Goal: Task Accomplishment & Management: Complete application form

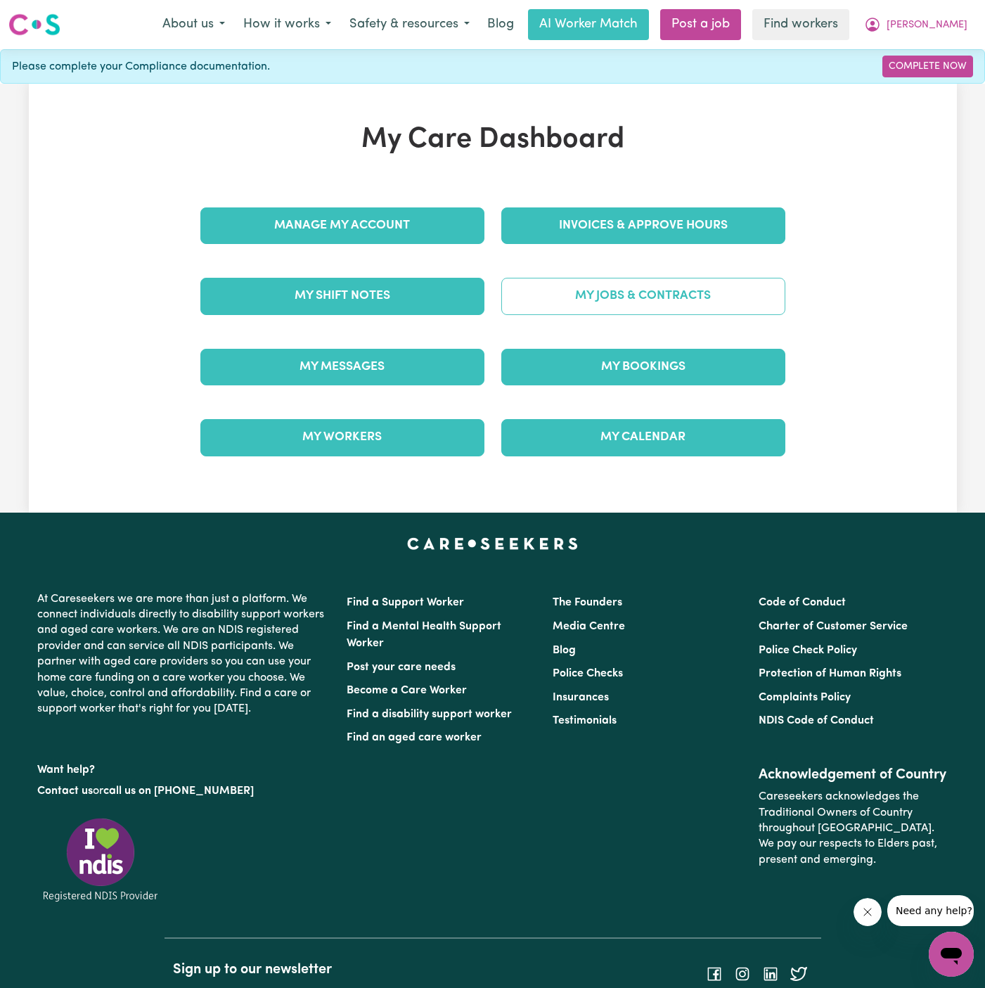
click at [643, 296] on link "My Jobs & Contracts" at bounding box center [643, 296] width 284 height 37
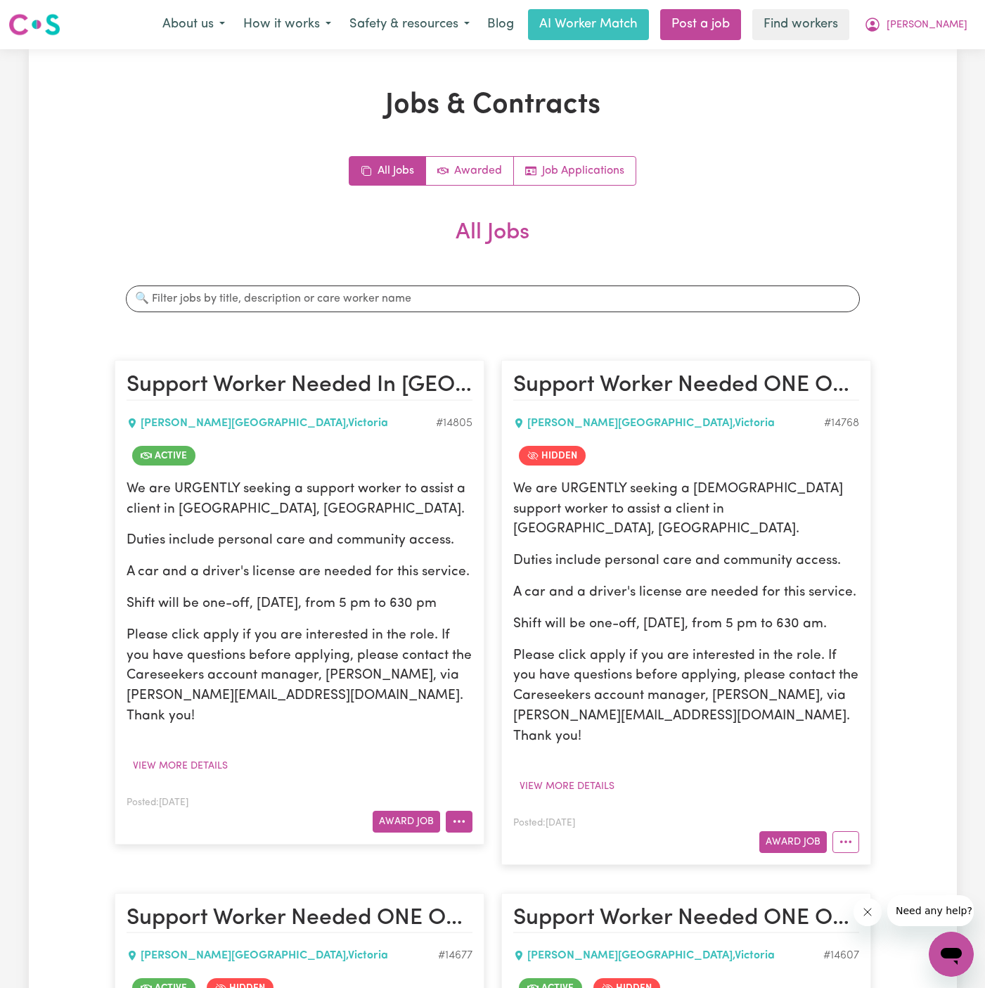
click at [456, 814] on icon "More options" at bounding box center [459, 821] width 14 height 14
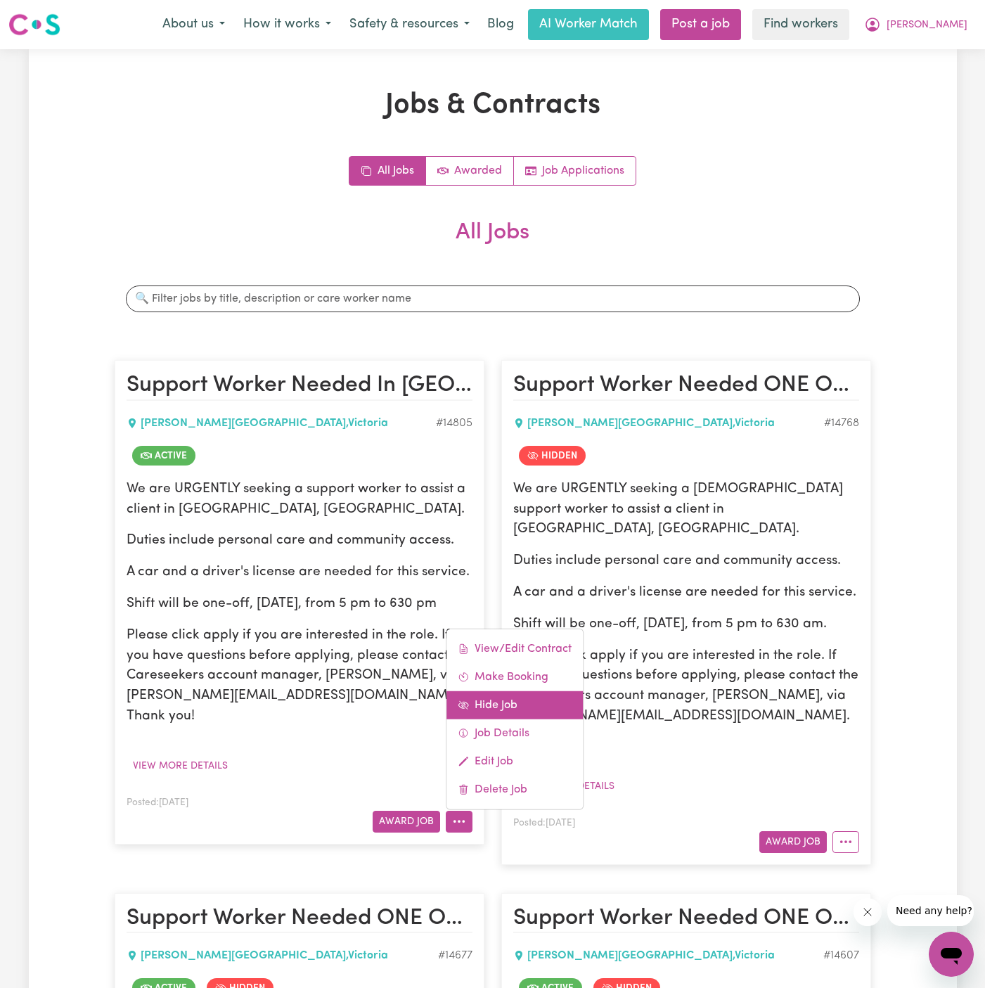
click at [512, 691] on link "Hide Job" at bounding box center [514, 705] width 136 height 28
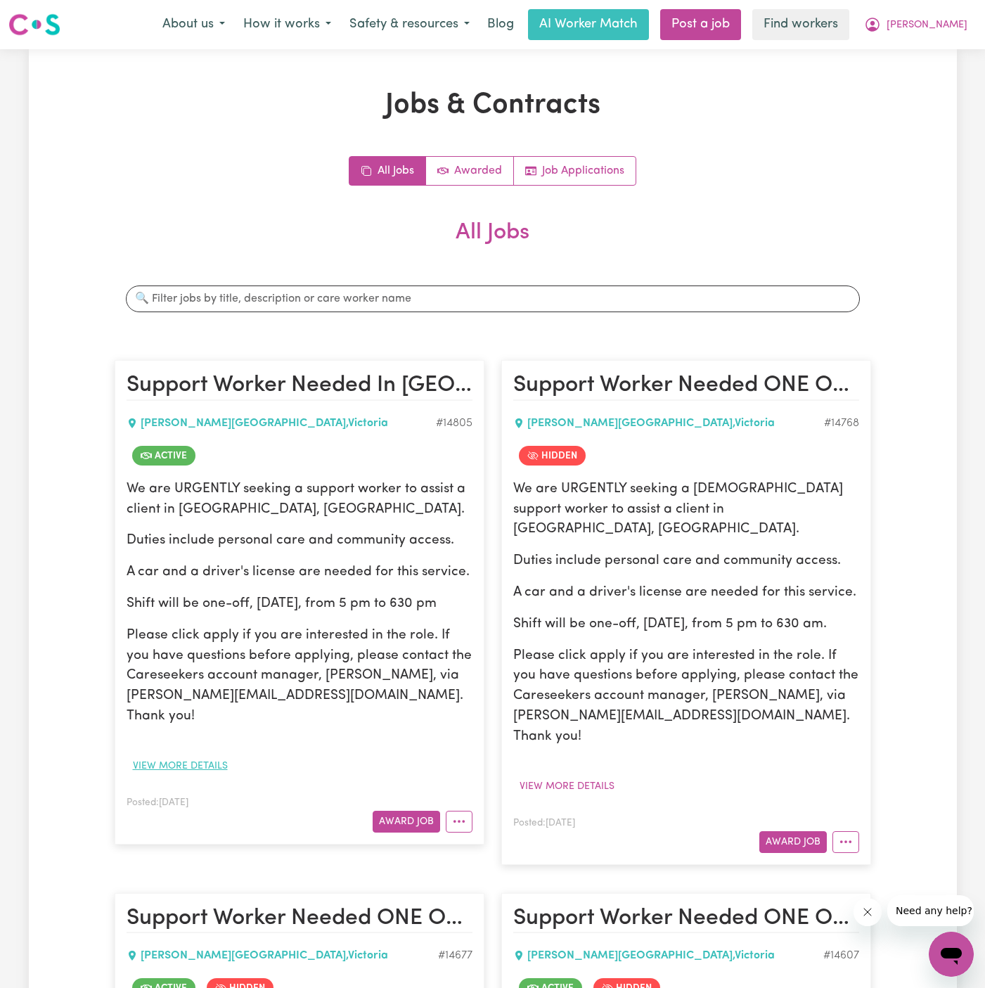
click at [219, 755] on button "View more details" at bounding box center [181, 766] width 108 height 22
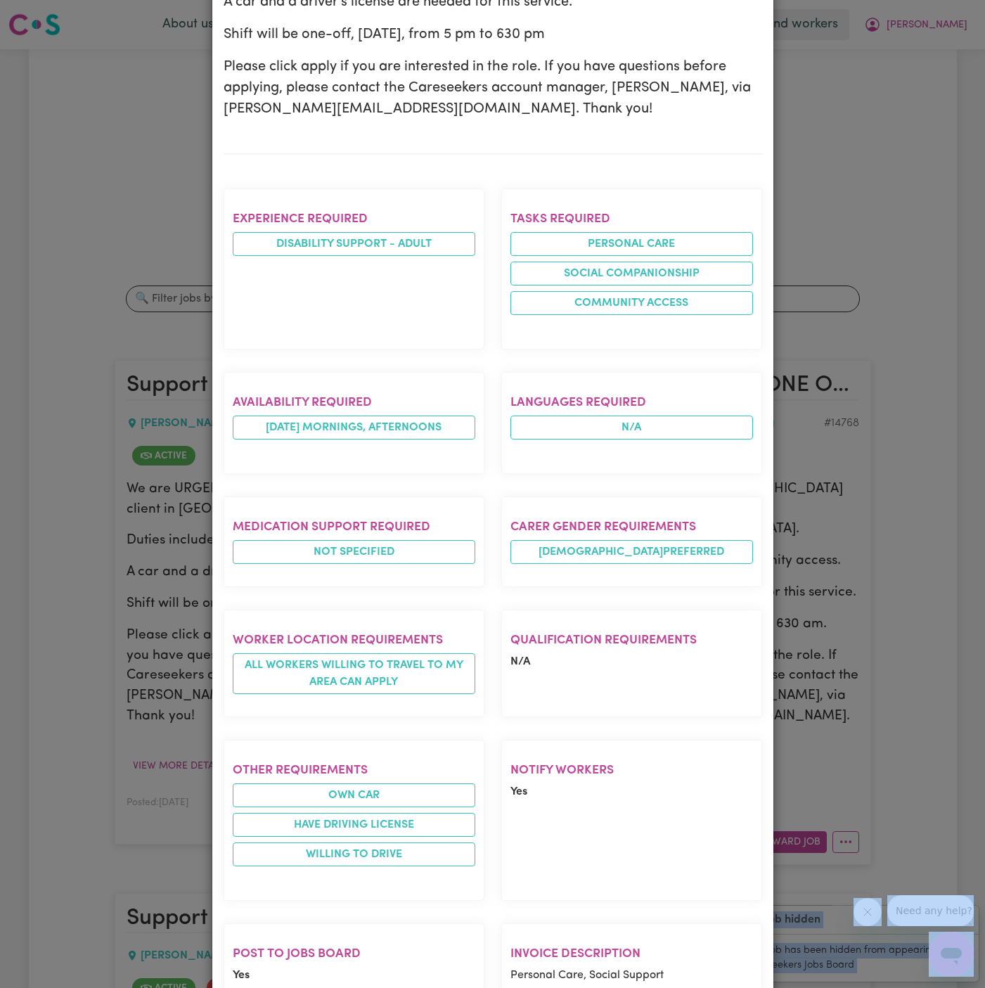
scroll to position [505, 0]
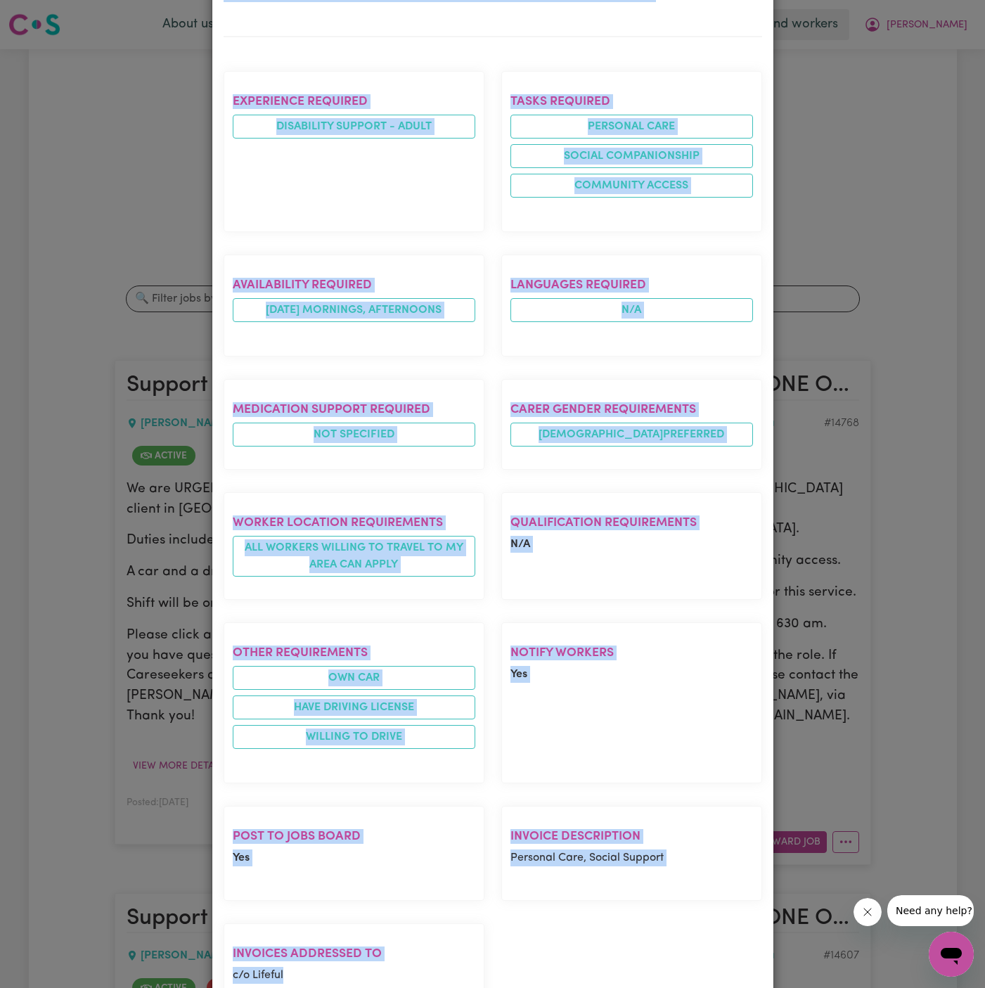
drag, startPoint x: 226, startPoint y: 99, endPoint x: 446, endPoint y: 899, distance: 829.5
click at [446, 899] on div "Support Worker Needed In Deanside, VIC CAROLINE SPRINGS , Victoria Posted by: M…" at bounding box center [493, 314] width 538 height 1476
copy div "Support Worker Needed In Deanside, VIC CAROLINE SPRINGS , Victoria Posted by: M…"
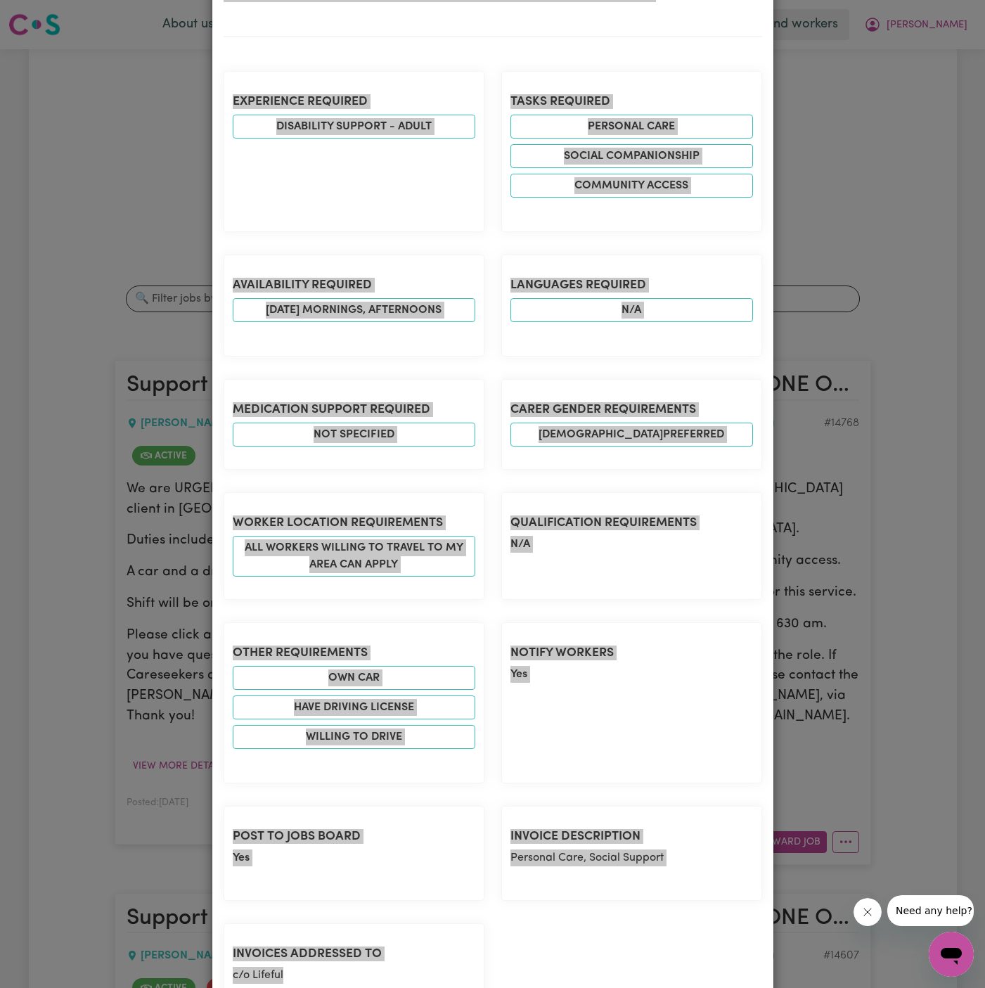
scroll to position [0, 0]
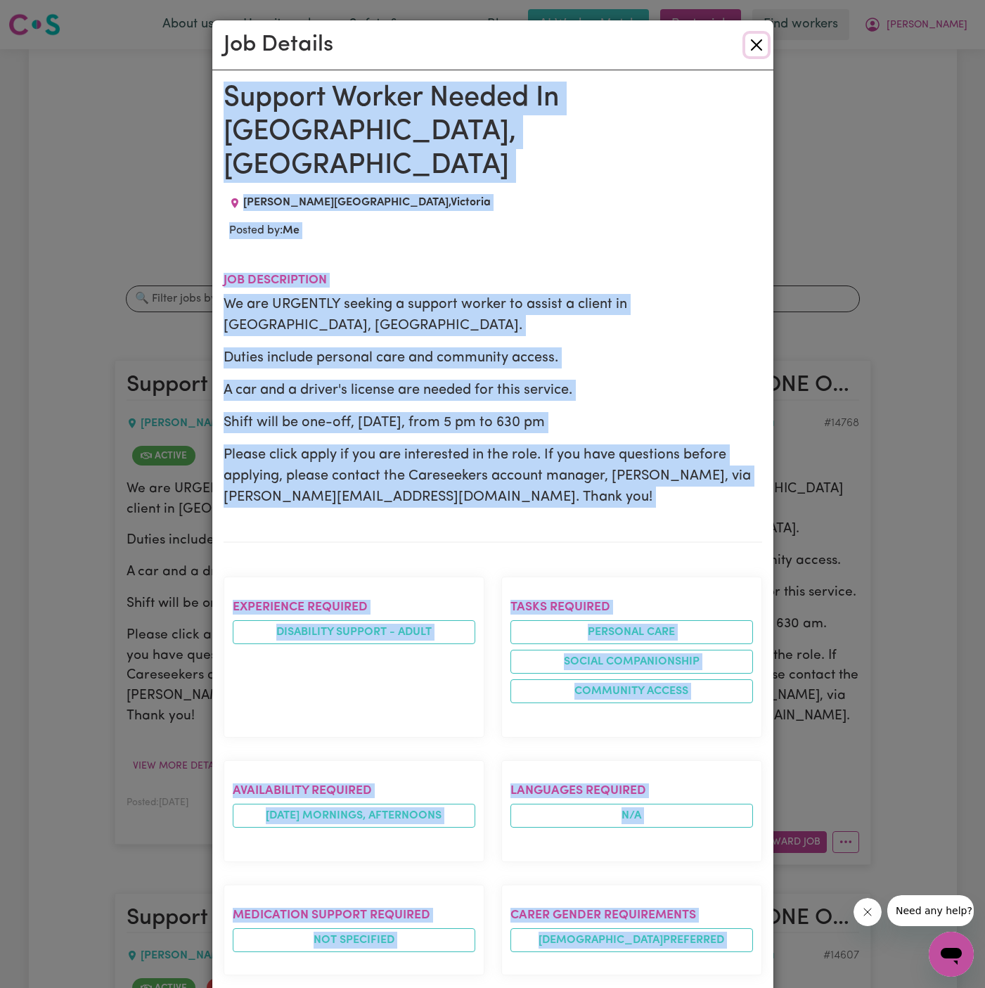
click at [751, 54] on button "Close" at bounding box center [756, 45] width 22 height 22
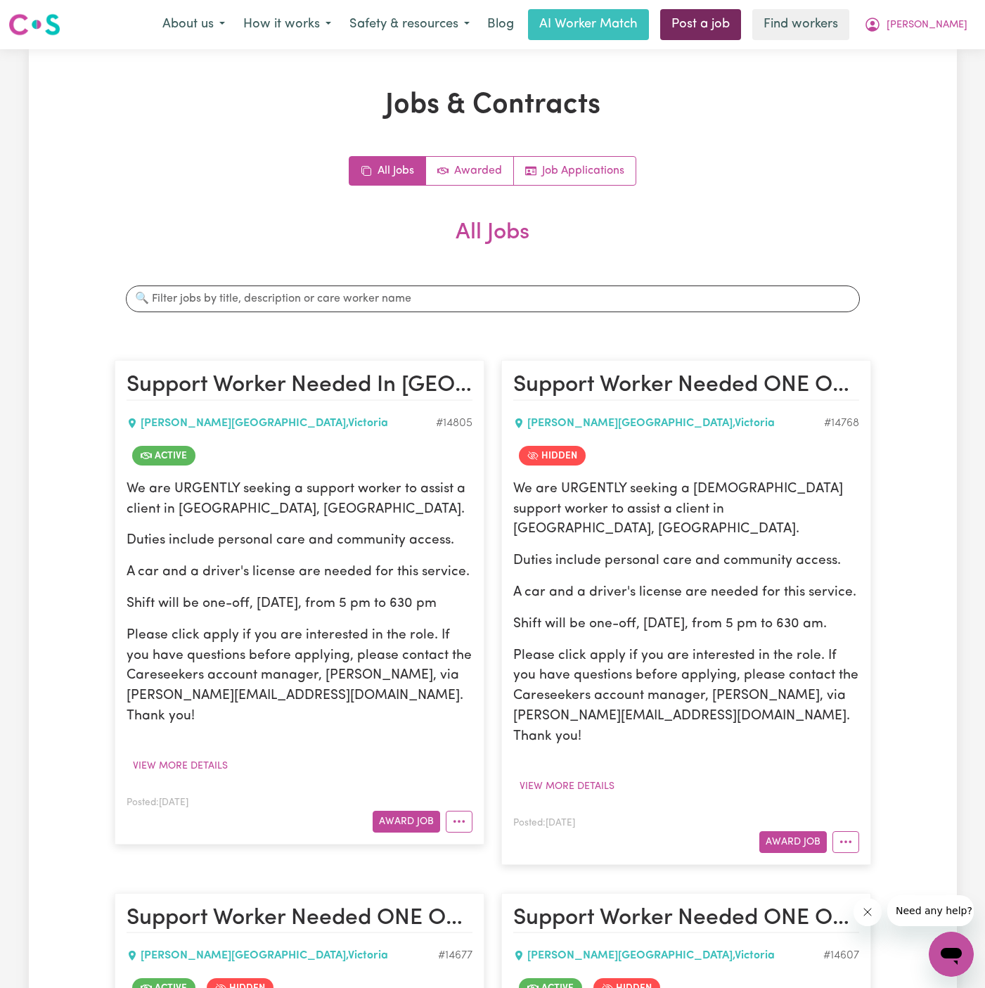
click at [741, 28] on link "Post a job" at bounding box center [700, 24] width 81 height 31
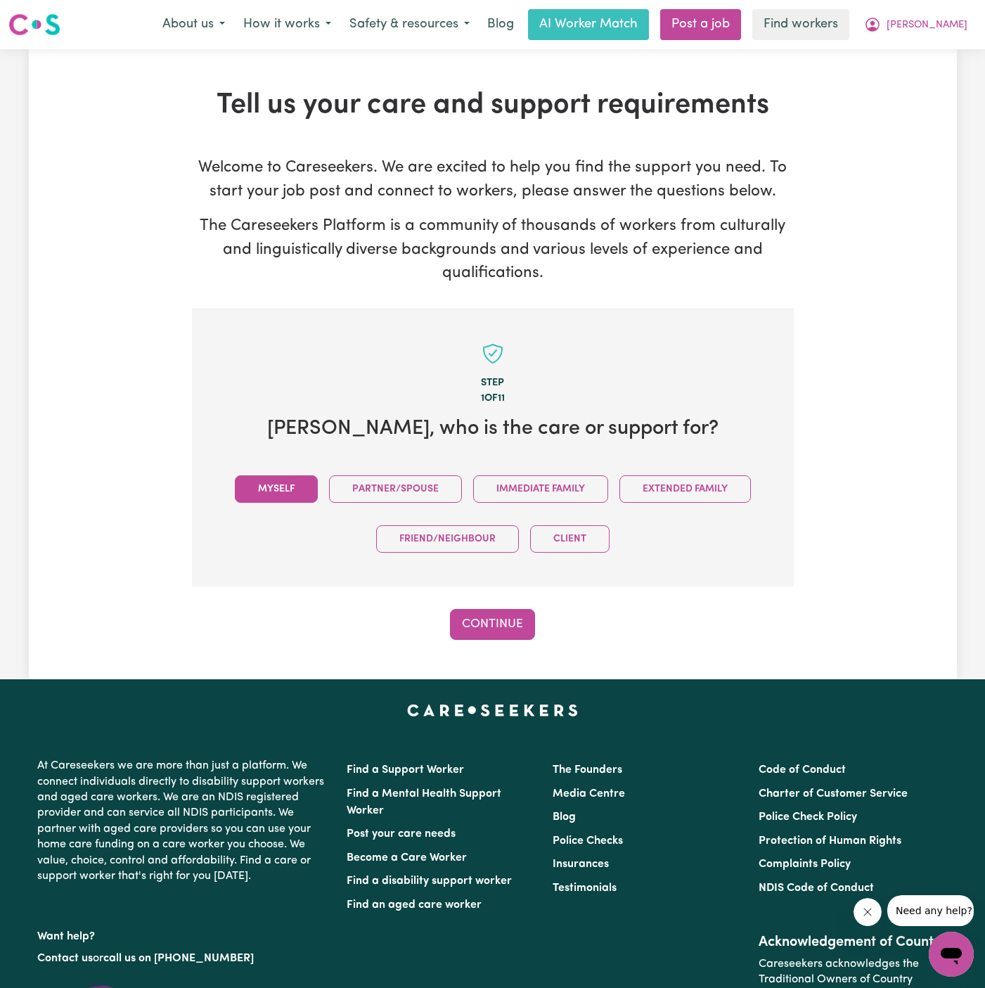
click at [273, 475] on button "Myself" at bounding box center [276, 488] width 83 height 27
click at [514, 646] on div "Tell us your care and support requirements Welcome to Careseekers. We are excit…" at bounding box center [493, 364] width 928 height 630
click at [514, 638] on div "Tell us your care and support requirements Welcome to Careseekers. We are excit…" at bounding box center [493, 364] width 928 height 630
click at [498, 609] on button "Continue" at bounding box center [492, 624] width 85 height 31
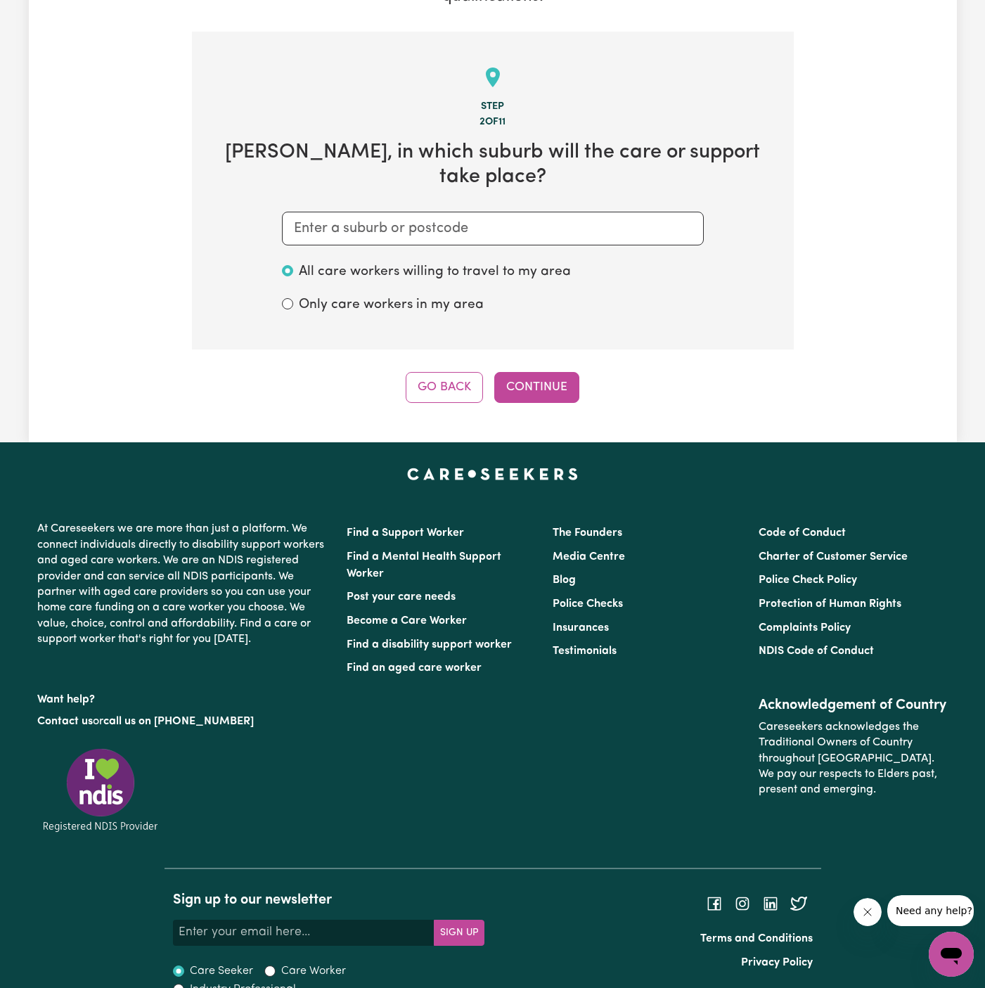
scroll to position [278, 0]
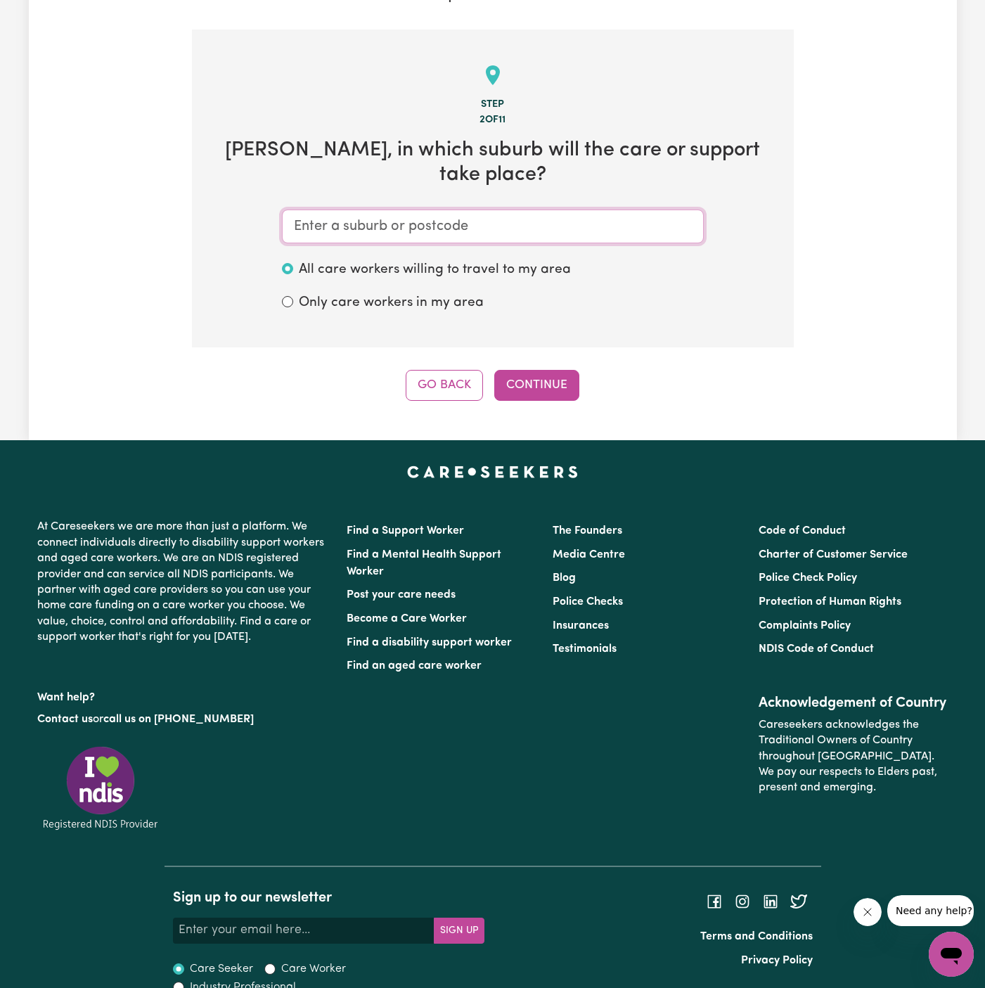
click at [359, 209] on input "text" at bounding box center [493, 226] width 422 height 34
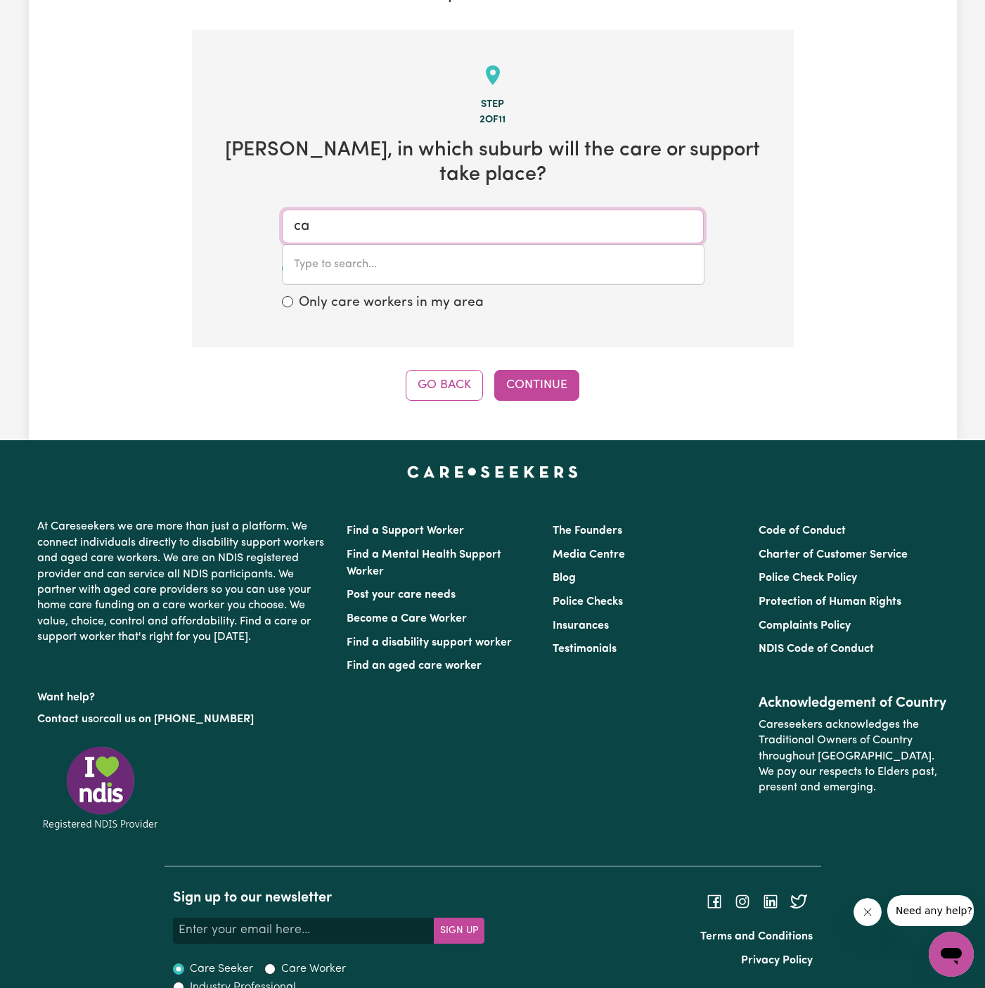
type input "car"
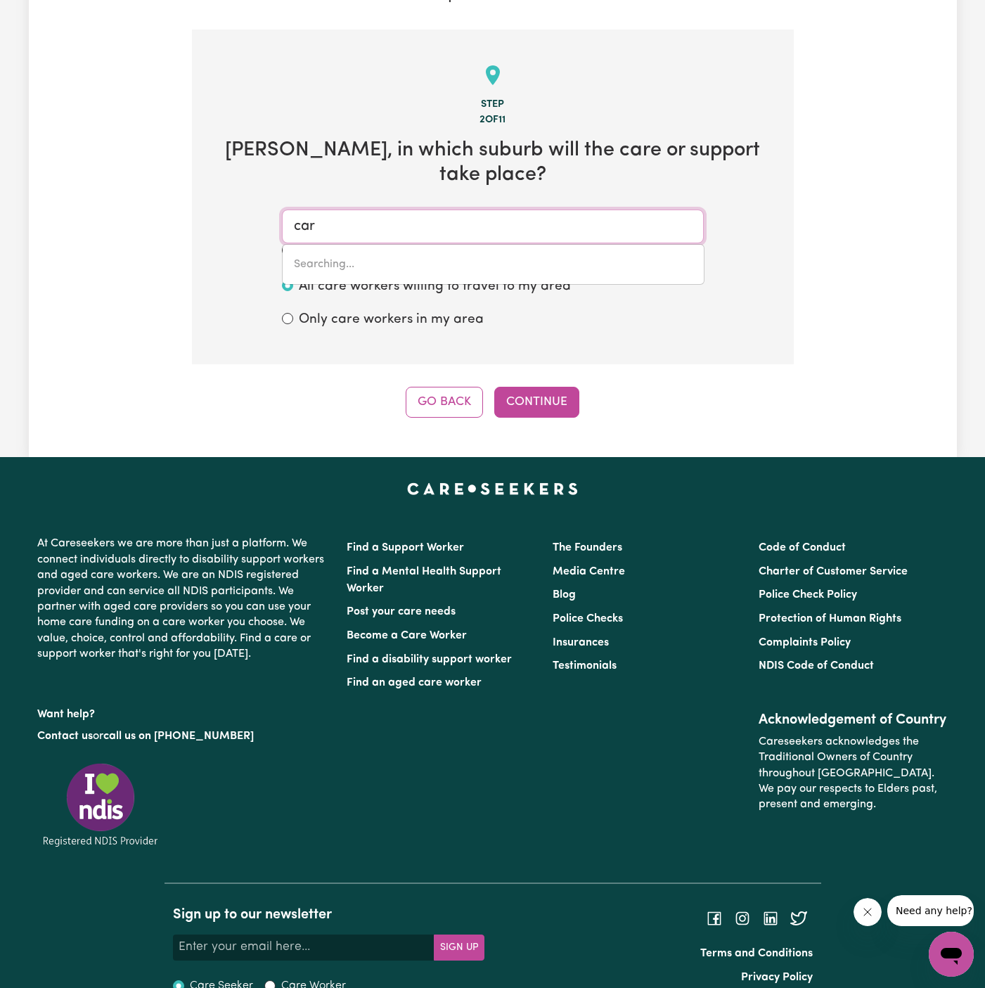
type input "carABAN, Western Australia, 6041"
type input "caro"
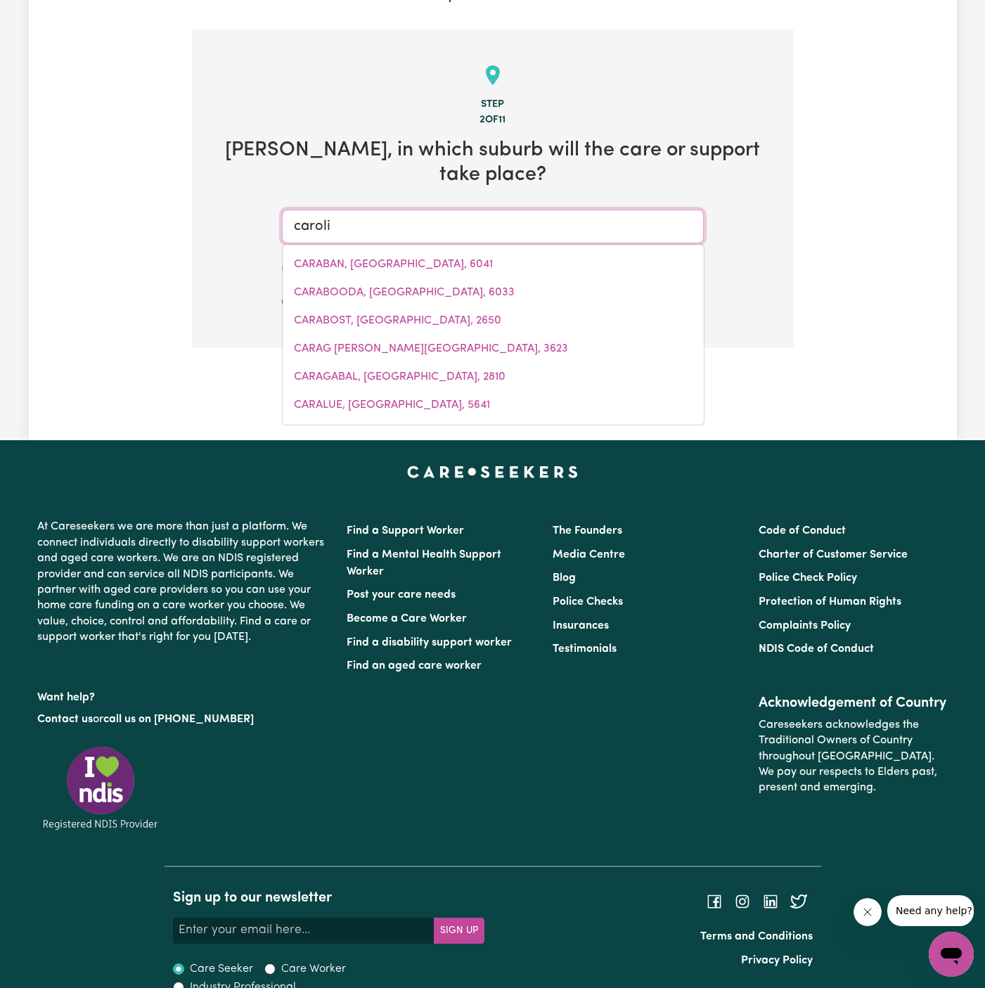
type input "carolin"
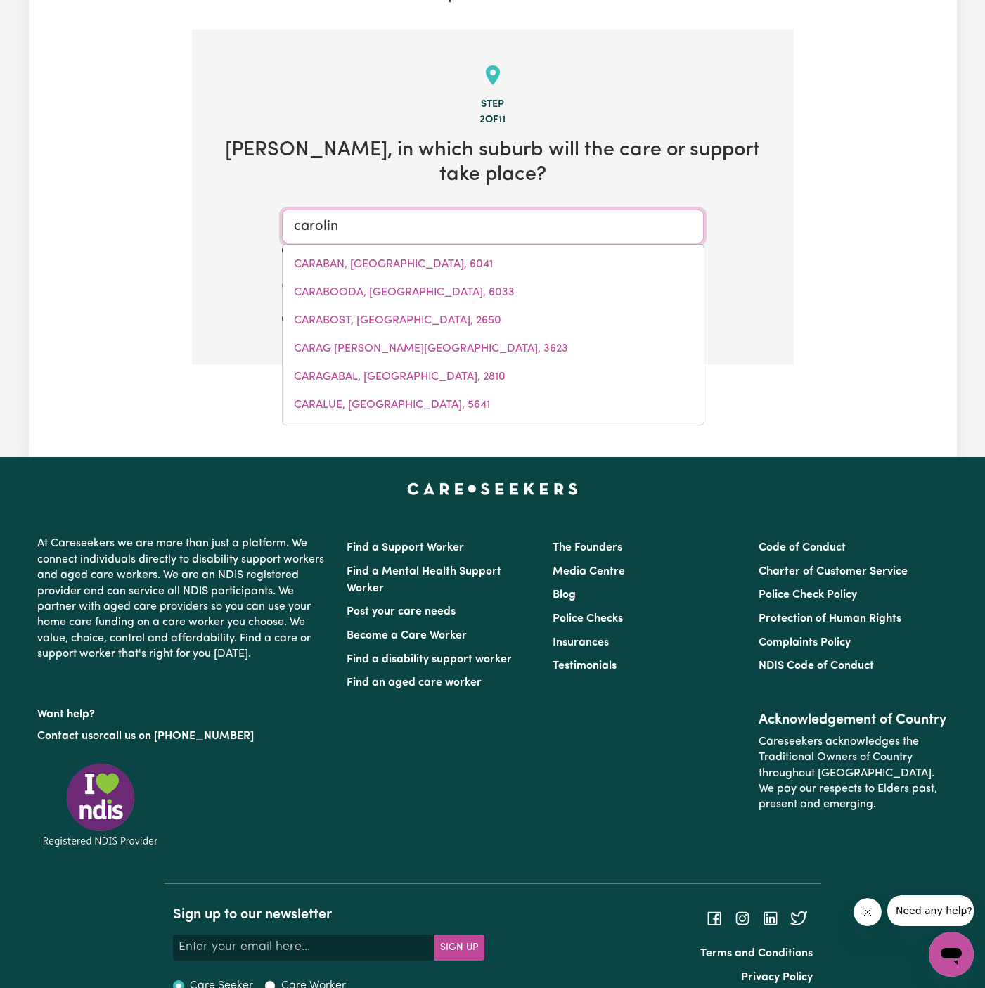
type input "carolinE, South Australia, 5291"
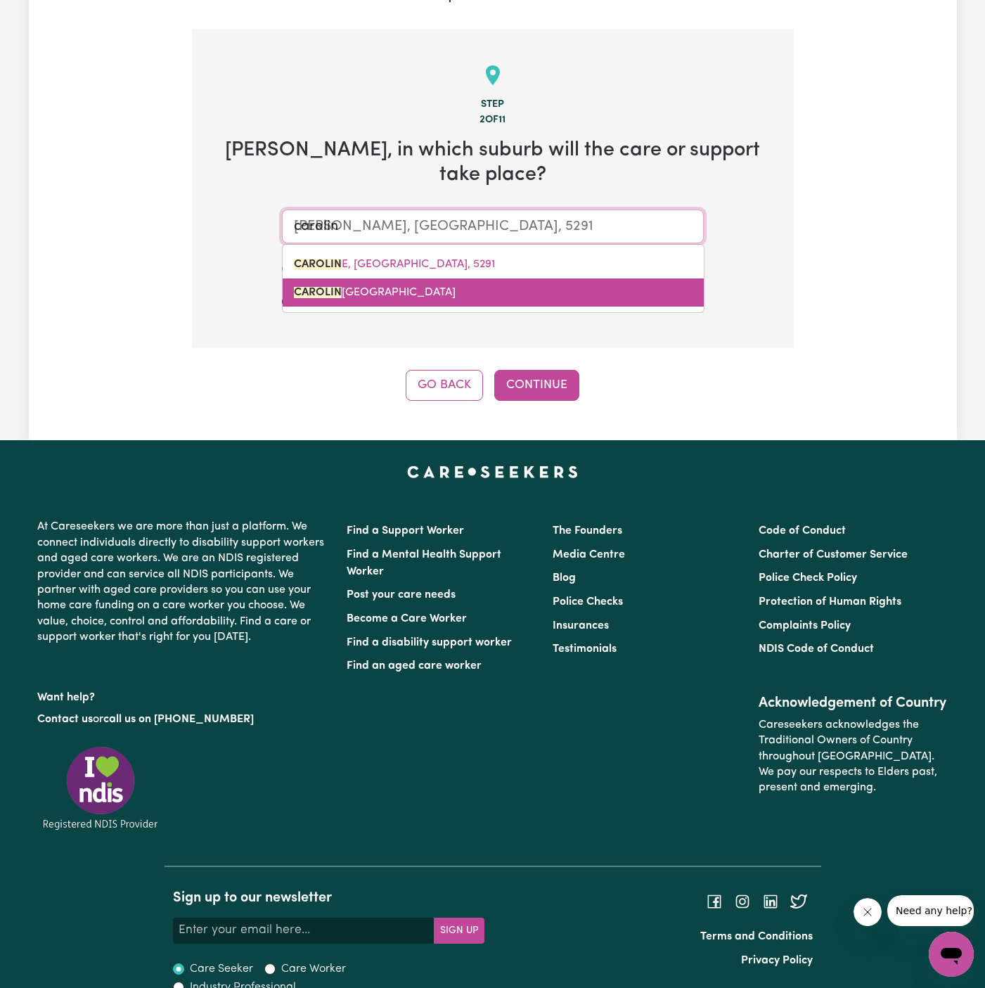
click at [377, 287] on span "CAROLIN E SPRINGS, Victoria, 3023" at bounding box center [375, 292] width 162 height 11
type input "CAROLINE SPRINGS, Victoria, 3023"
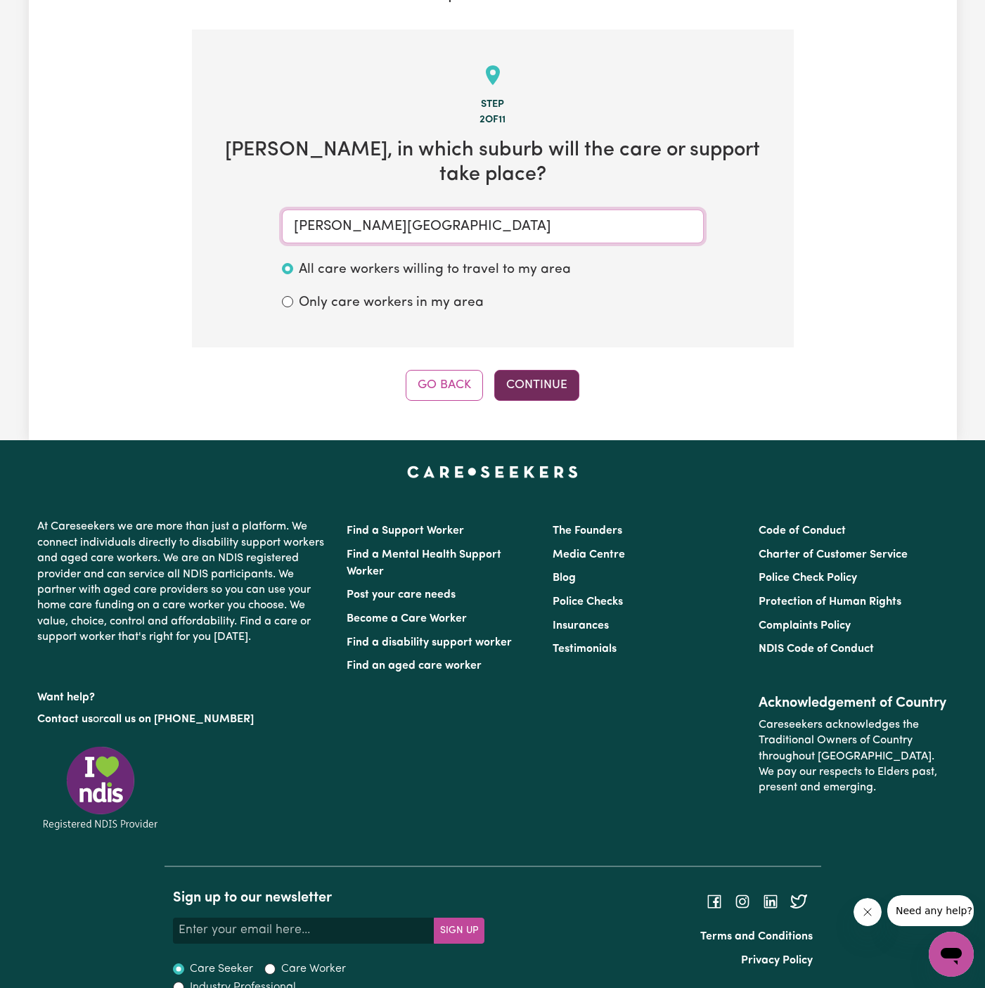
type input "CAROLINE SPRINGS, Victoria, 3023"
click at [553, 370] on button "Continue" at bounding box center [536, 385] width 85 height 31
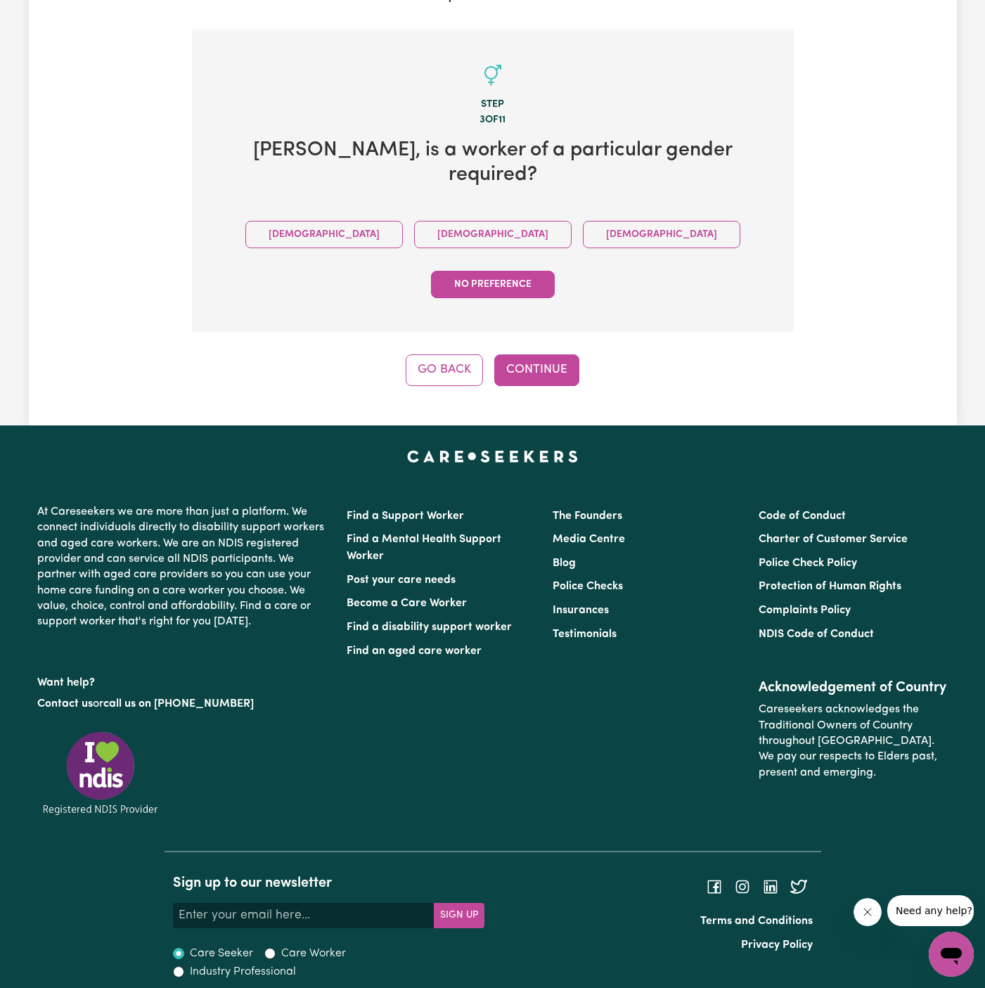
scroll to position [213, 0]
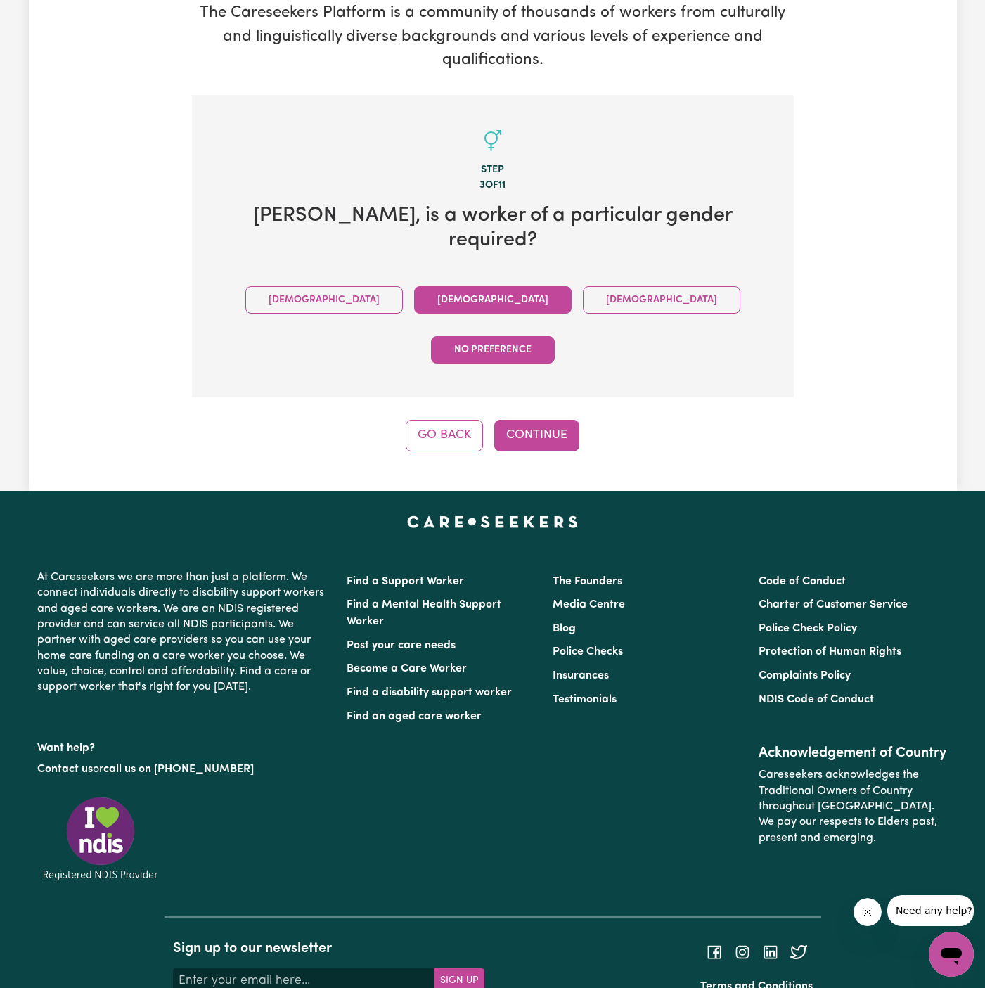
click at [419, 286] on button "Female" at bounding box center [492, 299] width 157 height 27
click at [522, 420] on button "Continue" at bounding box center [536, 435] width 85 height 31
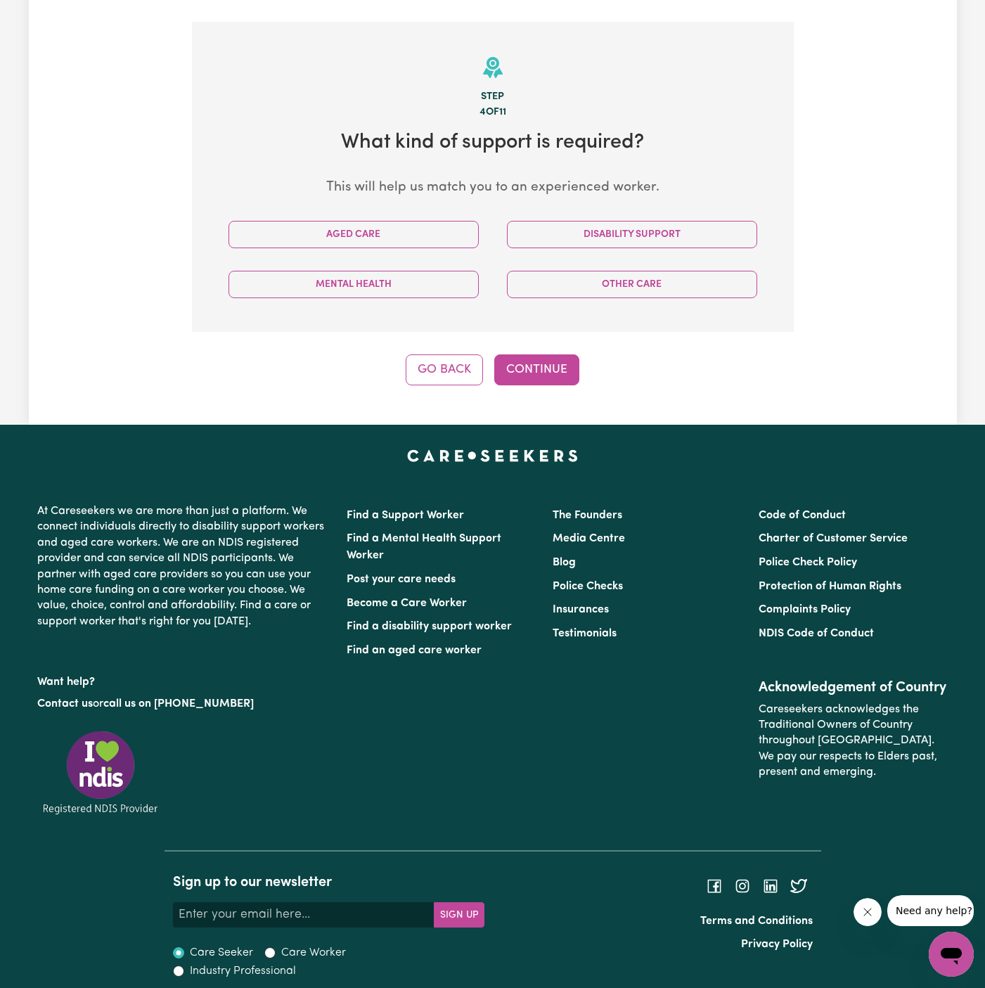
scroll to position [294, 0]
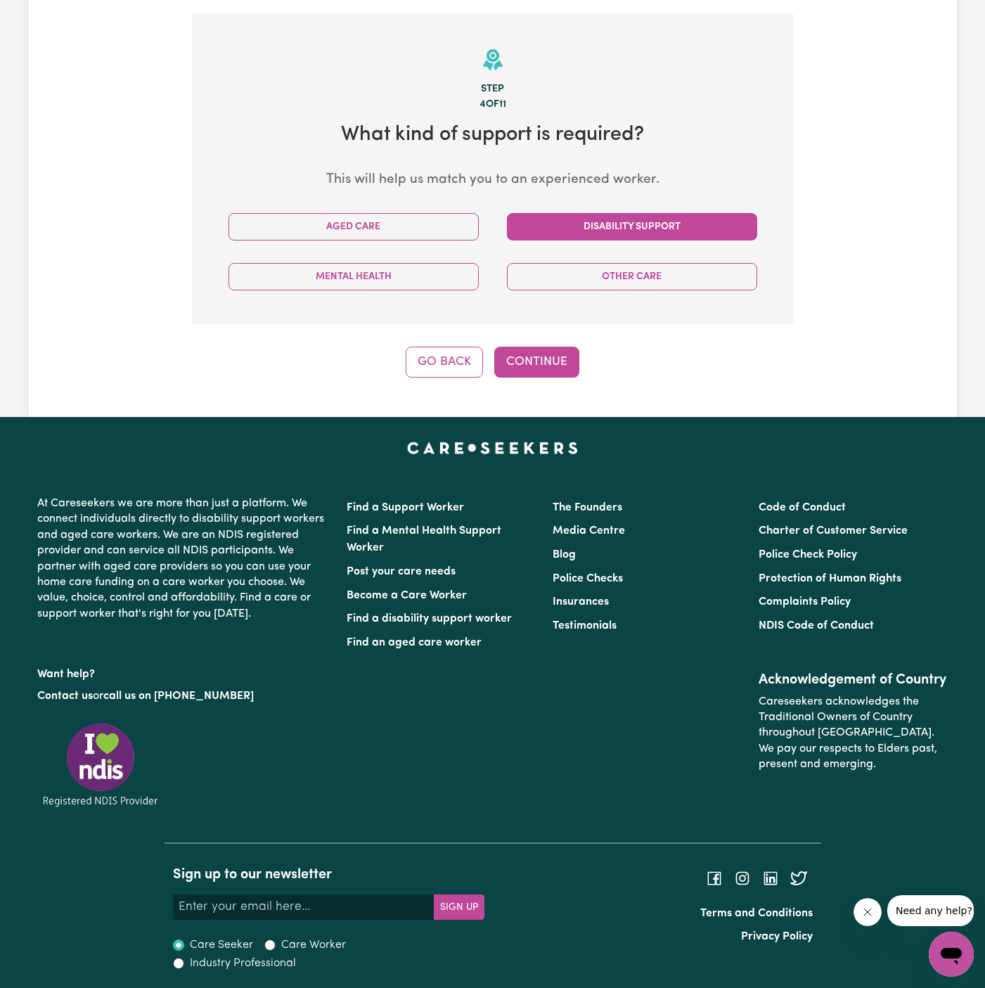
click at [572, 227] on button "Disability Support" at bounding box center [632, 226] width 250 height 27
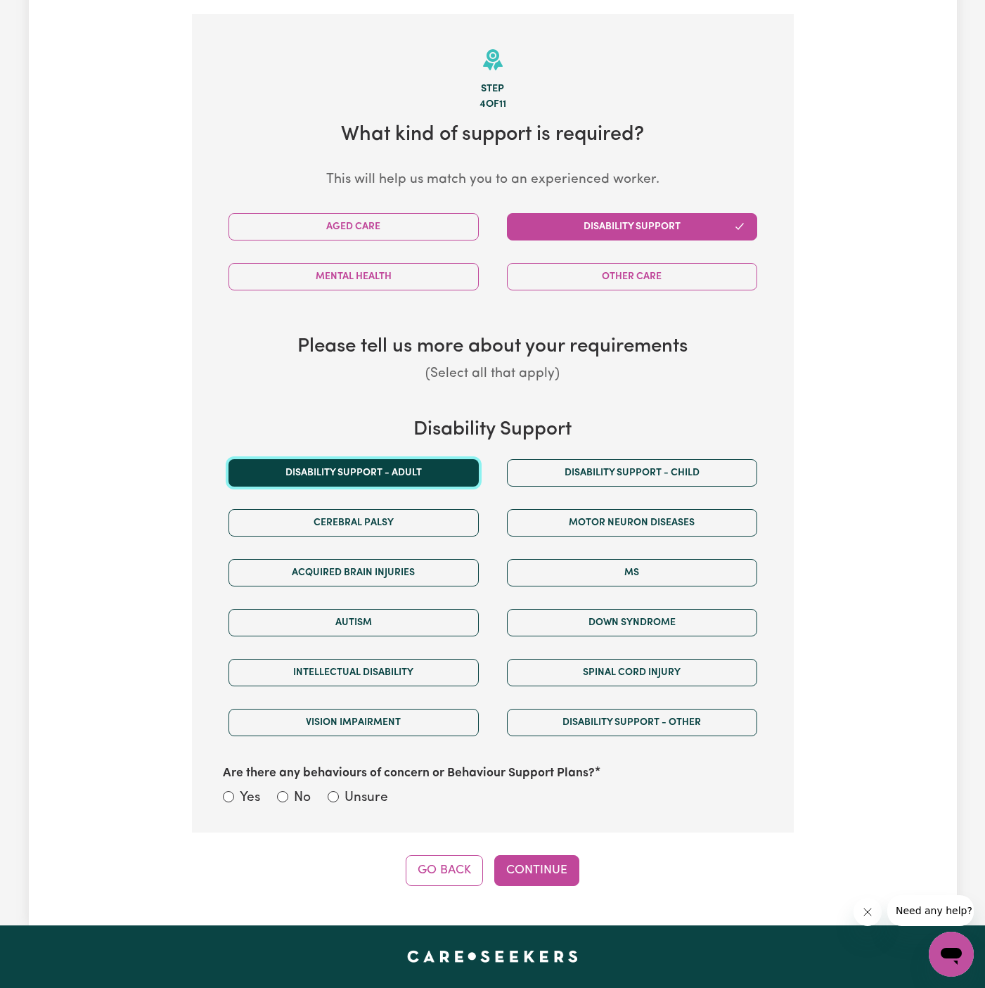
click at [359, 474] on button "Disability support - Adult" at bounding box center [353, 472] width 250 height 27
click at [363, 793] on label "Unsure" at bounding box center [366, 798] width 44 height 20
click at [339, 793] on input "Unsure" at bounding box center [333, 796] width 11 height 11
radio input "true"
click at [548, 869] on button "Continue" at bounding box center [536, 870] width 85 height 31
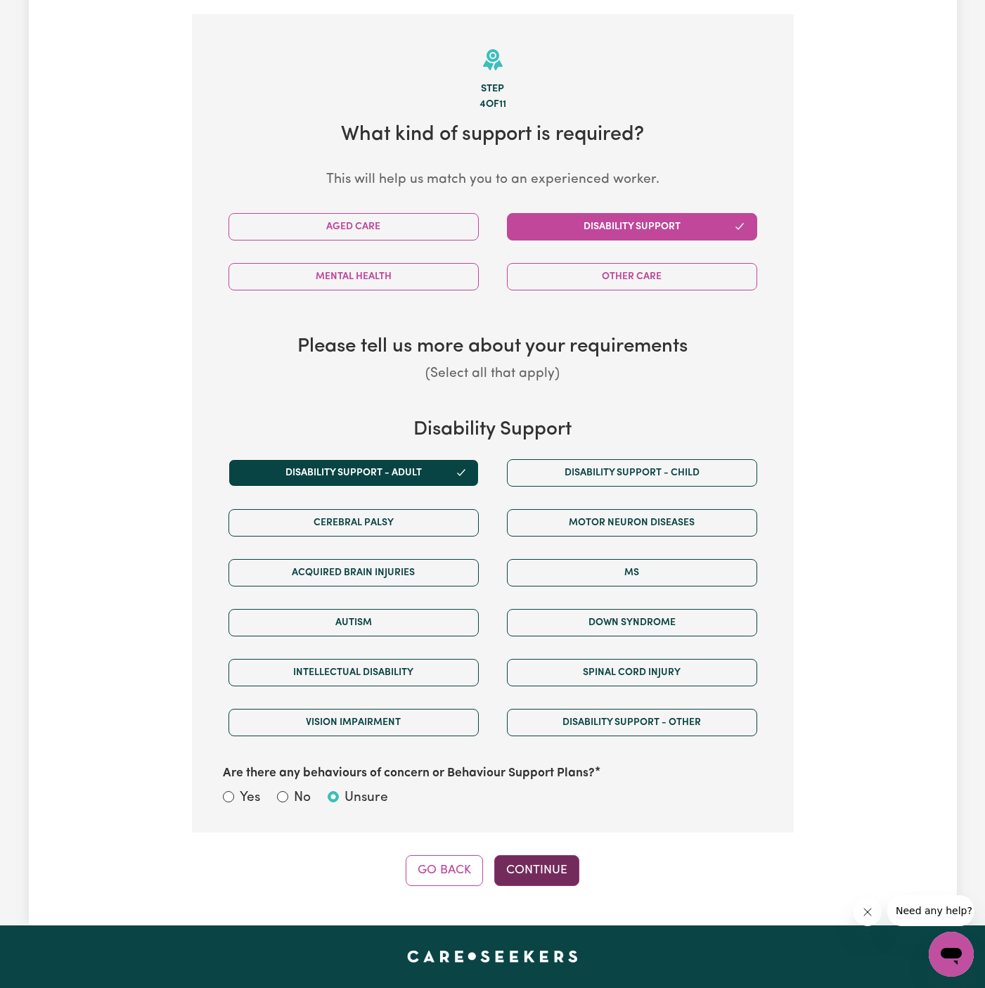
select select "PRIVATELY"
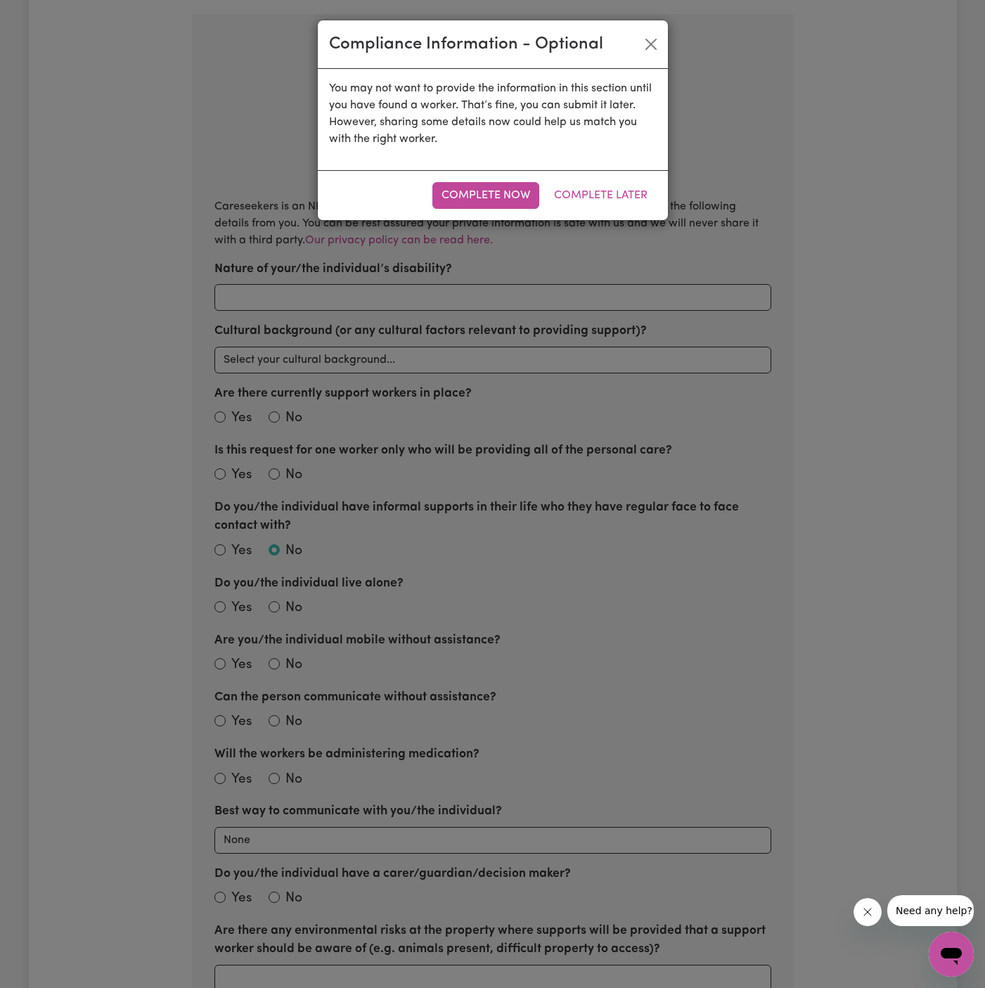
scroll to position [308, 0]
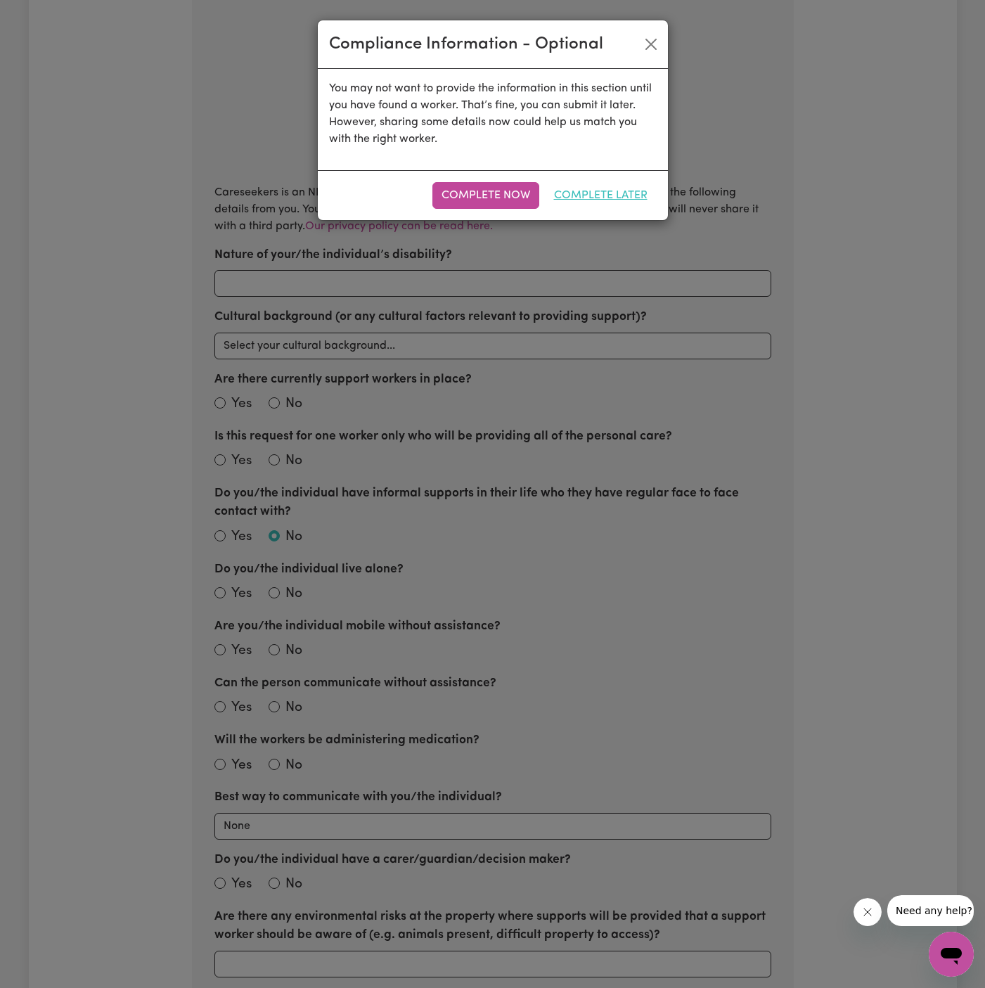
click at [628, 188] on button "Complete Later" at bounding box center [601, 195] width 112 height 27
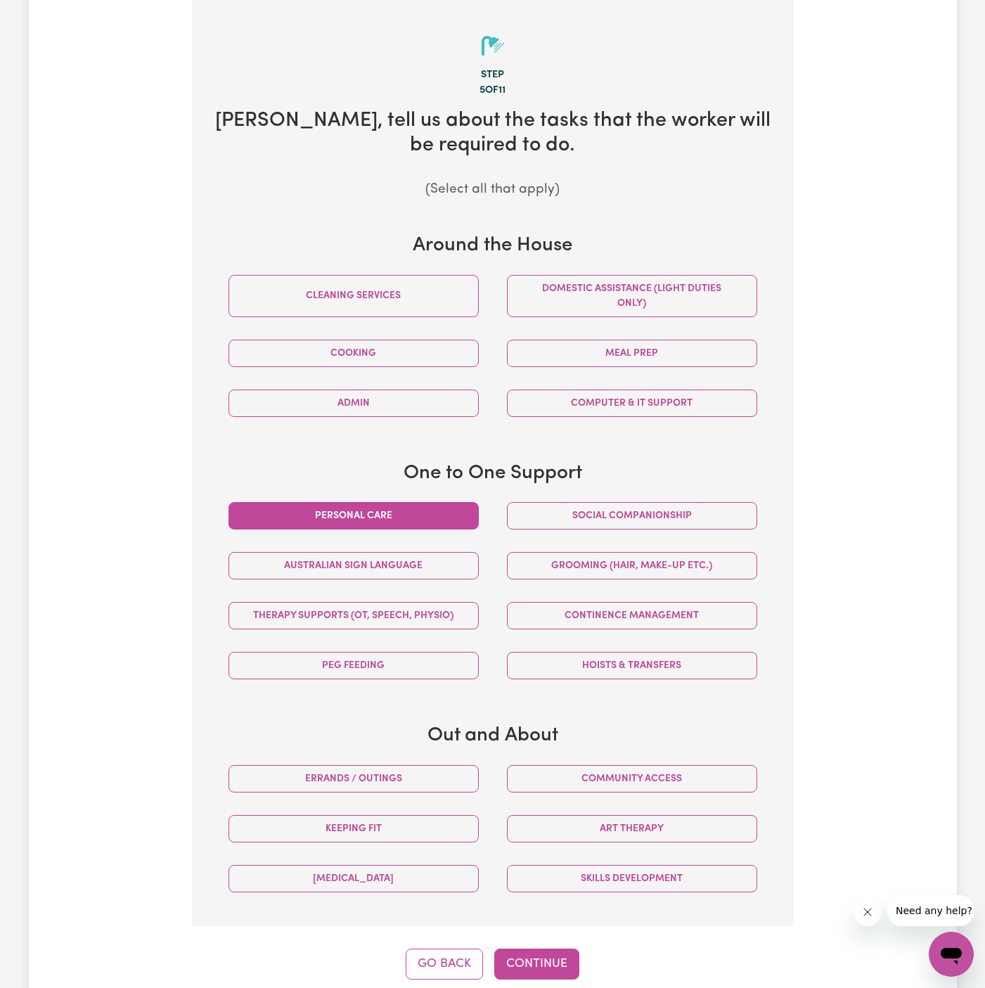
click at [380, 508] on button "Personal care" at bounding box center [353, 515] width 250 height 27
click at [562, 513] on button "Social companionship" at bounding box center [632, 515] width 250 height 27
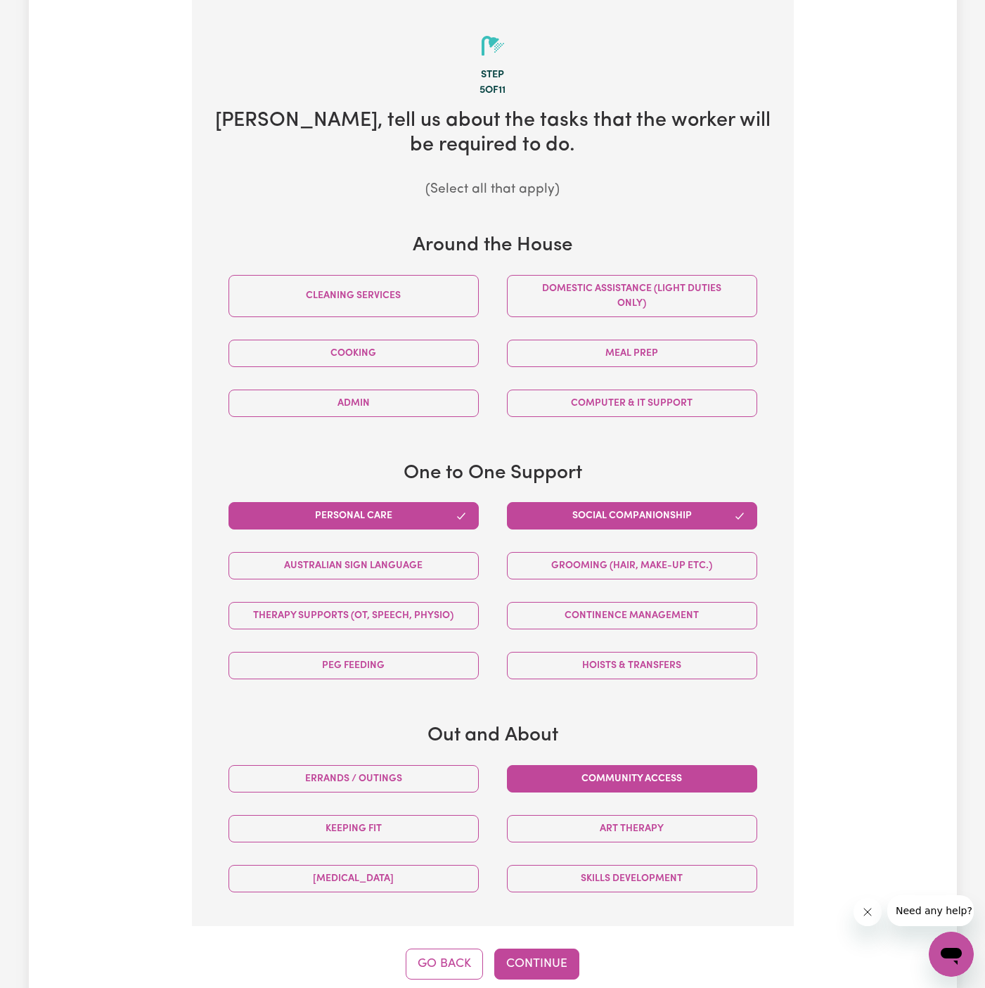
click at [627, 769] on button "Community access" at bounding box center [632, 778] width 250 height 27
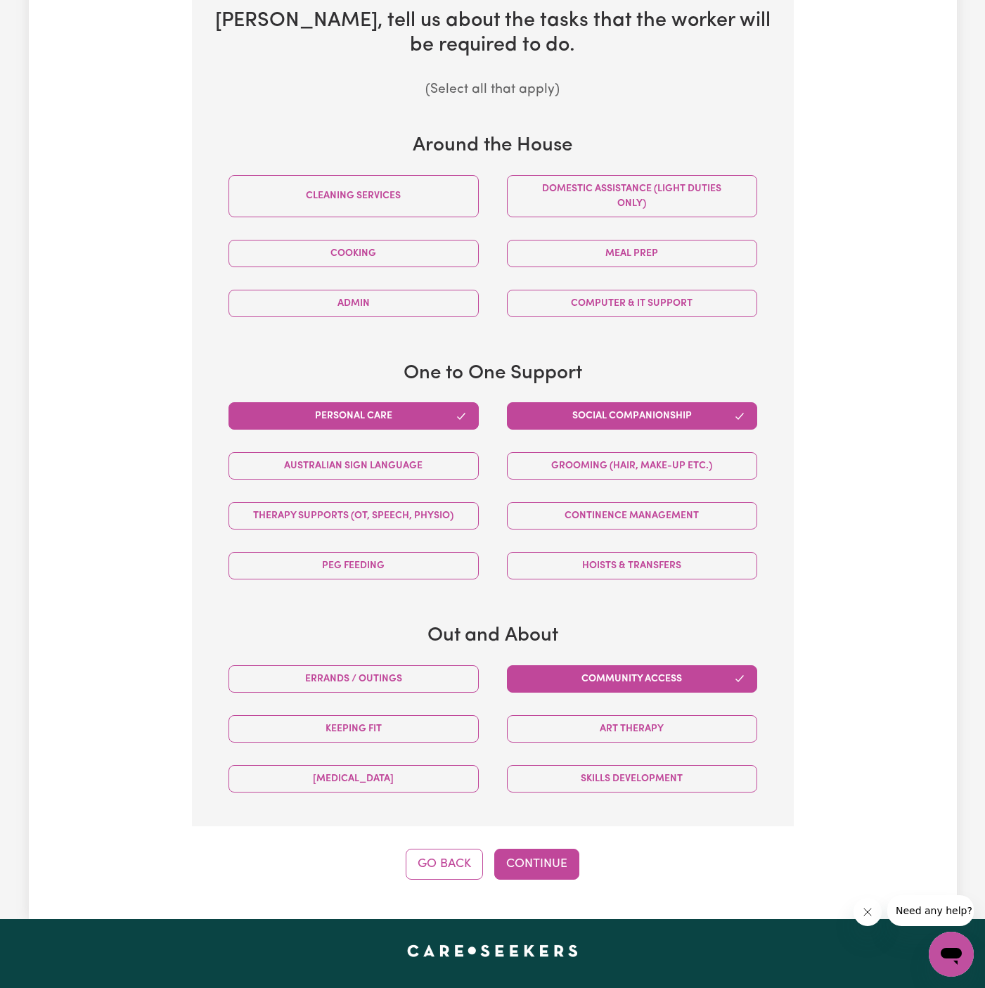
scroll to position [557, 0]
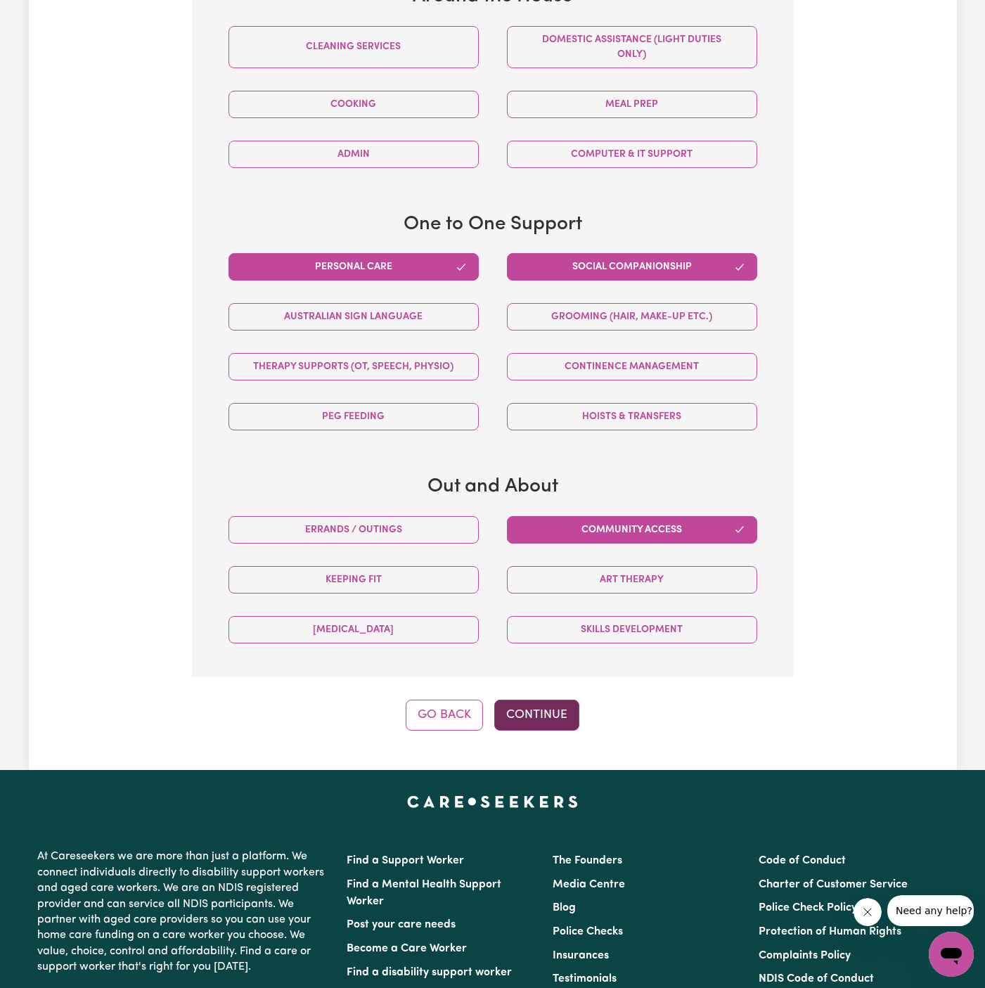
click at [551, 701] on button "Continue" at bounding box center [536, 714] width 85 height 31
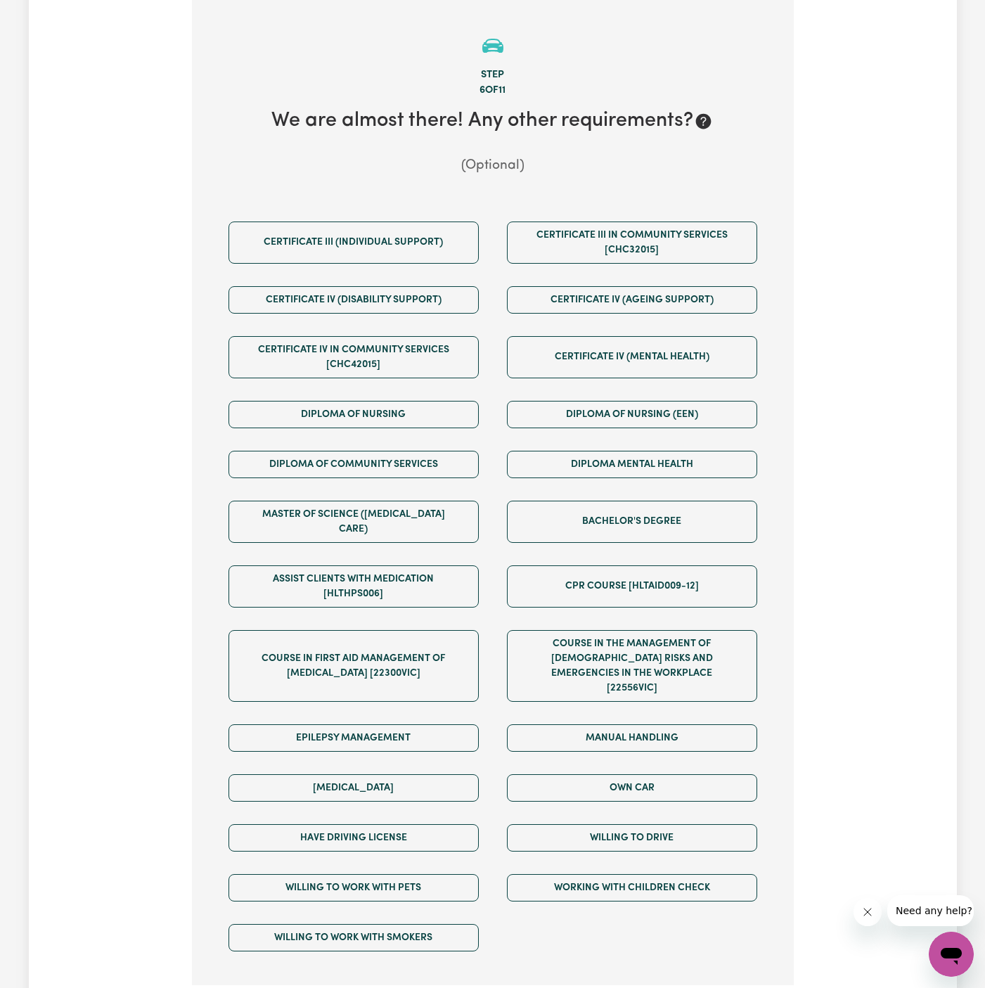
scroll to position [308, 0]
click at [634, 774] on button "Own Car" at bounding box center [632, 787] width 250 height 27
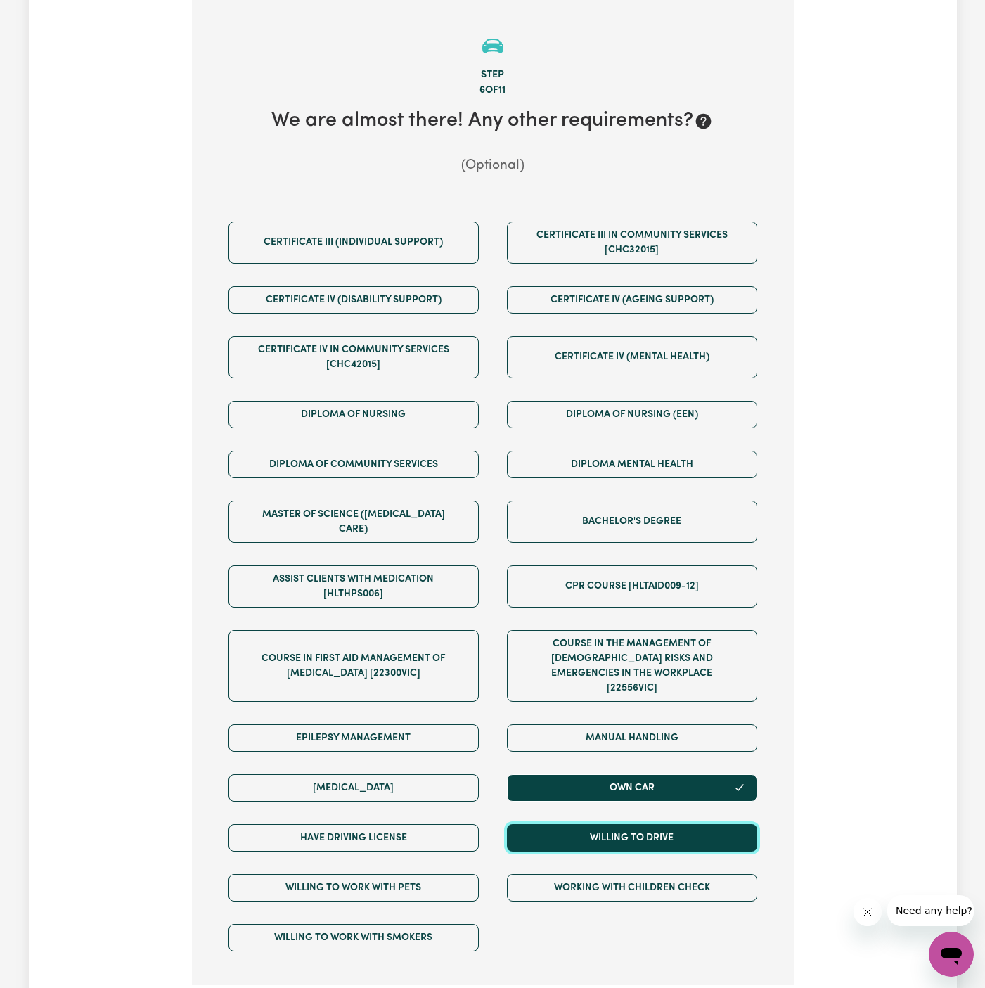
click at [634, 824] on button "Willing to drive" at bounding box center [632, 837] width 250 height 27
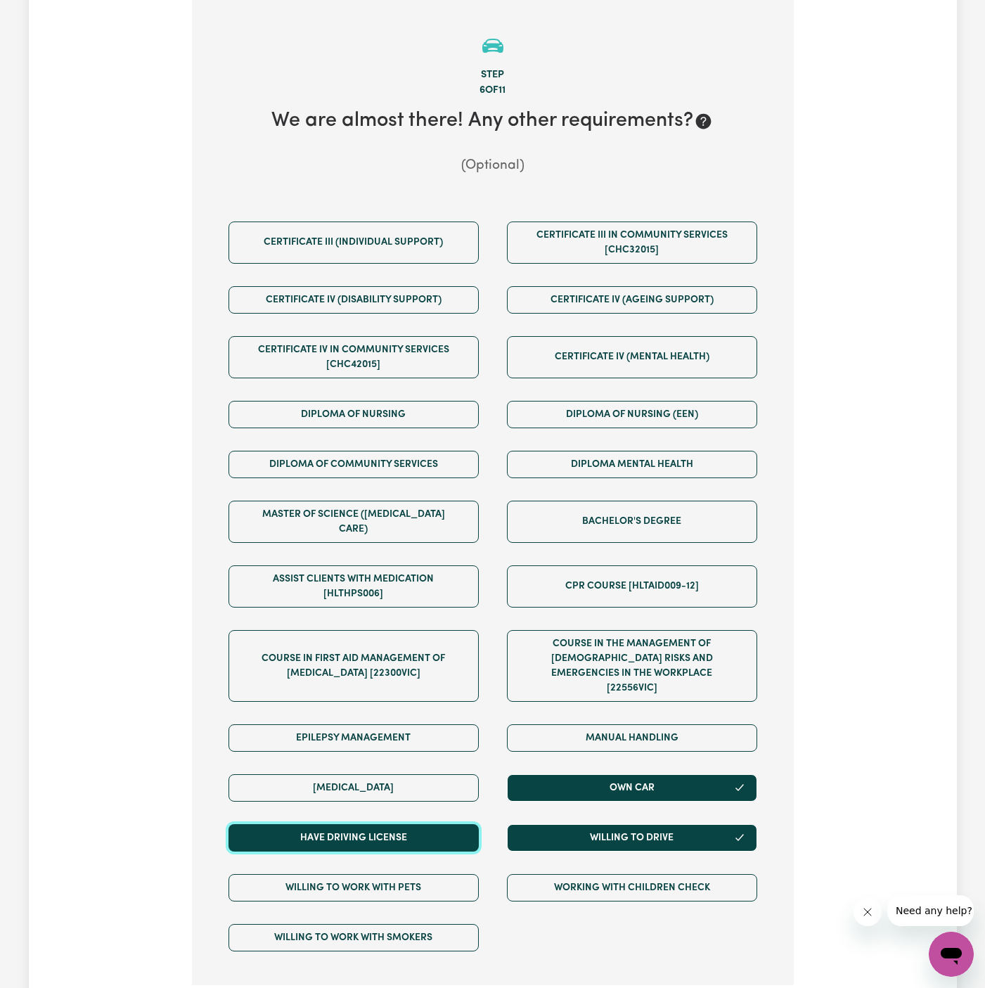
click at [465, 824] on button "Have driving license" at bounding box center [353, 837] width 250 height 27
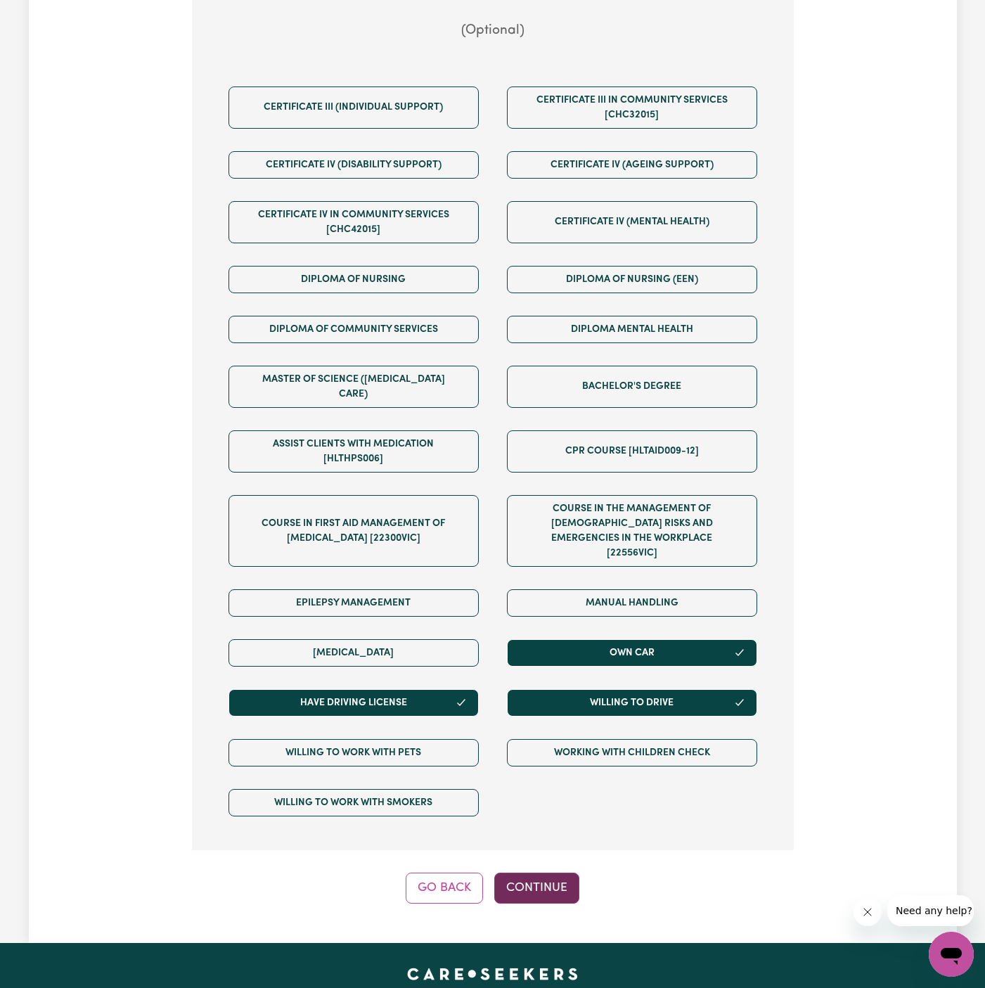
click at [546, 872] on button "Continue" at bounding box center [536, 887] width 85 height 31
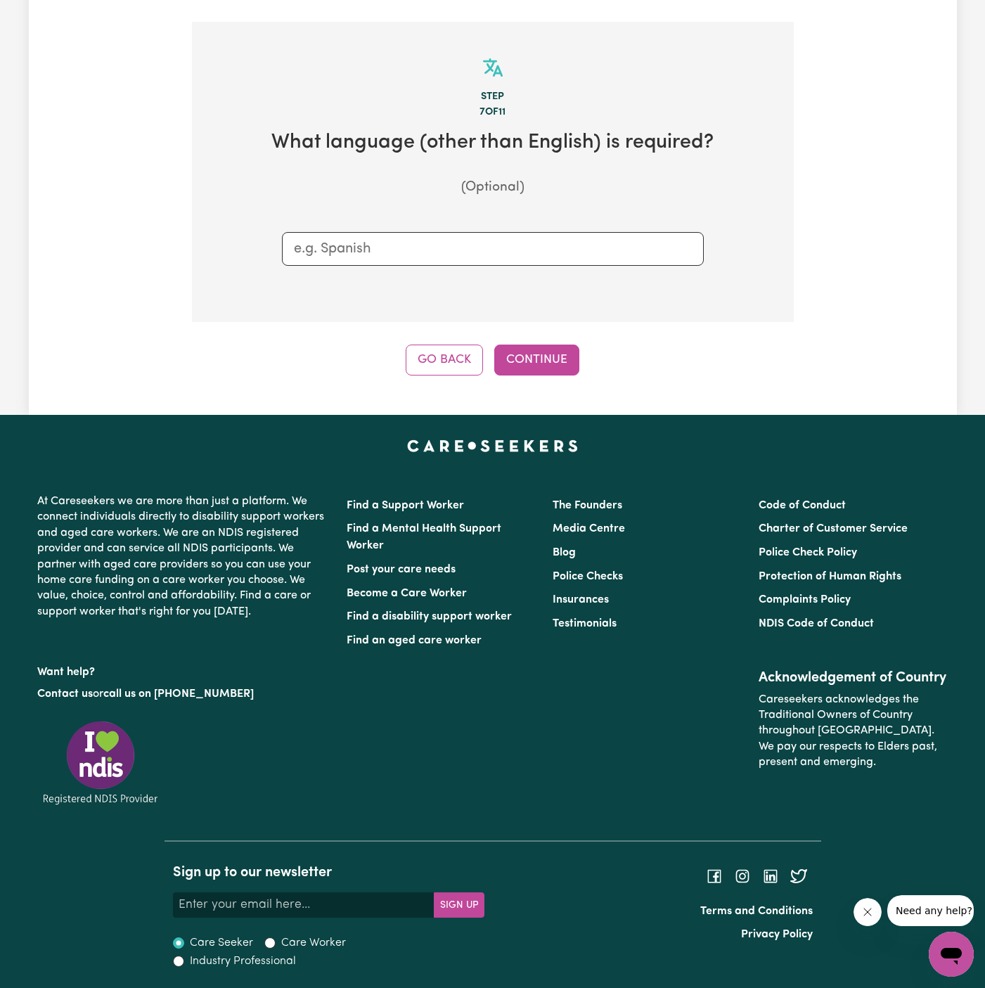
scroll to position [285, 0]
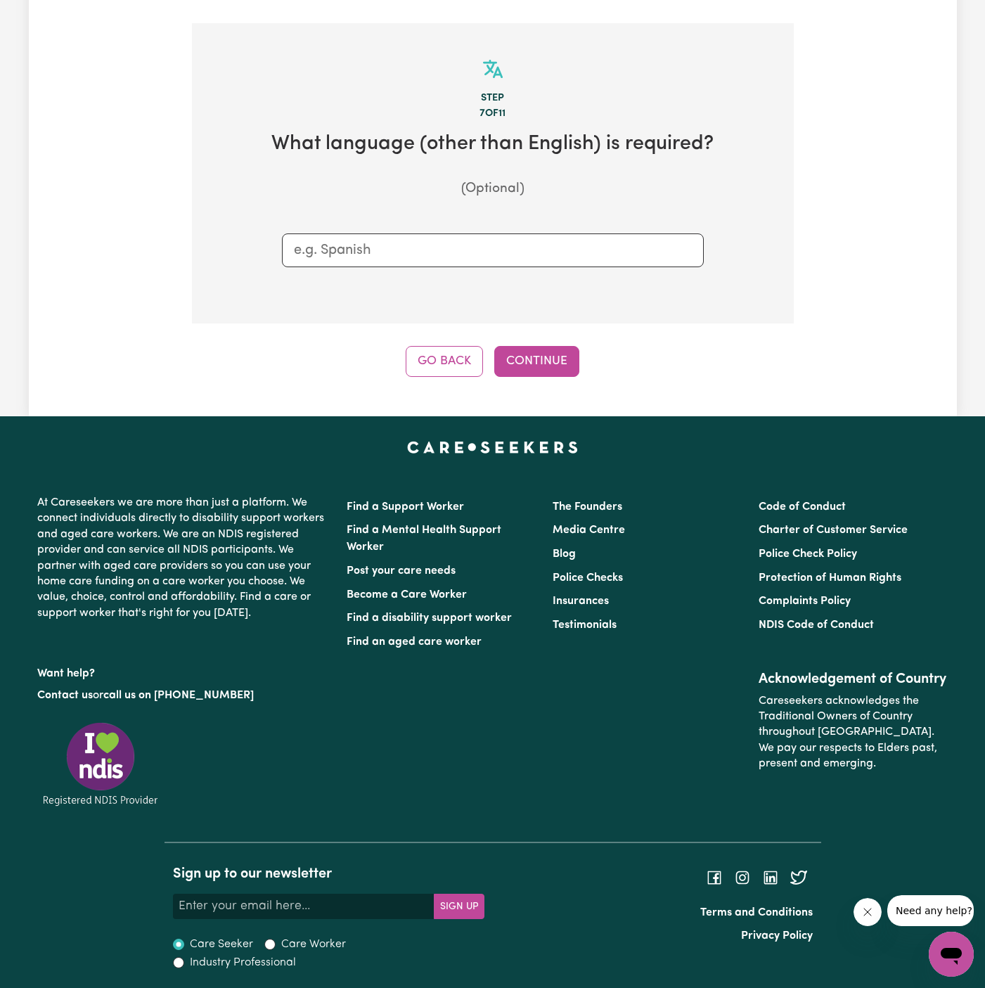
click at [558, 344] on div "Step 7 of 11 What language (other than English) is required? (Optional) Go Back…" at bounding box center [493, 200] width 602 height 354
click at [562, 369] on button "Continue" at bounding box center [536, 361] width 85 height 31
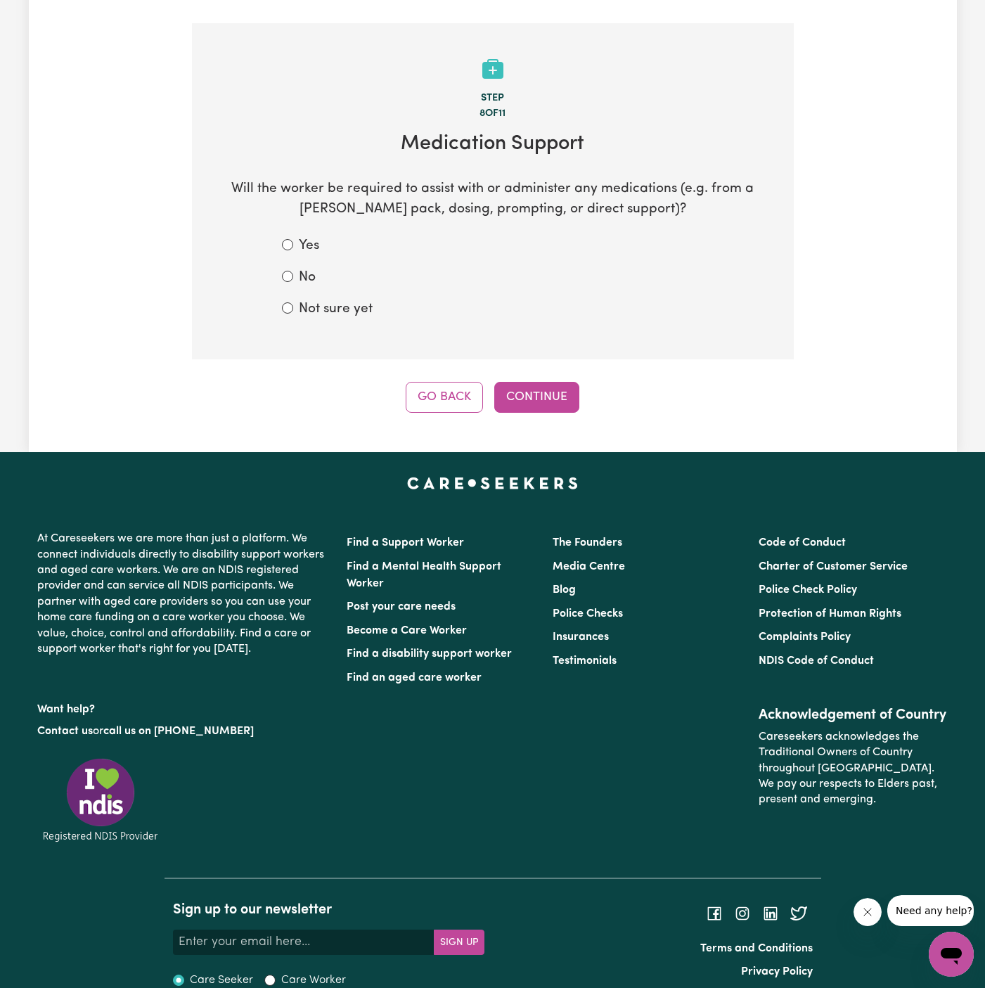
scroll to position [308, 0]
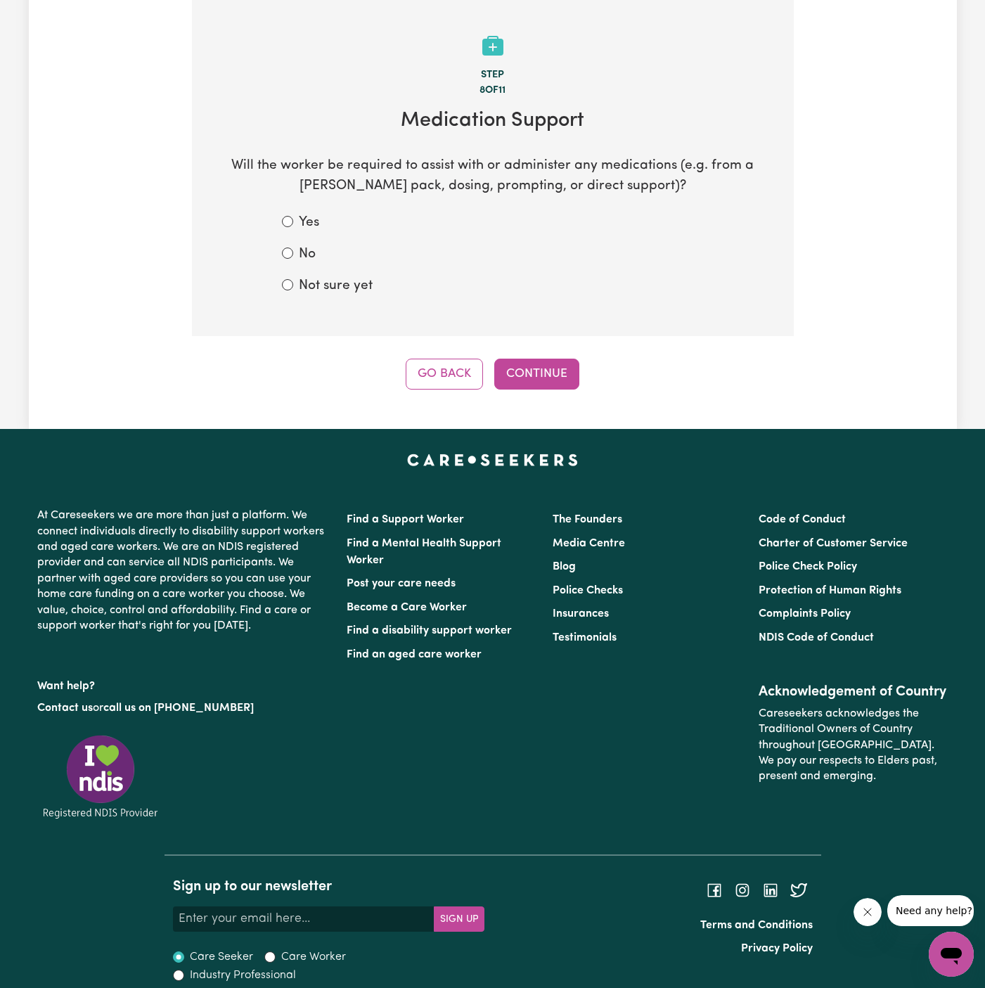
drag, startPoint x: 321, startPoint y: 285, endPoint x: 470, endPoint y: 342, distance: 160.2
click at [321, 285] on label "Not sure yet" at bounding box center [336, 286] width 74 height 20
click at [331, 293] on label "Not sure yet" at bounding box center [336, 286] width 74 height 20
click at [293, 290] on input "Not sure yet" at bounding box center [287, 284] width 11 height 11
radio input "true"
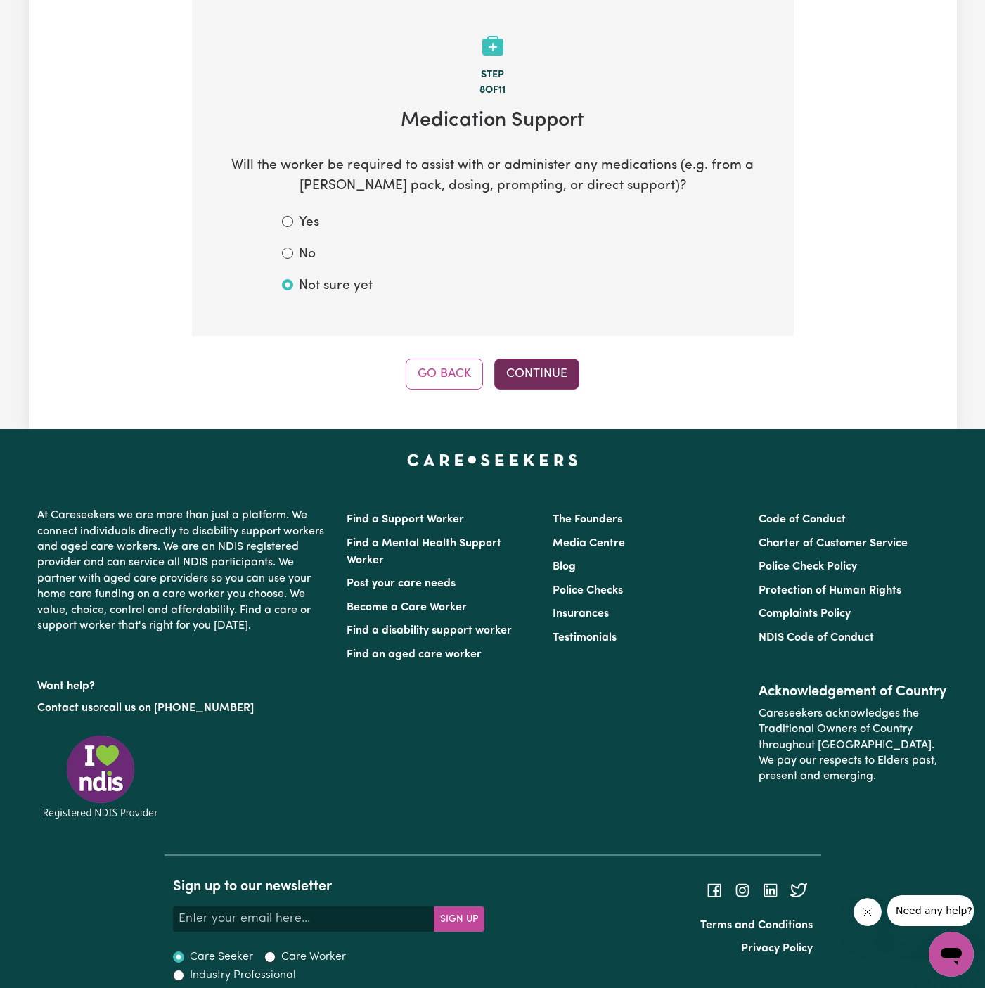
click at [551, 363] on button "Continue" at bounding box center [536, 374] width 85 height 31
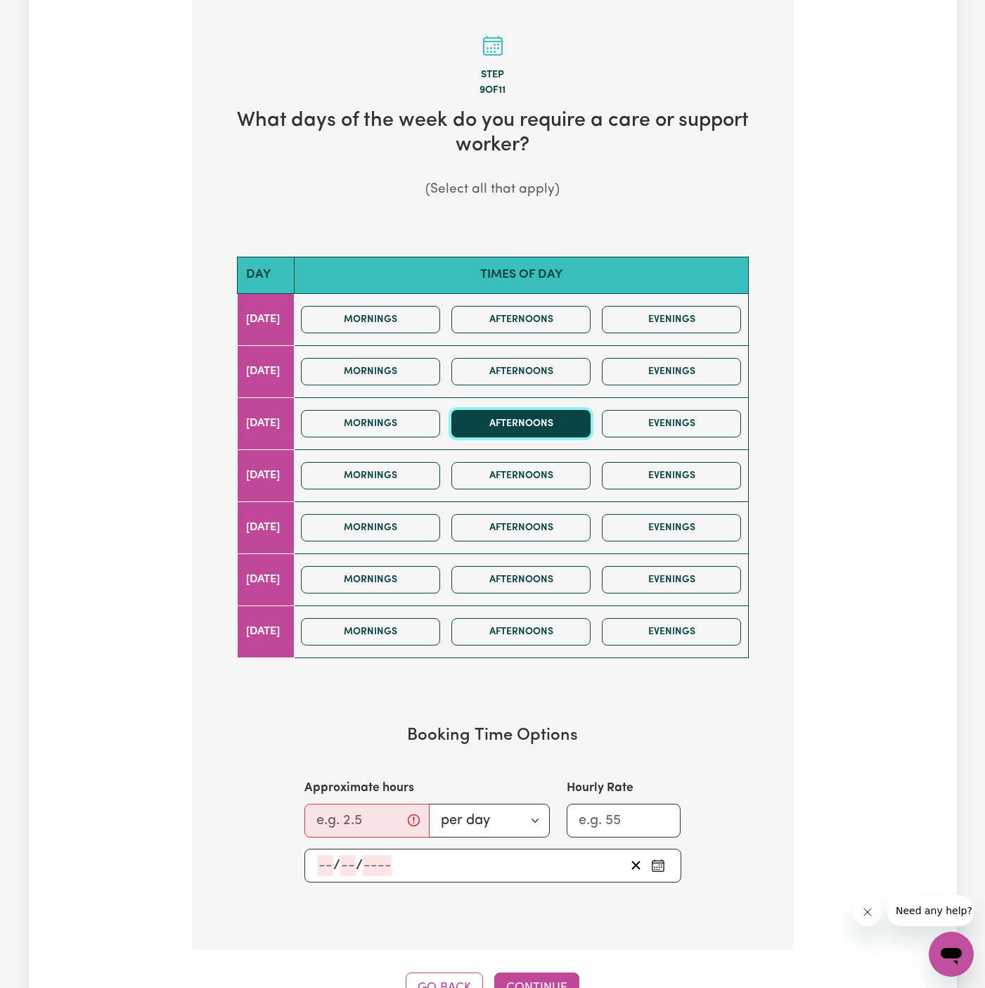
click at [549, 413] on button "Afternoons" at bounding box center [520, 423] width 139 height 27
click at [653, 418] on button "Evenings" at bounding box center [671, 423] width 139 height 27
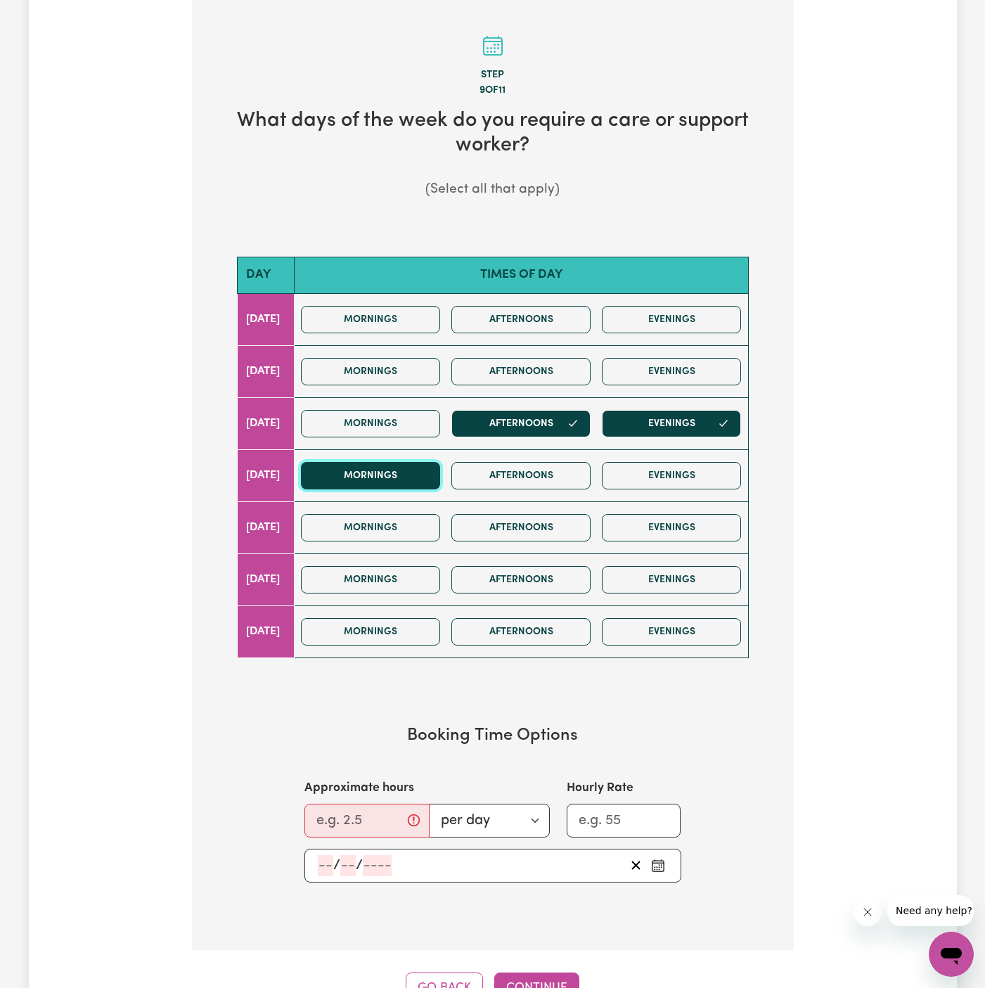
click at [427, 473] on button "Mornings" at bounding box center [370, 475] width 139 height 27
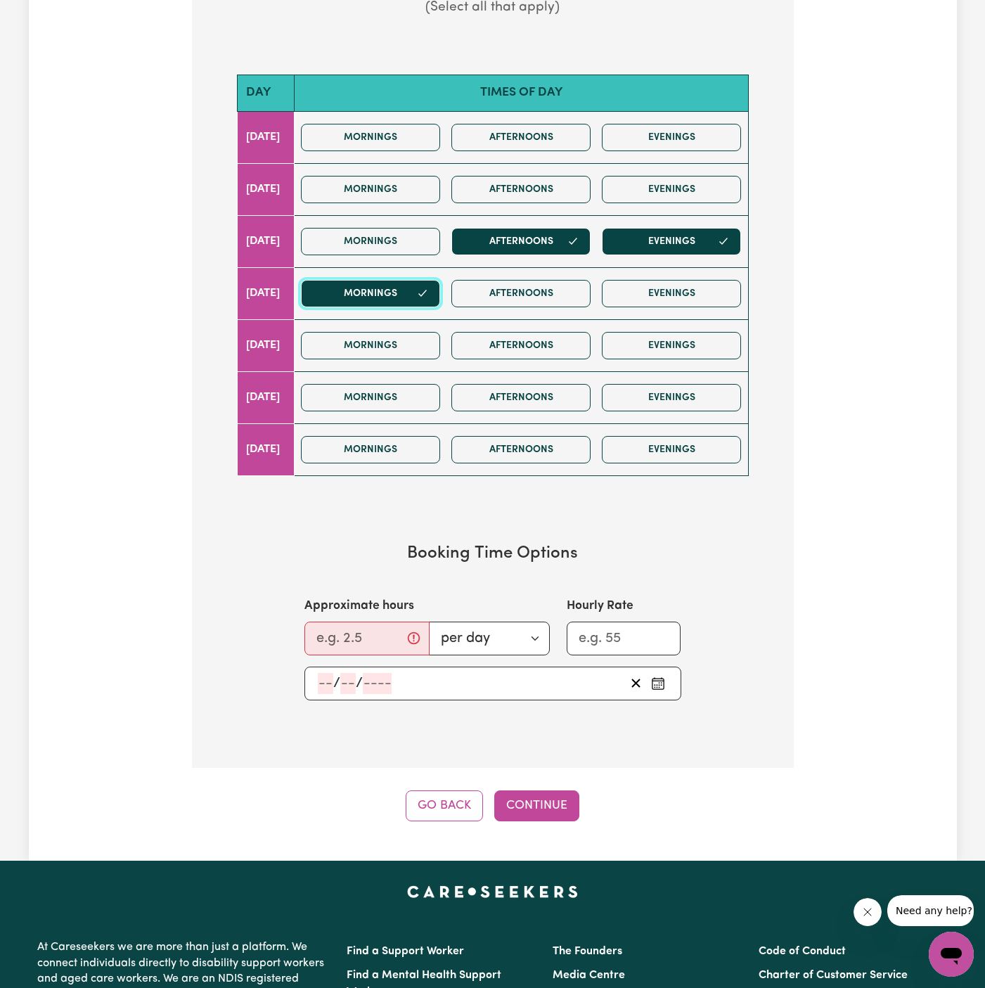
scroll to position [741, 0]
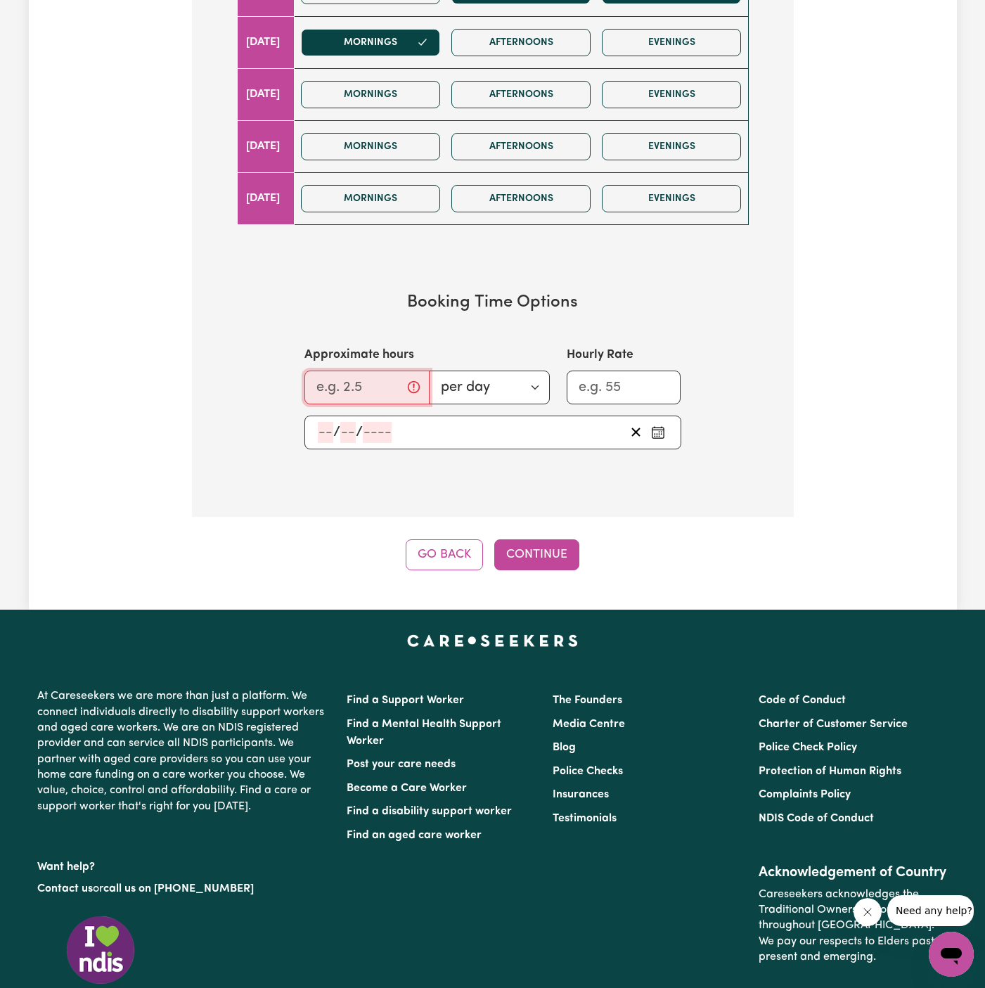
click at [347, 372] on input "Approximate hours" at bounding box center [366, 387] width 125 height 34
type input "8"
click at [327, 422] on input "number" at bounding box center [325, 432] width 15 height 21
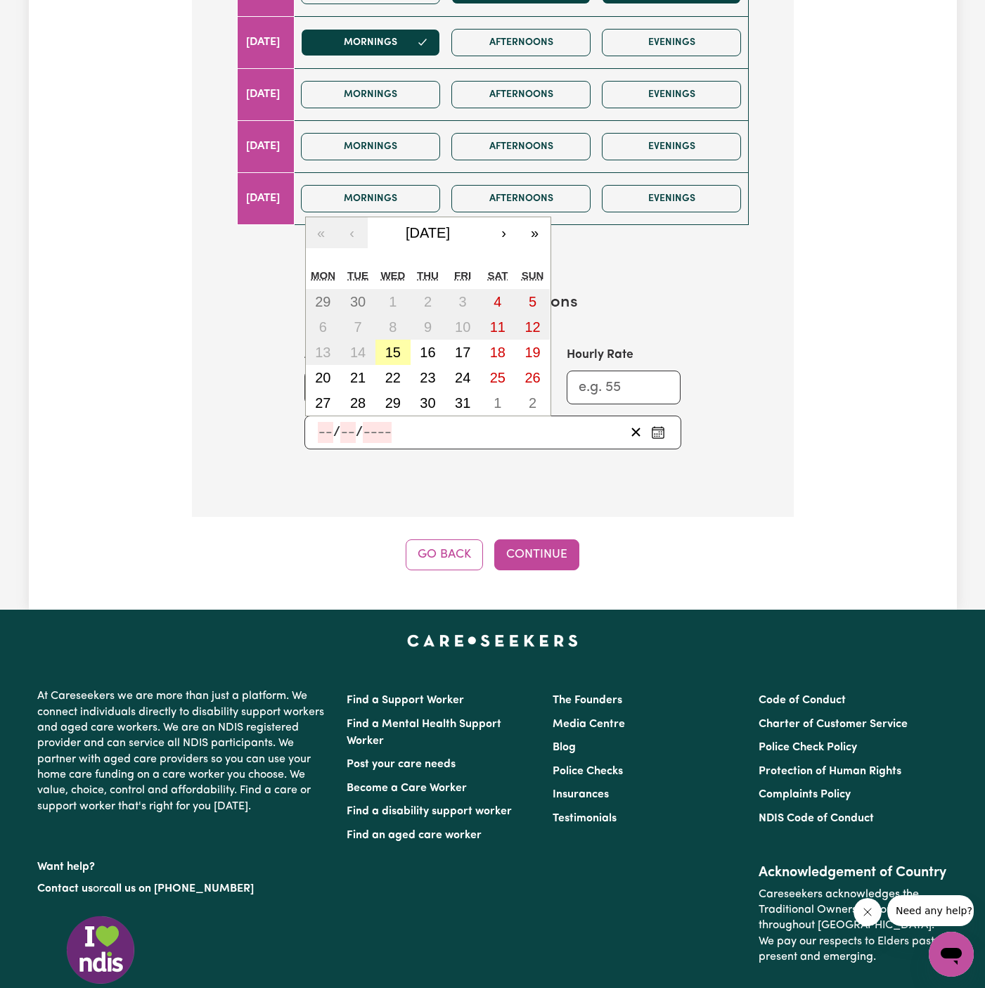
click at [399, 344] on abbr "15" at bounding box center [392, 351] width 15 height 15
type input "2025-10-15"
type input "15"
type input "10"
type input "2025"
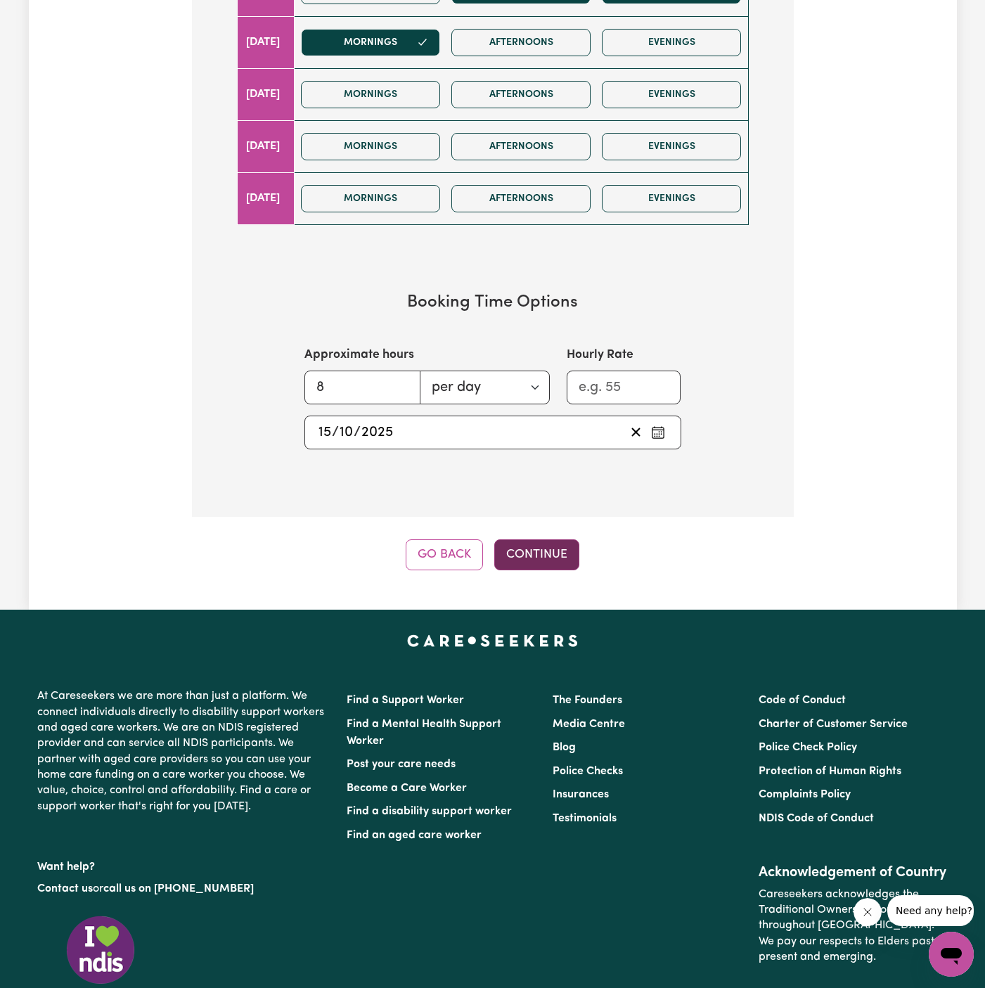
click at [550, 550] on button "Continue" at bounding box center [536, 554] width 85 height 31
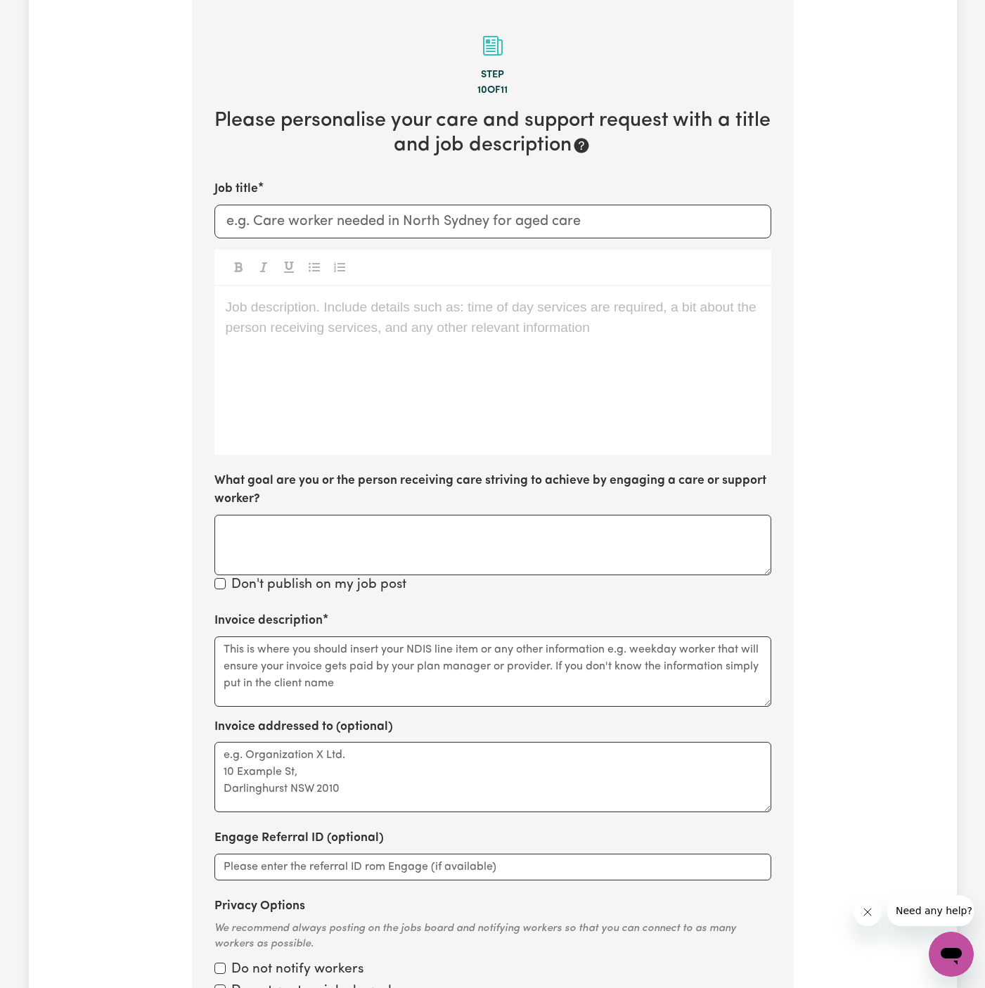
scroll to position [308, 0]
click at [488, 320] on div "Job description. Include details such as: time of day services are required, a …" at bounding box center [492, 370] width 557 height 169
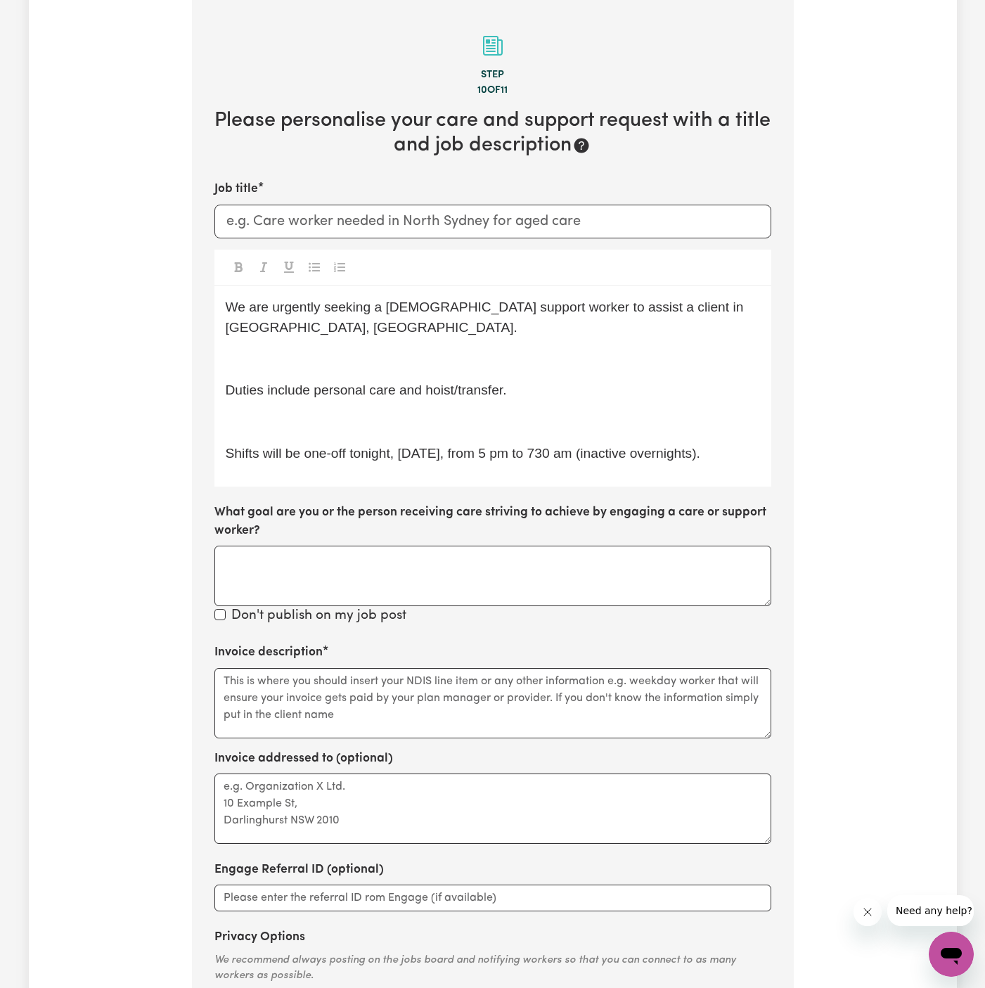
click at [439, 305] on span "We are urgently seeking a female support worker to assist a client in Deanside,…" at bounding box center [487, 316] width 522 height 35
click at [439, 349] on p "﻿" at bounding box center [493, 359] width 534 height 20
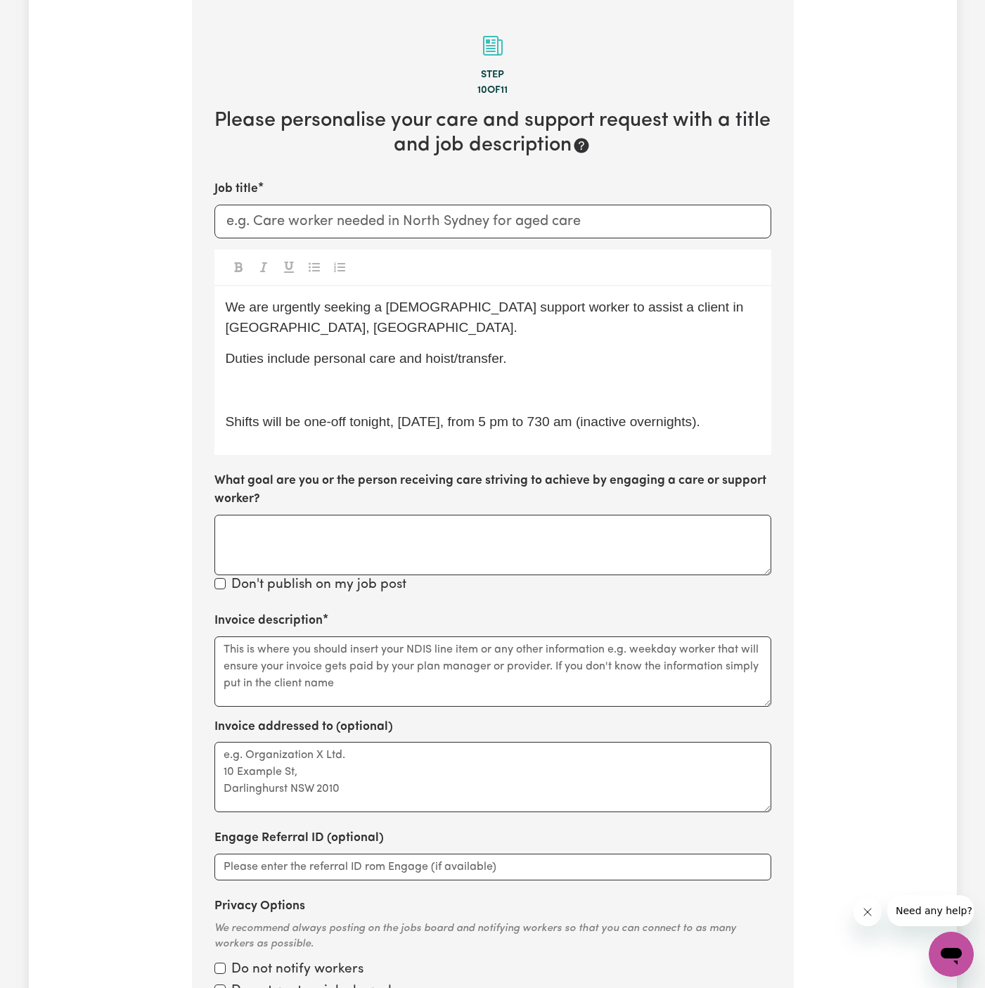
click at [416, 357] on div "We are urgently seeking a female support worker to assist a client in Deanside,…" at bounding box center [492, 370] width 557 height 169
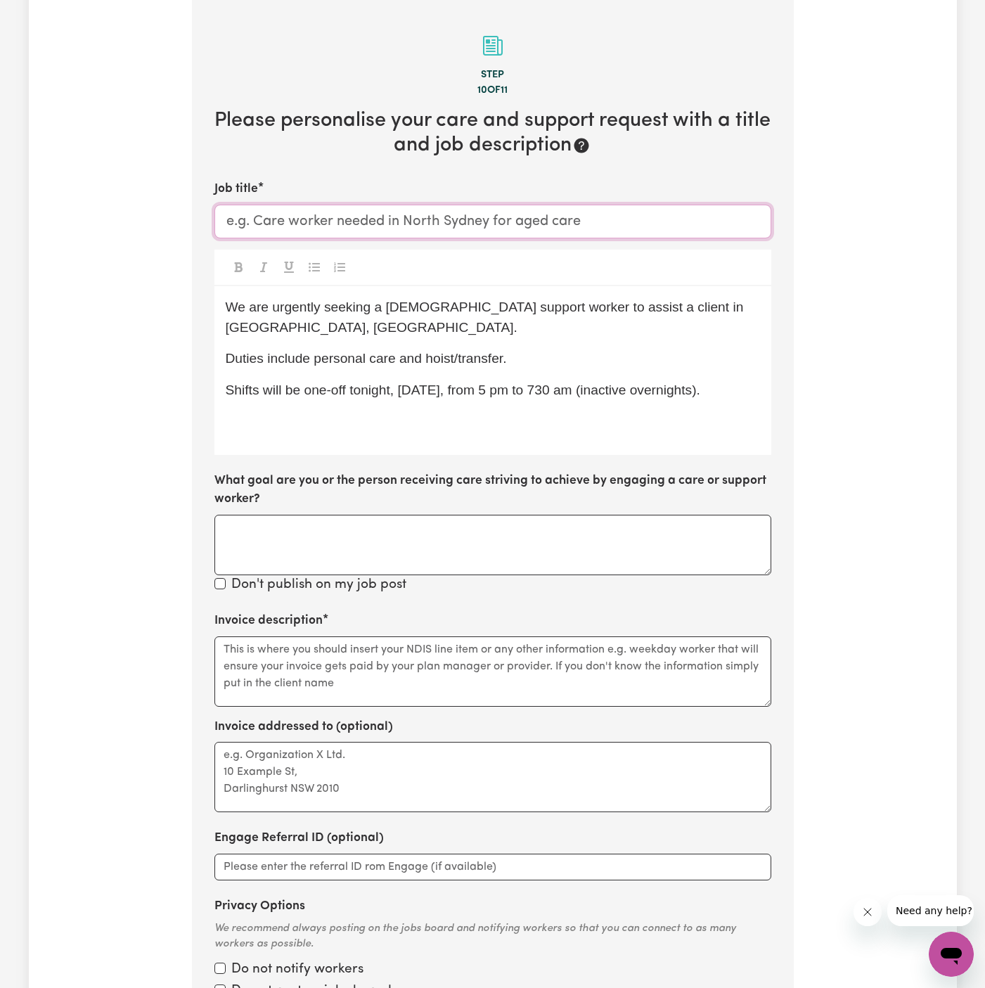
click at [340, 217] on input "Job title" at bounding box center [492, 222] width 557 height 34
type input "f"
type input "D"
click at [512, 217] on input "Female Support Worker Needed In Deanside,VOC" at bounding box center [492, 222] width 557 height 34
click at [524, 217] on input "Female Support Worker Needed In Deanside, VOC" at bounding box center [492, 222] width 557 height 34
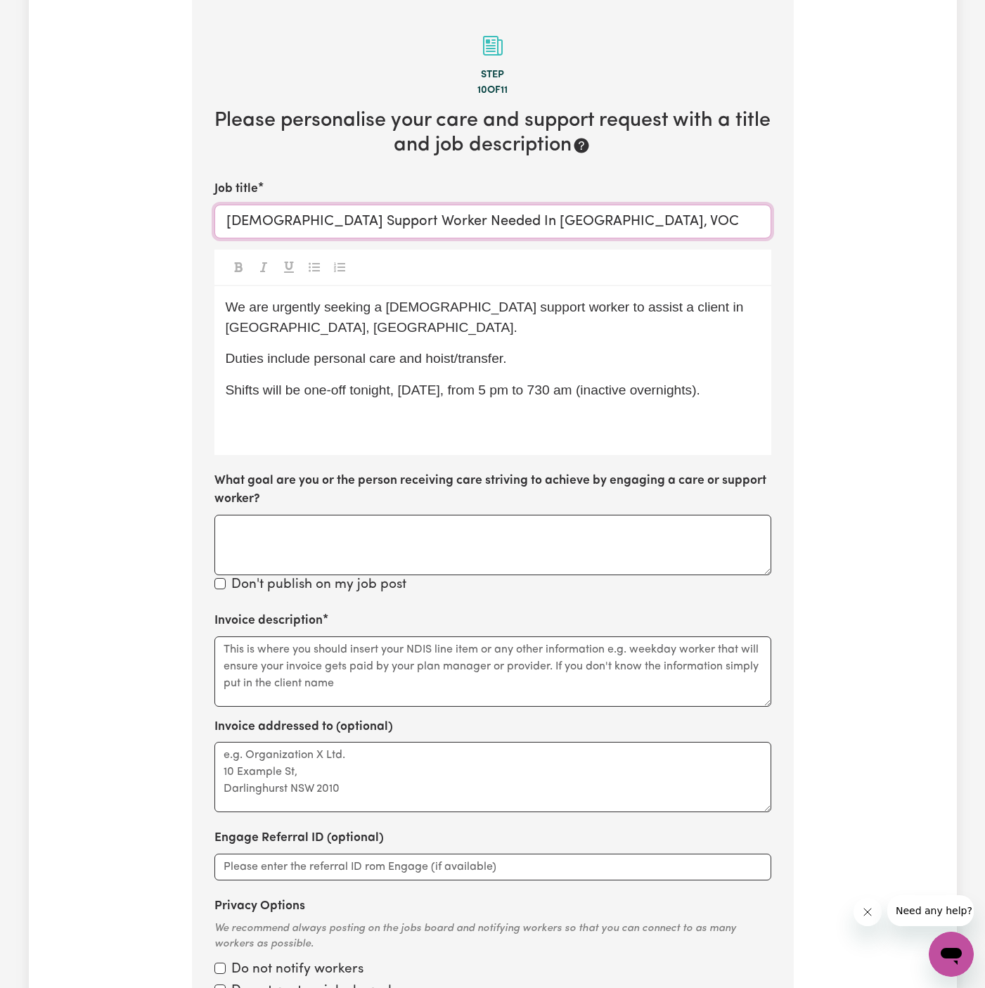
click at [530, 221] on input "Female Support Worker Needed In Deanside, VOC" at bounding box center [492, 222] width 557 height 34
type input "Female Support Worker Needed In Deanside, VIC"
click at [499, 382] on span "Shifts will be one-off tonight, Wednesday, 15/10, from 5 pm to 730 am (inactive…" at bounding box center [463, 389] width 475 height 15
click at [379, 391] on p "Shifts will be one-off tonight, Wednesday, 15/10, from 5 pm to 730 am (inactive…" at bounding box center [493, 390] width 534 height 20
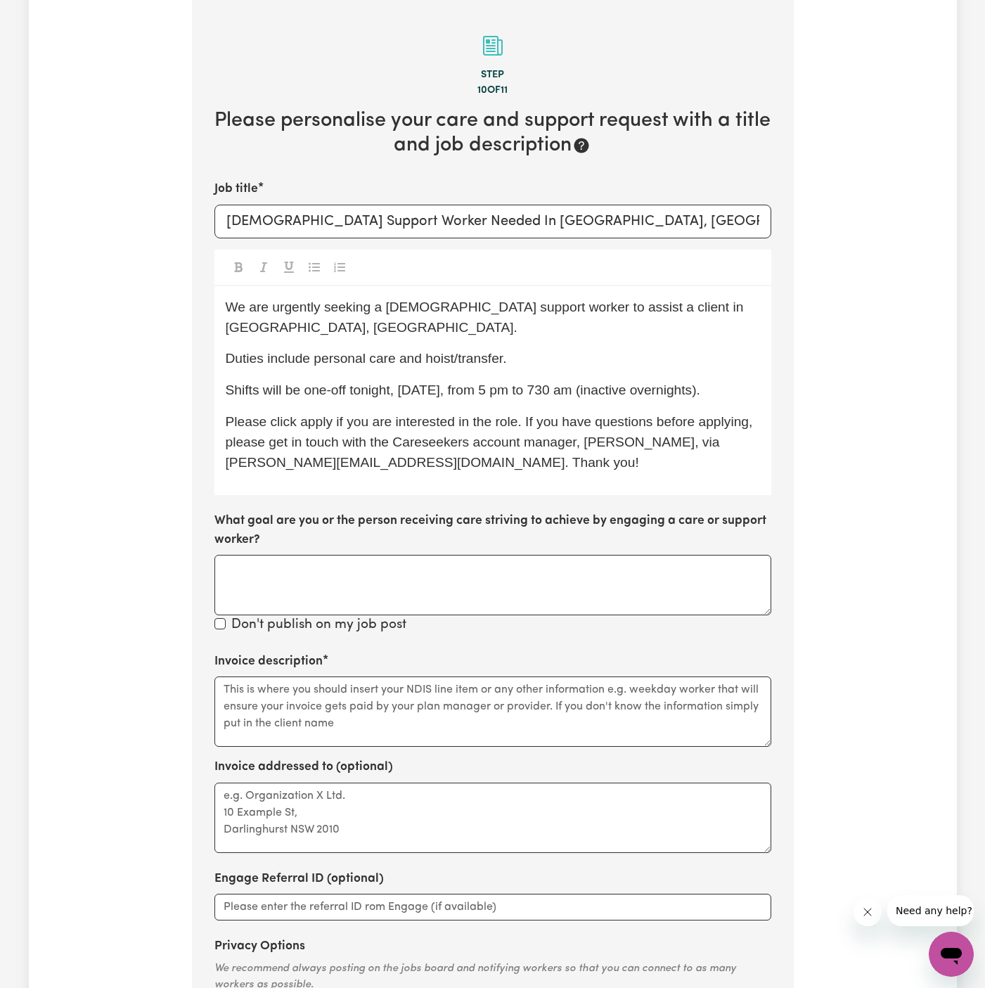
drag, startPoint x: 316, startPoint y: 417, endPoint x: 316, endPoint y: 427, distance: 10.6
click at [316, 417] on span "Please click apply if you are interested in the role. If you have questions bef…" at bounding box center [491, 442] width 531 height 56
drag, startPoint x: 313, startPoint y: 341, endPoint x: 588, endPoint y: 333, distance: 275.7
click at [588, 349] on p "Duties include personal care and hoist/transfer." at bounding box center [493, 359] width 534 height 20
copy span "personal care and hoist/transfer."
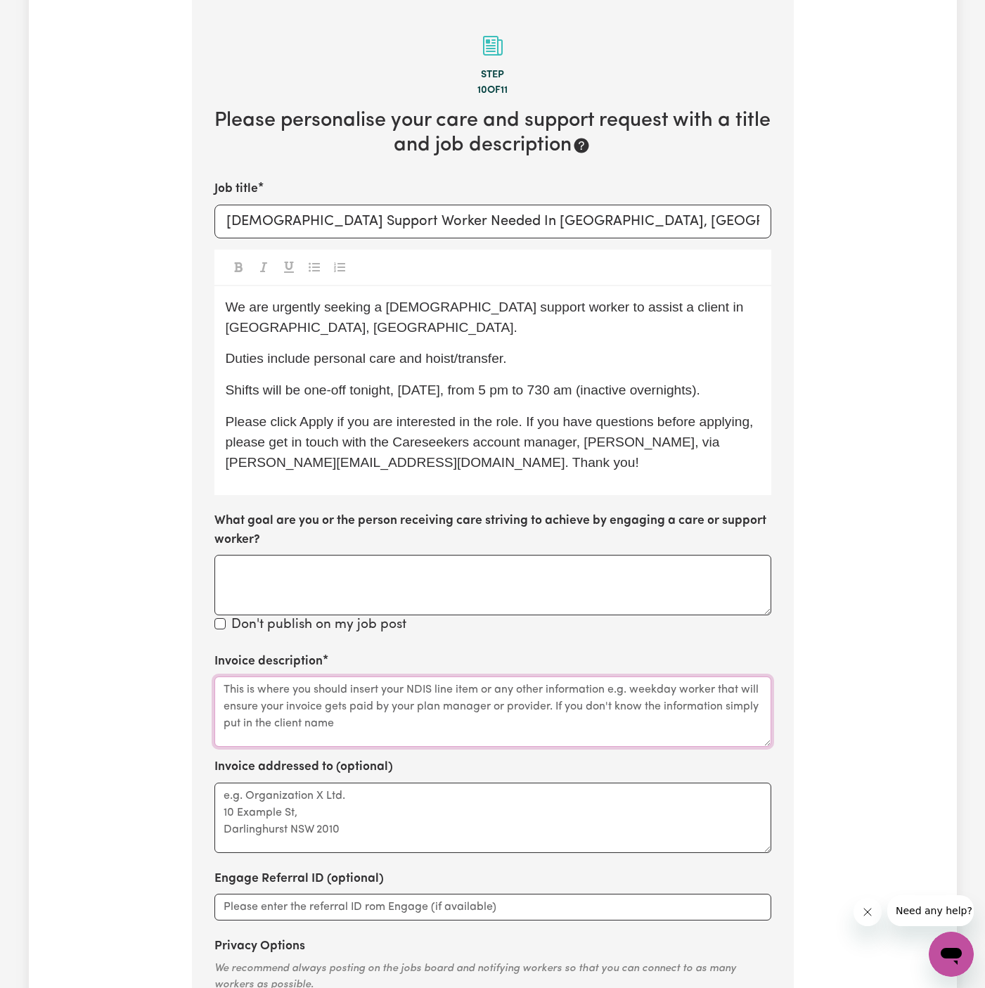
click at [313, 694] on textarea "Invoice description" at bounding box center [492, 711] width 557 height 70
paste textarea "personal care and hoist/transfer."
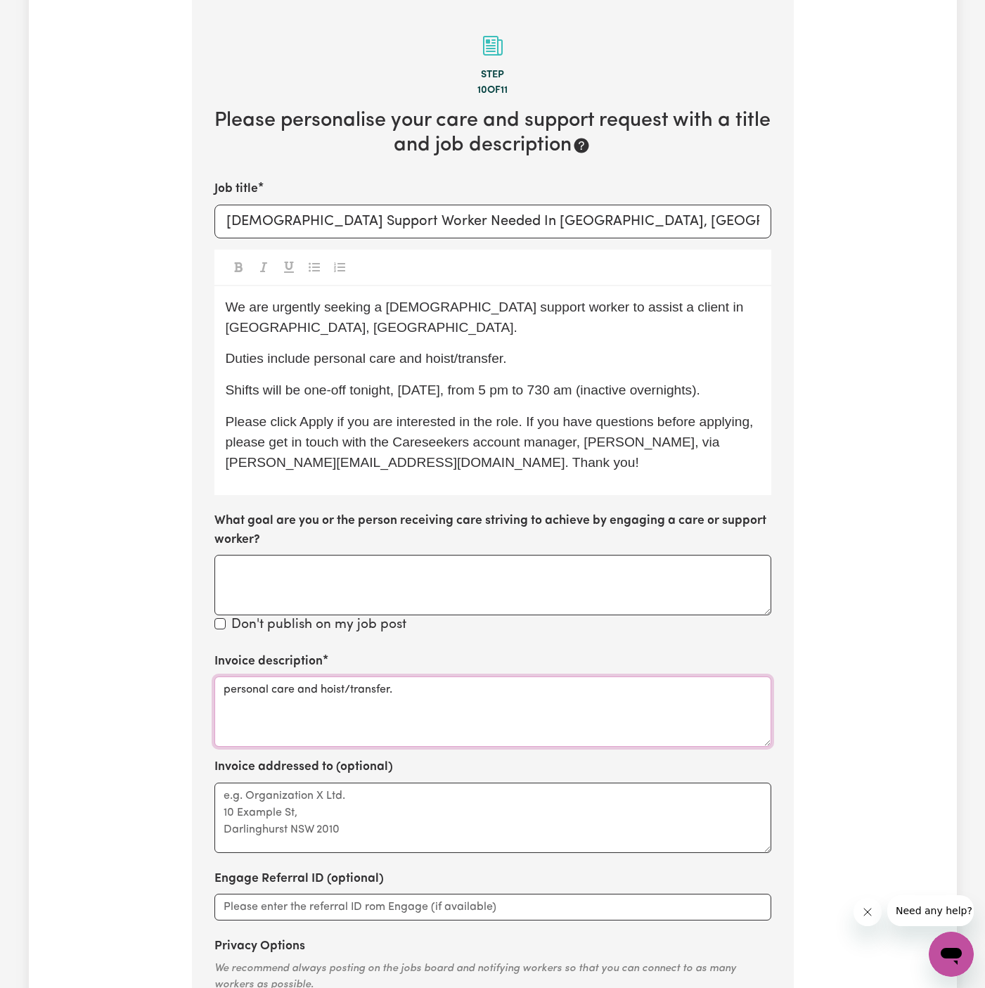
type textarea "personal care and hoist/transfer."
click at [336, 809] on textarea "Invoice addressed to (optional)" at bounding box center [492, 817] width 557 height 70
paste textarea "Lifeful"
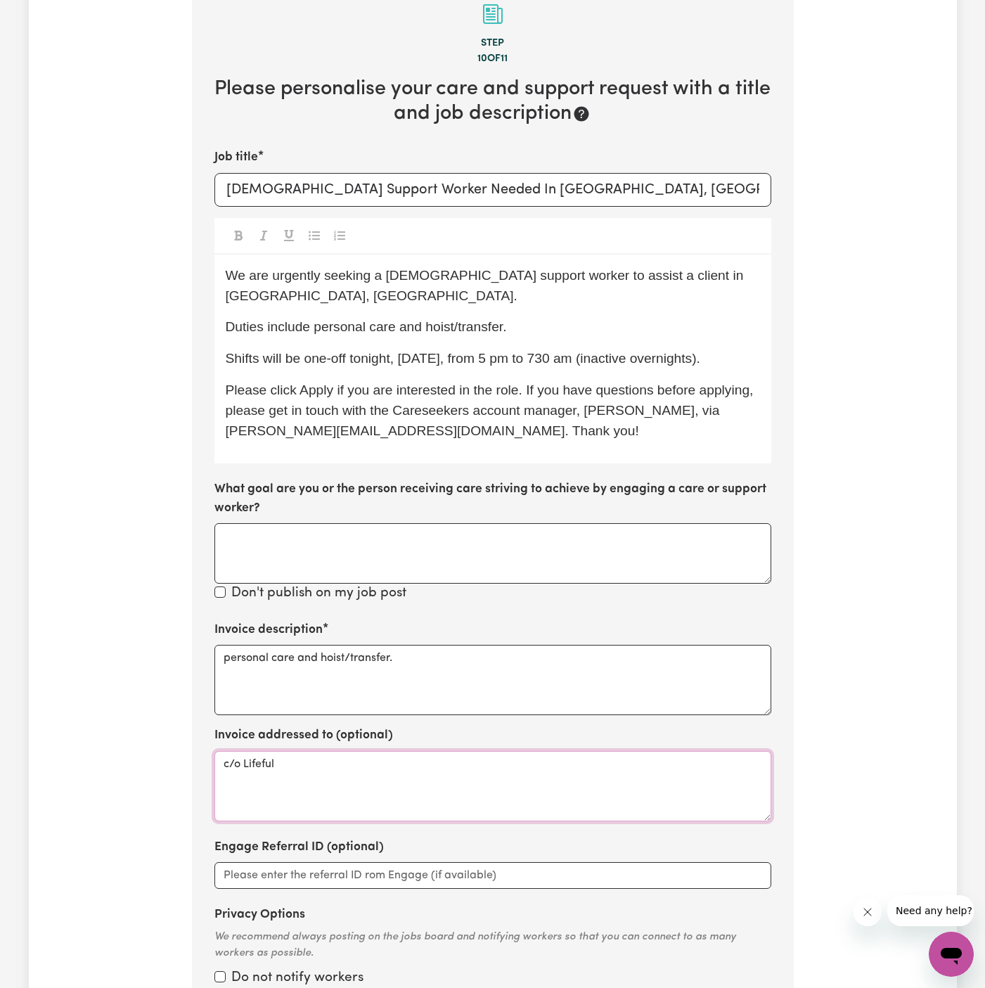
scroll to position [337, 0]
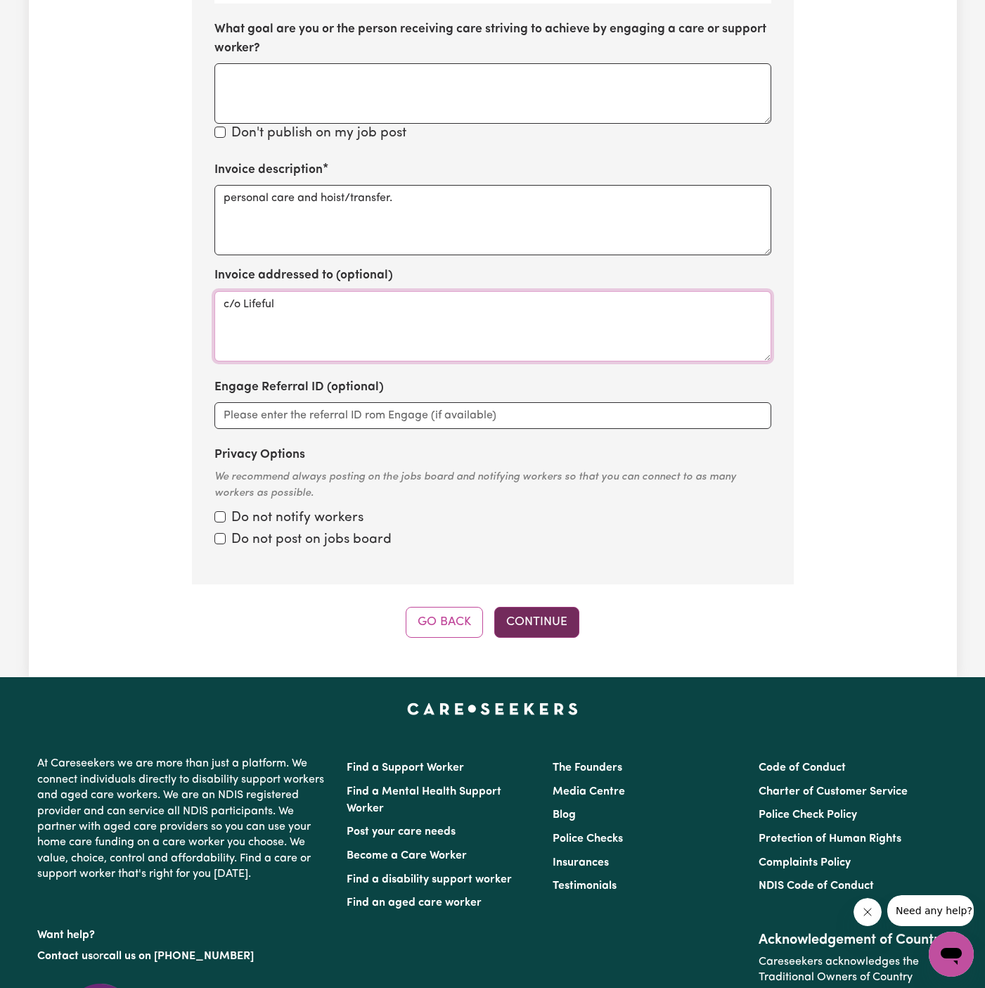
type textarea "c/o Lifeful"
click at [533, 607] on button "Continue" at bounding box center [536, 622] width 85 height 31
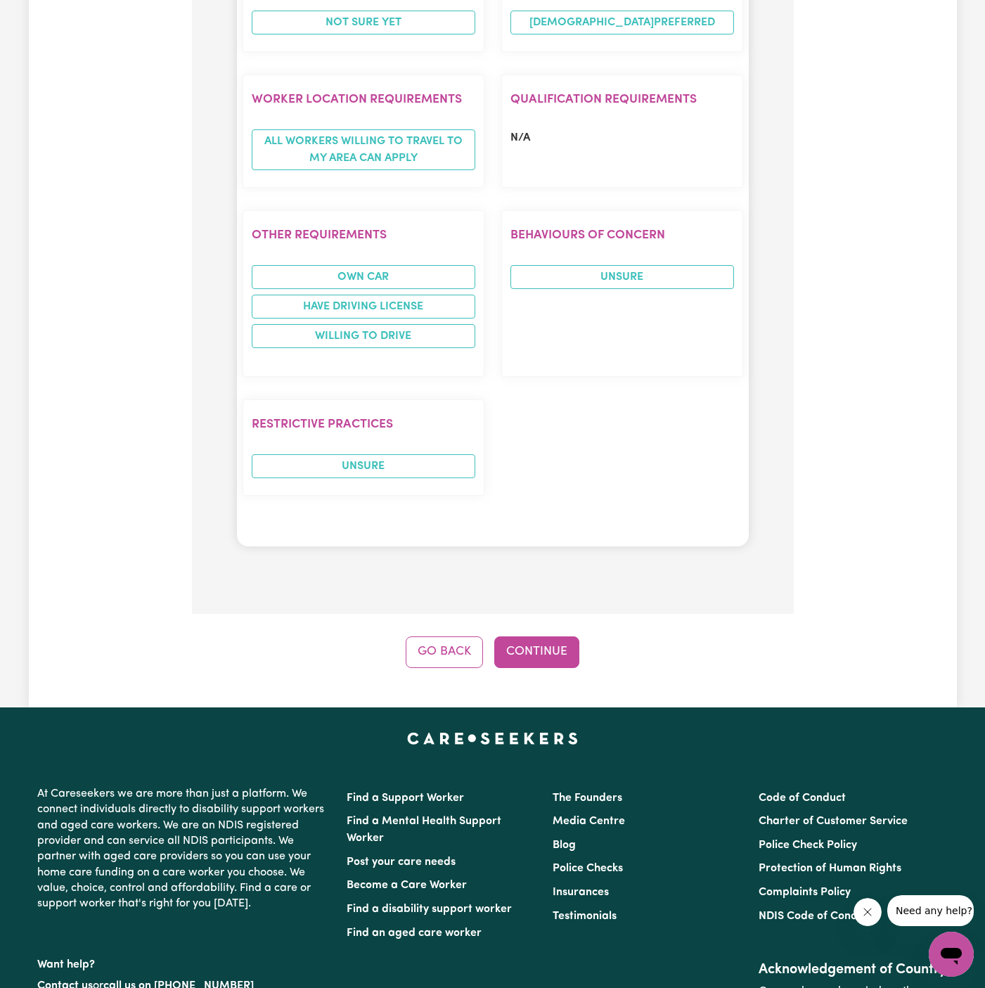
scroll to position [1508, 0]
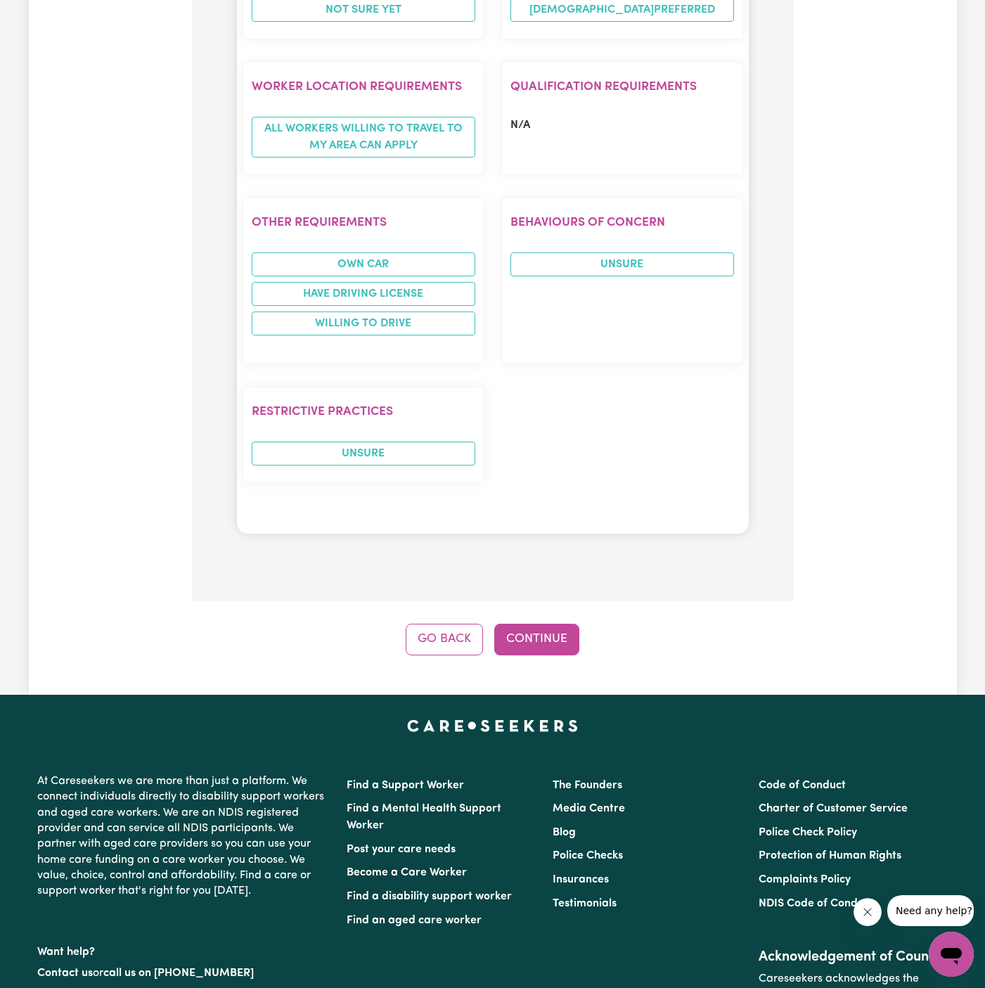
click at [553, 624] on button "Continue" at bounding box center [536, 639] width 85 height 31
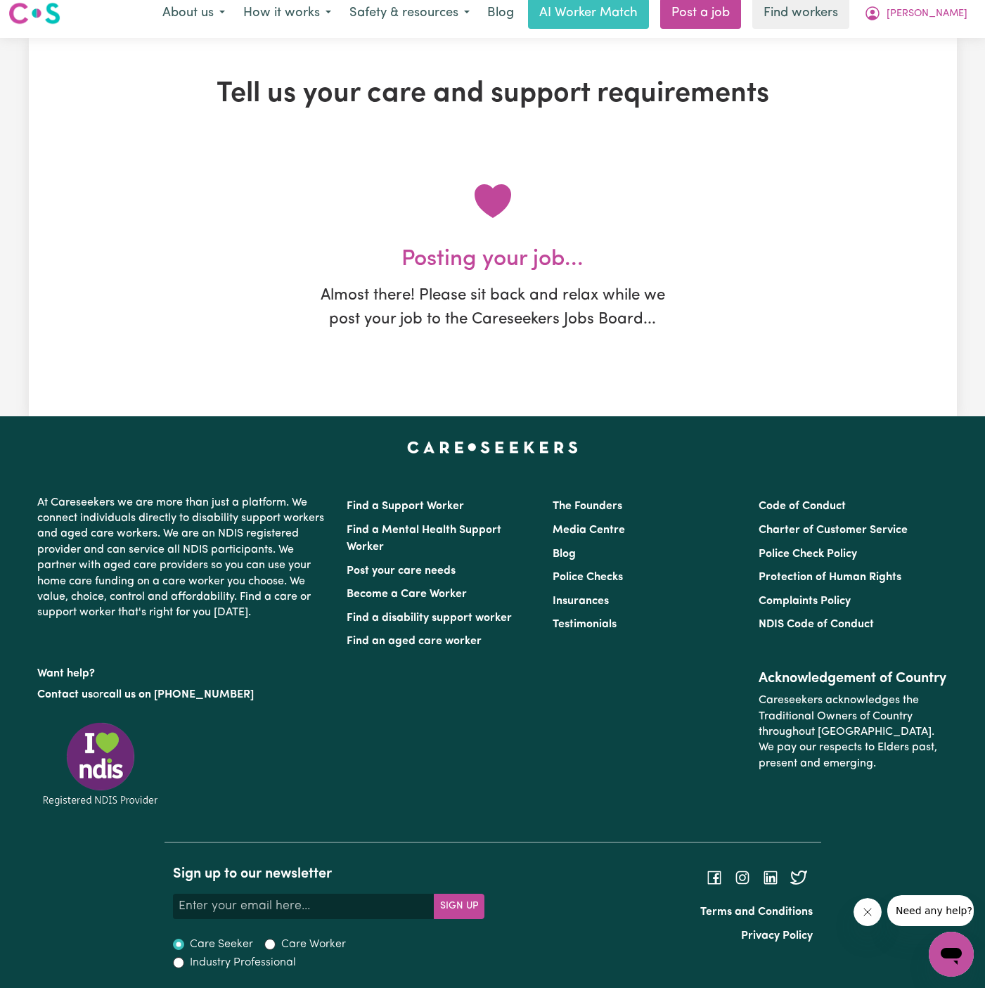
scroll to position [0, 0]
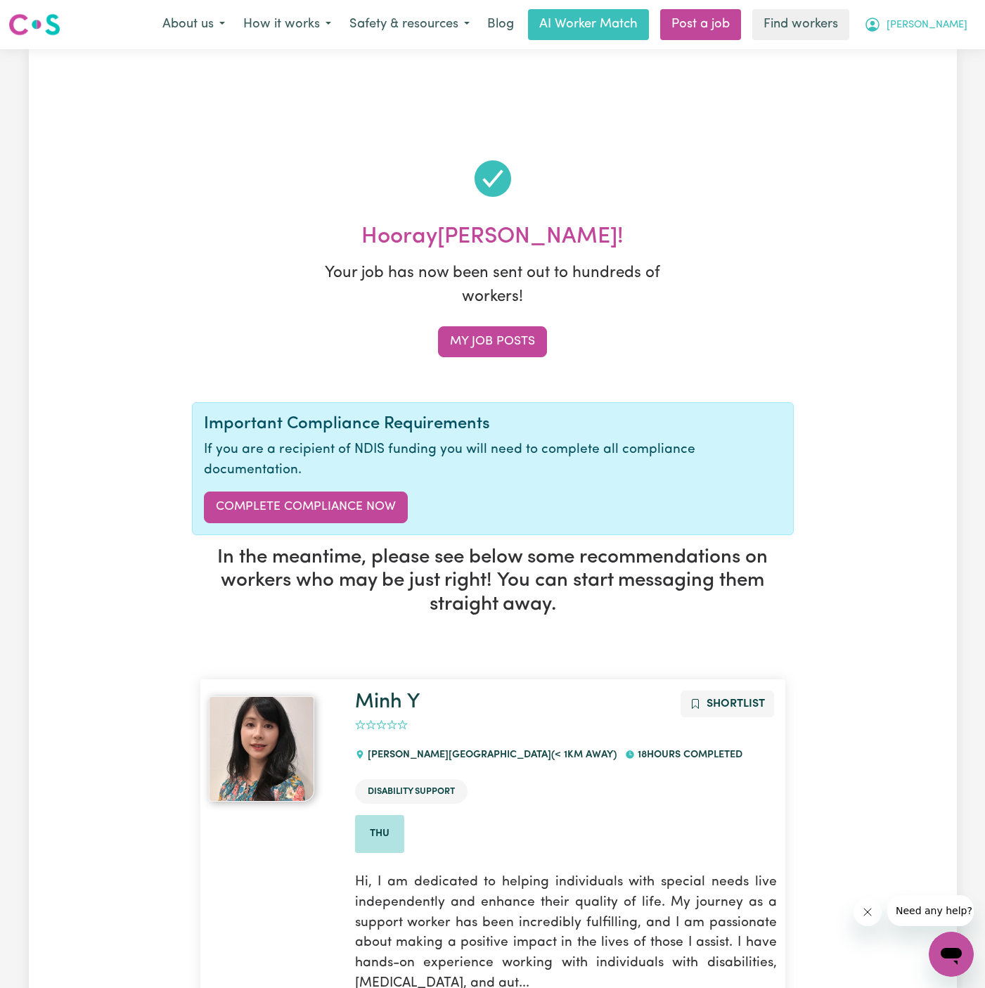
click at [941, 18] on button "[PERSON_NAME]" at bounding box center [916, 25] width 122 height 30
click at [941, 54] on link "My Dashboard" at bounding box center [920, 54] width 111 height 27
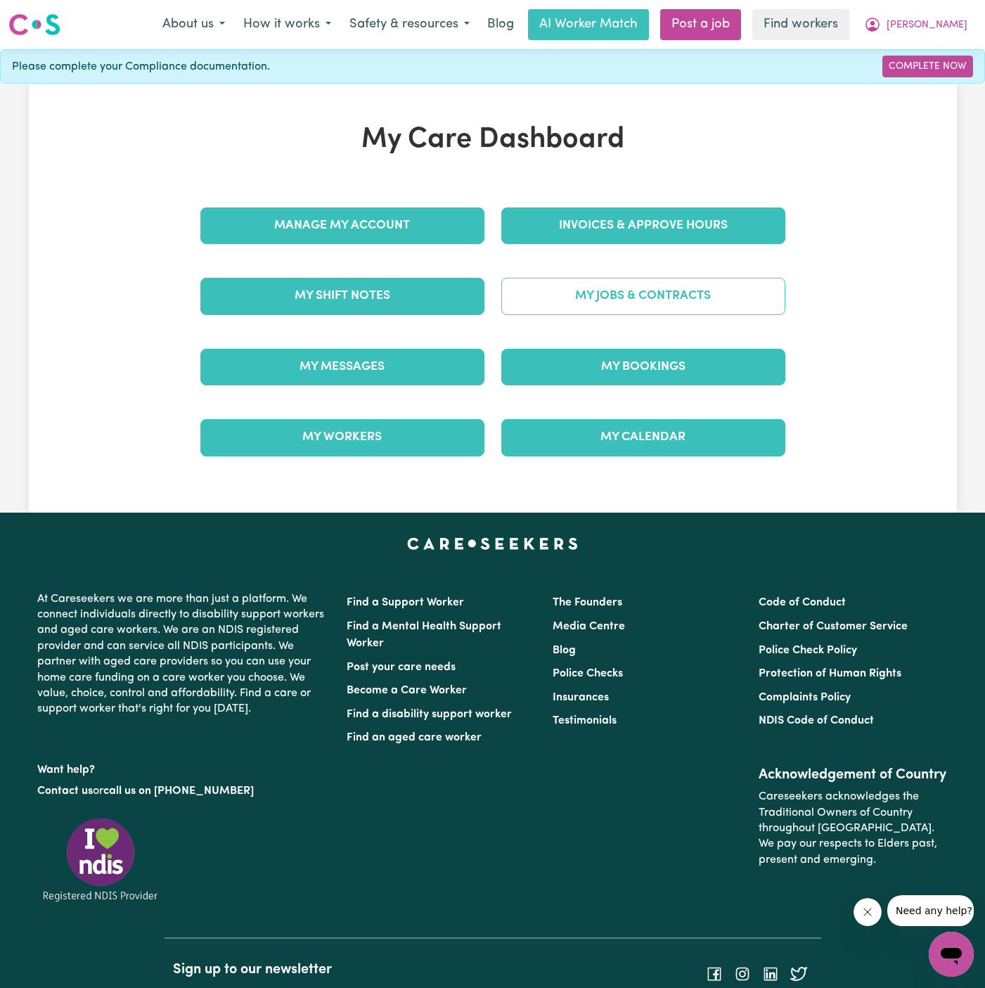
click at [591, 285] on link "My Jobs & Contracts" at bounding box center [643, 296] width 284 height 37
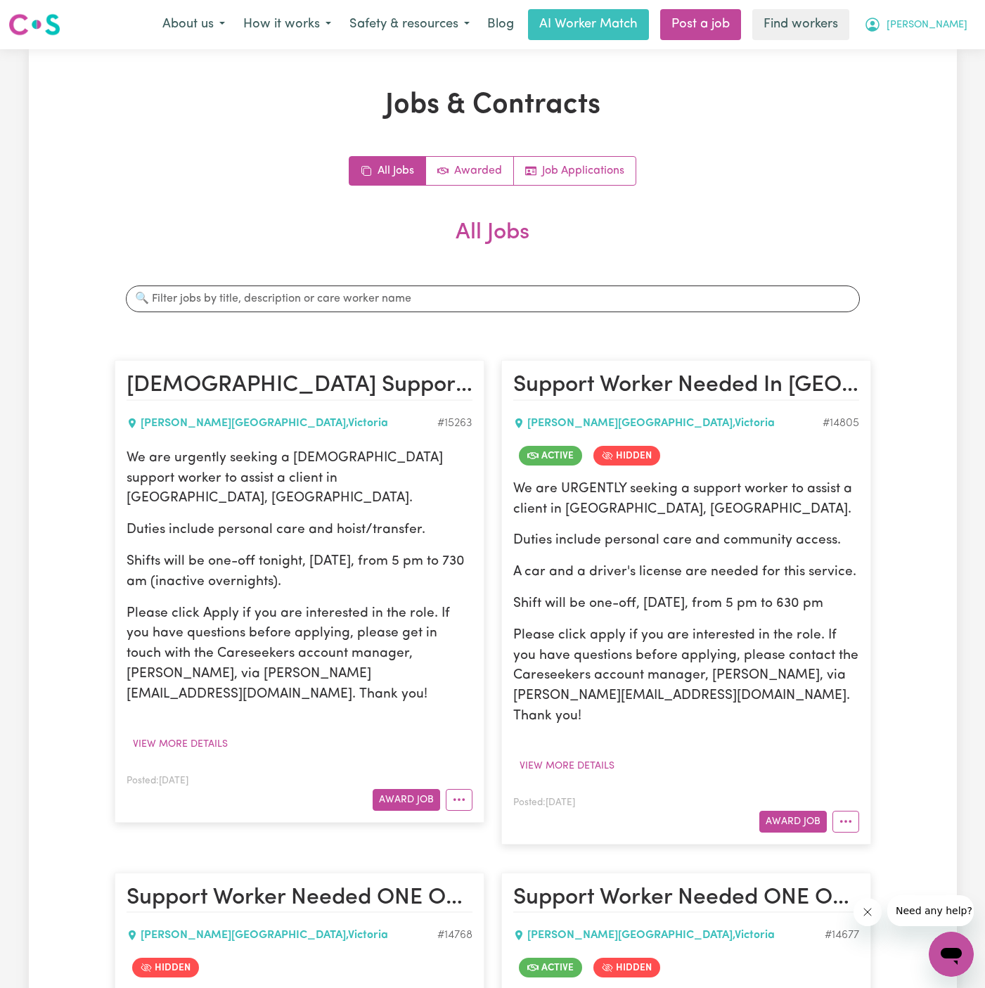
click at [955, 20] on span "[PERSON_NAME]" at bounding box center [926, 25] width 81 height 15
click at [955, 46] on link "My Dashboard" at bounding box center [920, 54] width 111 height 27
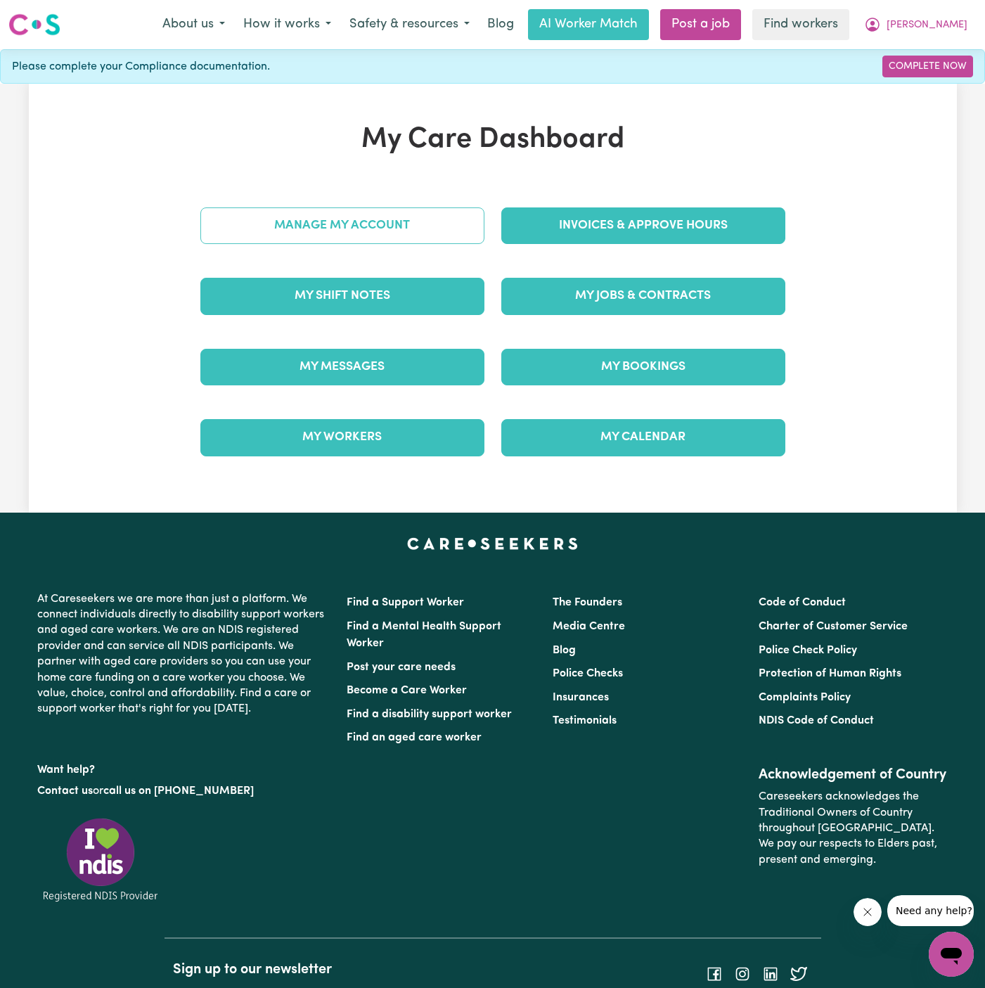
click at [462, 222] on link "Manage My Account" at bounding box center [342, 225] width 284 height 37
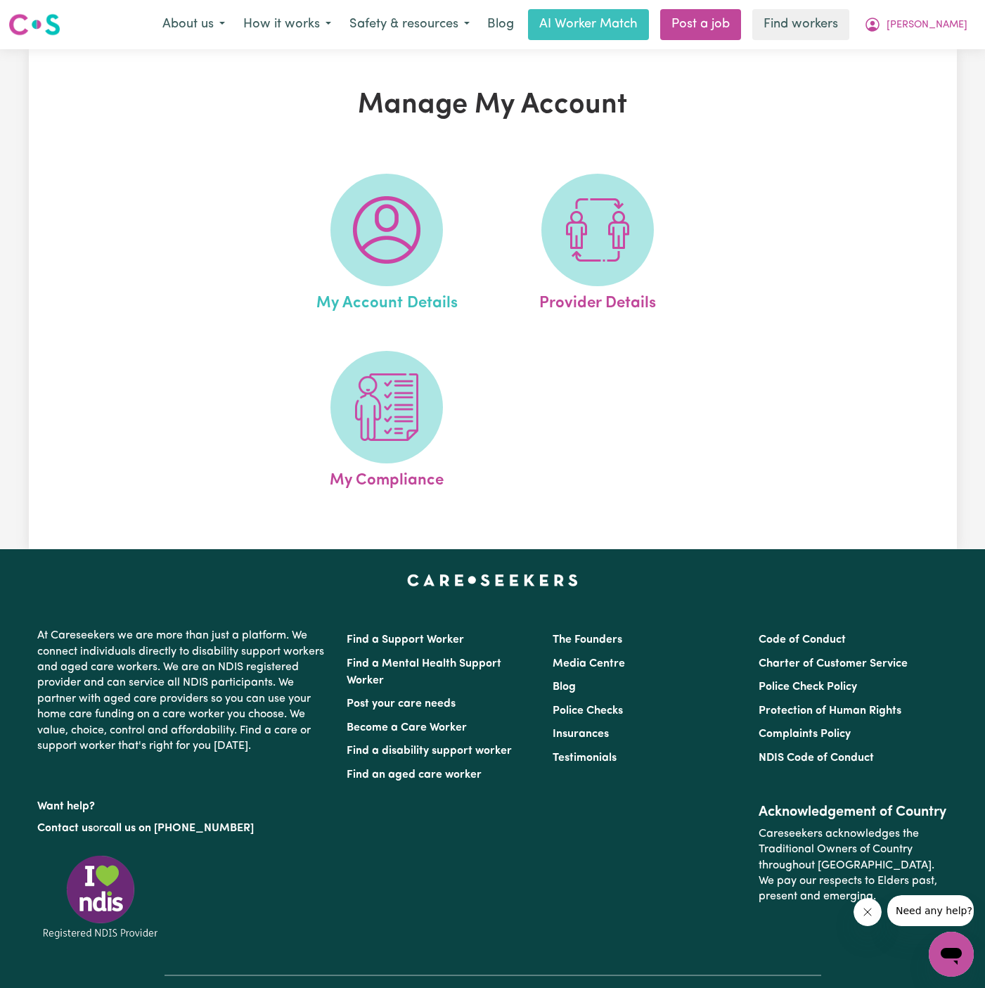
click at [453, 221] on link "My Account Details" at bounding box center [386, 245] width 202 height 142
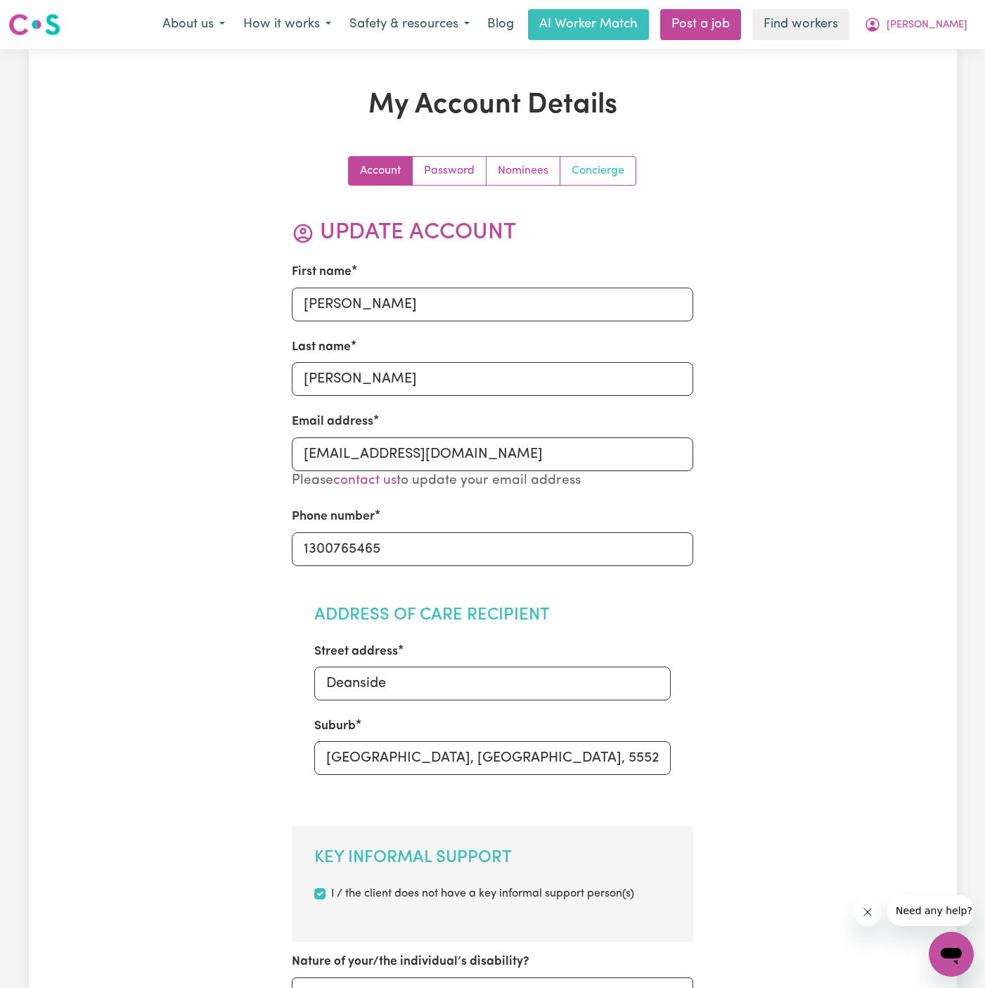
click at [617, 168] on link "Concierge" at bounding box center [597, 171] width 75 height 28
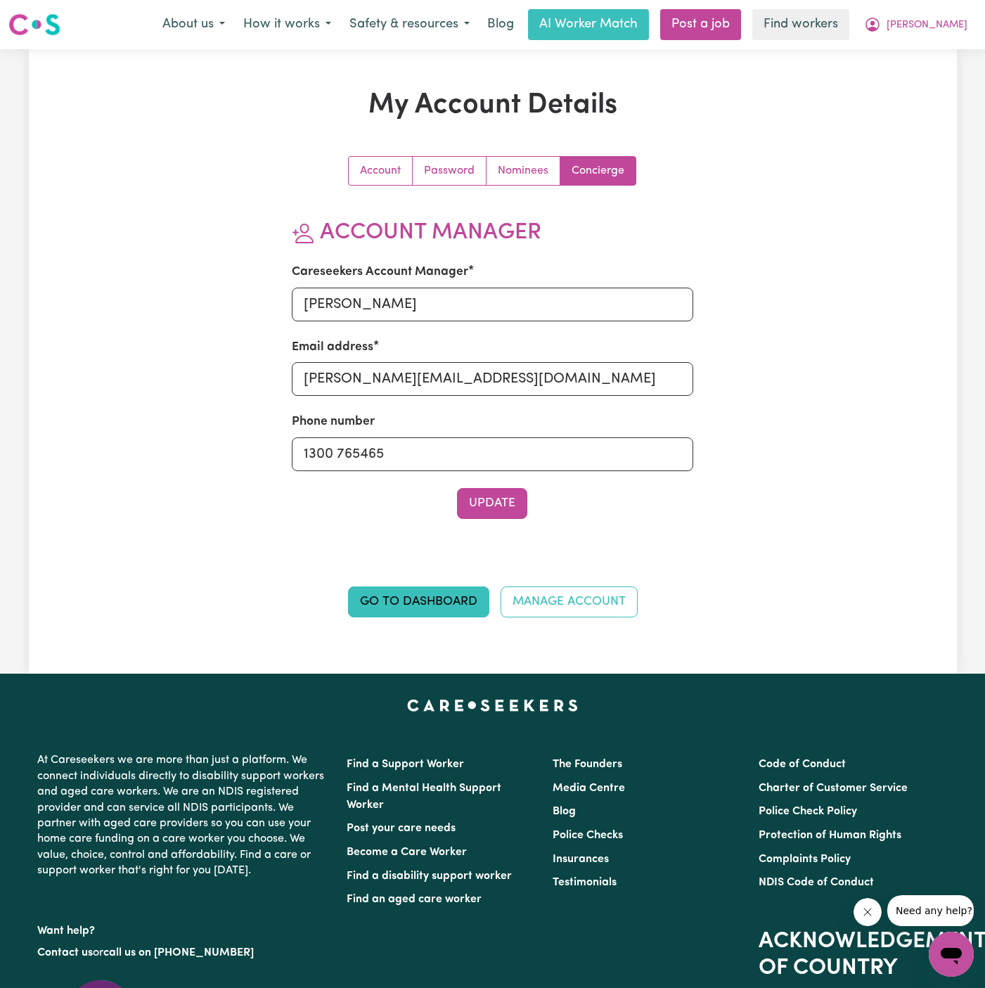
click at [507, 325] on section "Account Manager Careseekers Account Manager Dyan Email address dyan@careseekers…" at bounding box center [492, 368] width 401 height 299
click at [523, 305] on input "Dyan" at bounding box center [492, 305] width 401 height 34
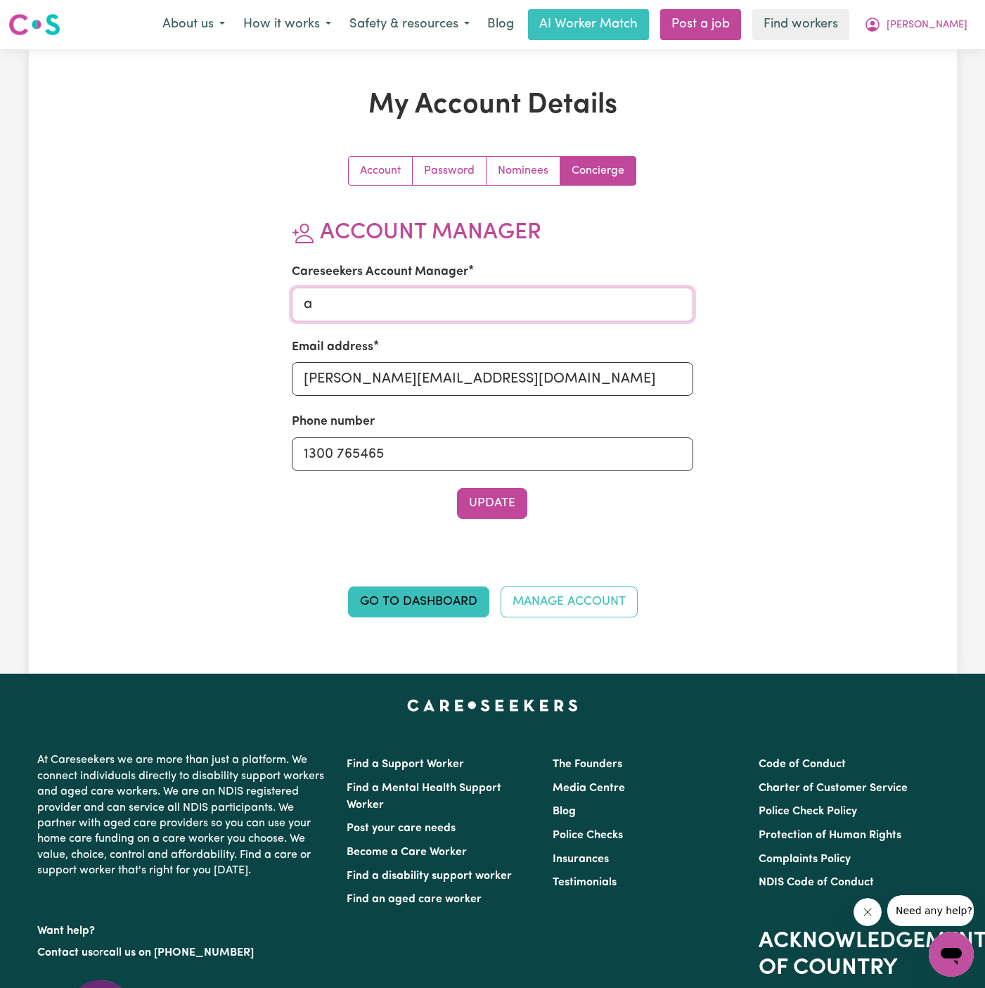
type input "annie"
click at [515, 364] on input "dyan@careseekers.com.au" at bounding box center [492, 379] width 401 height 34
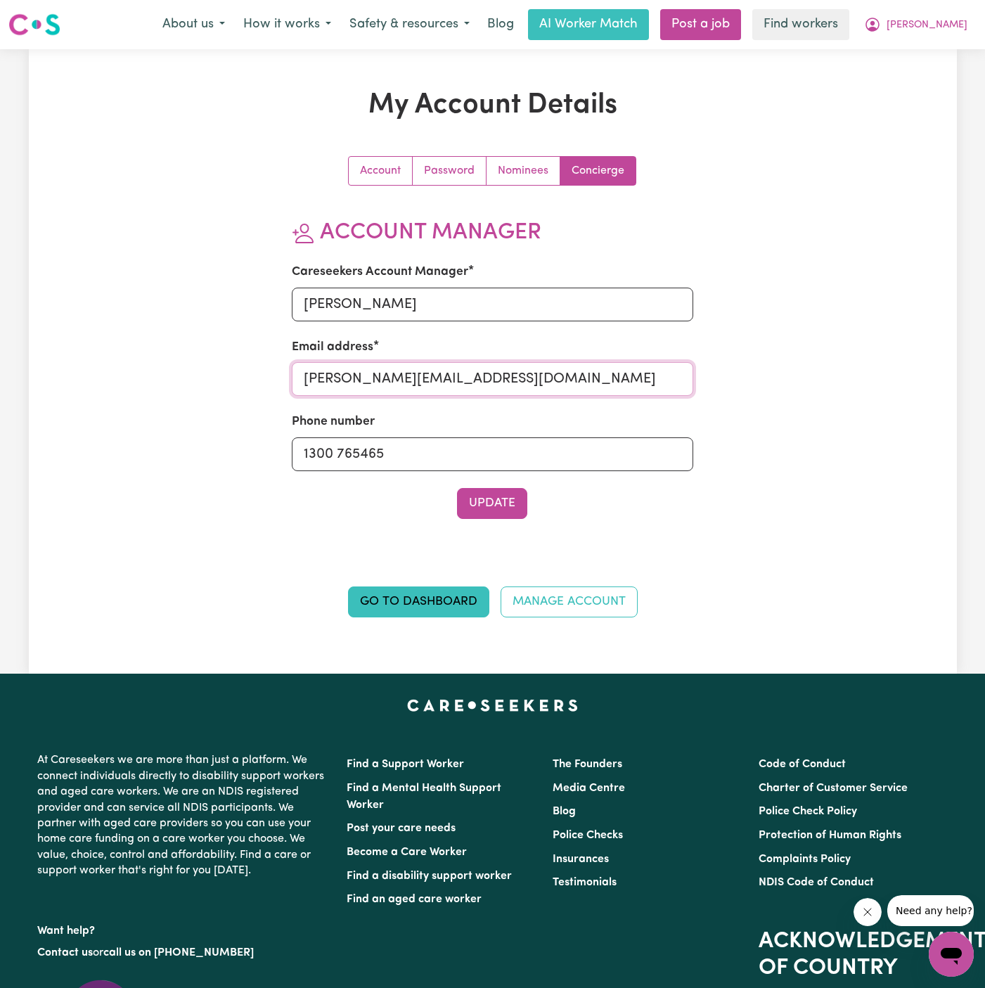
click at [515, 364] on input "dyan@careseekers.com.au" at bounding box center [492, 379] width 401 height 34
type input "annie@careseekers.com.au"
click at [522, 509] on button "Update" at bounding box center [492, 503] width 70 height 31
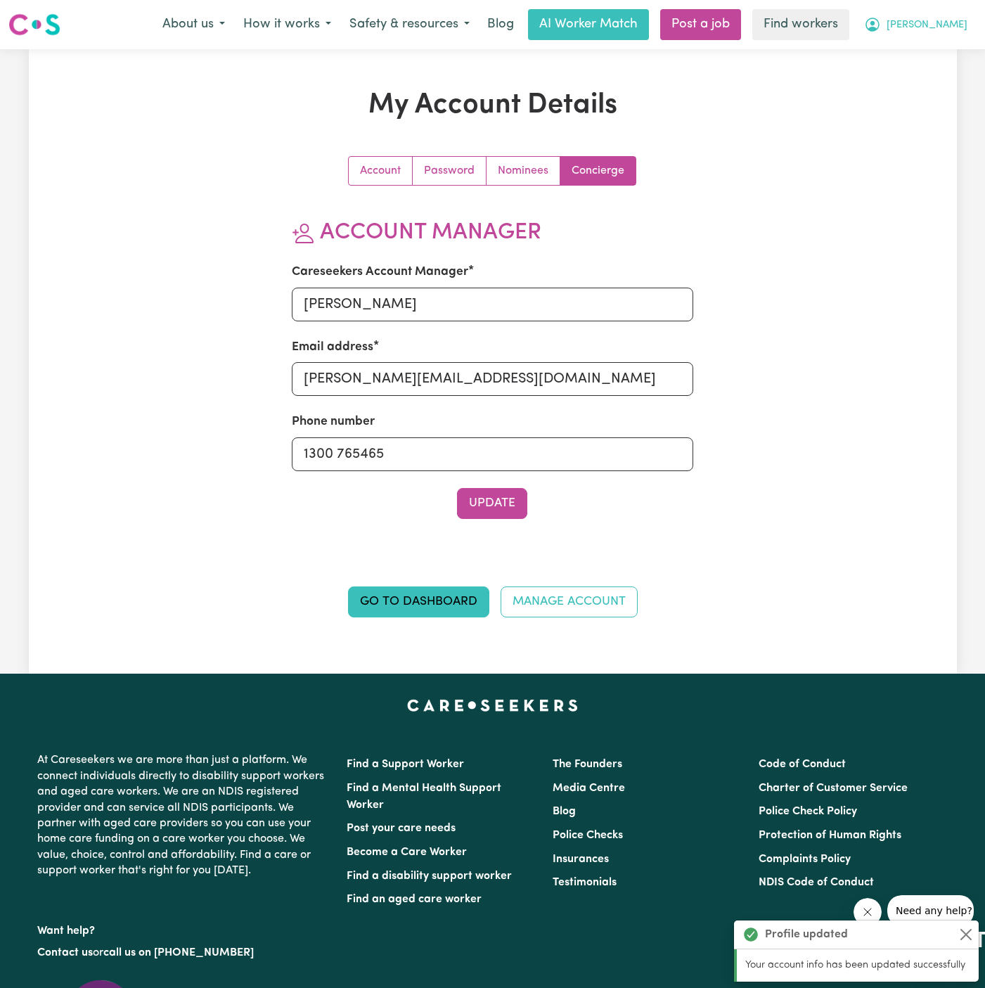
click at [952, 18] on span "[PERSON_NAME]" at bounding box center [926, 25] width 81 height 15
click at [950, 65] on link "My Dashboard" at bounding box center [920, 54] width 111 height 27
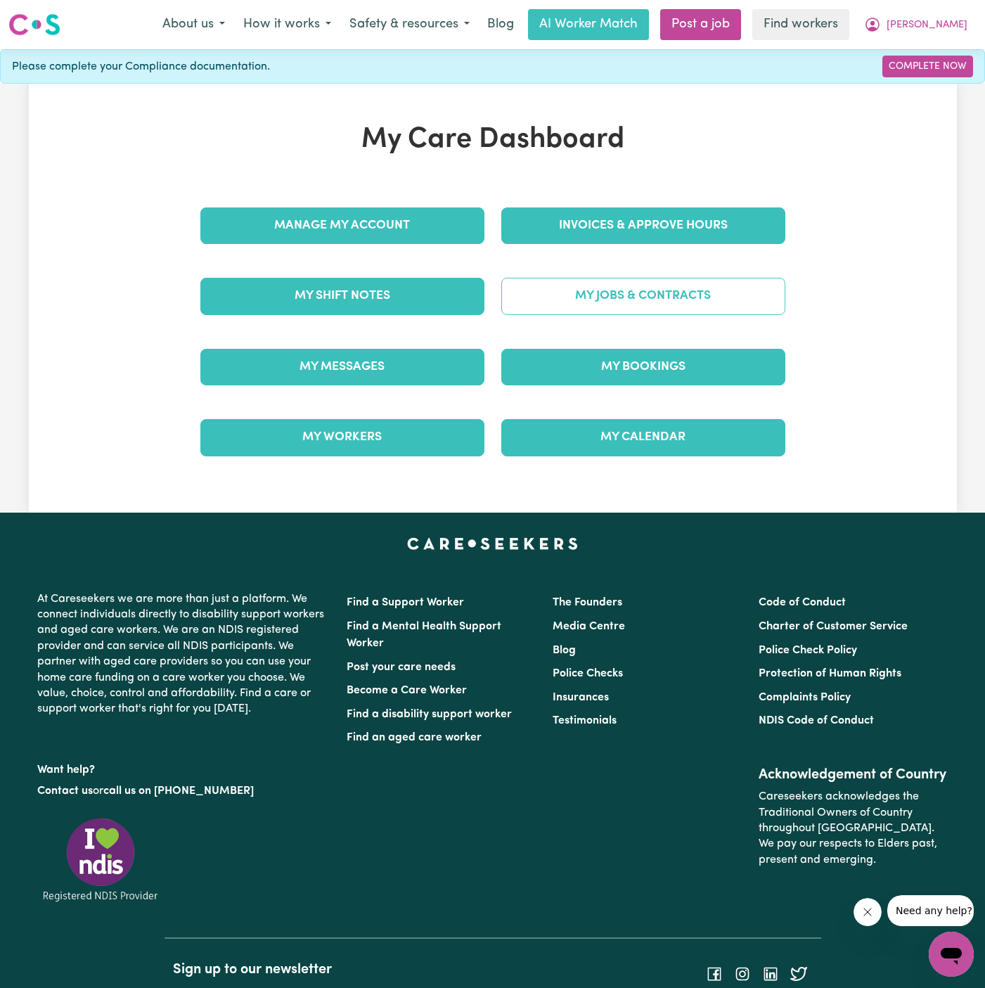
click at [692, 280] on link "My Jobs & Contracts" at bounding box center [643, 296] width 284 height 37
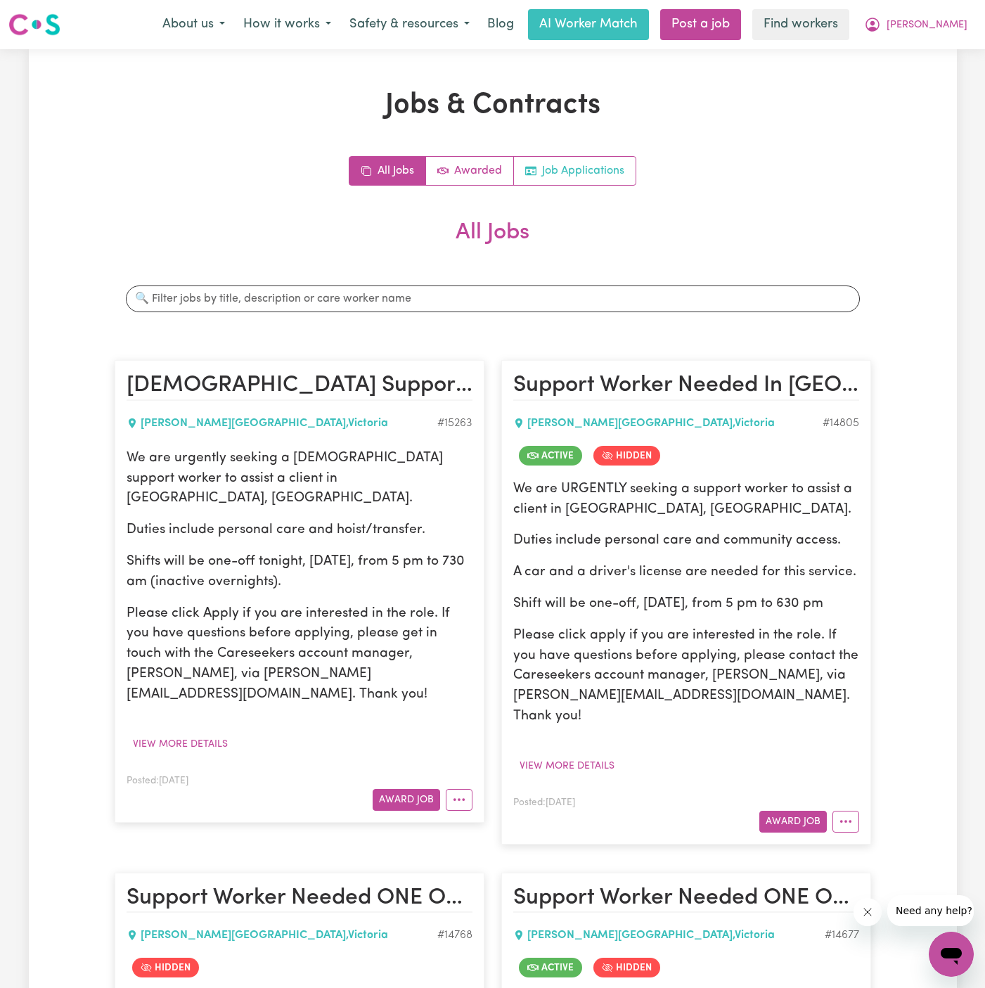
click at [578, 174] on link "Job Applications" at bounding box center [575, 171] width 122 height 28
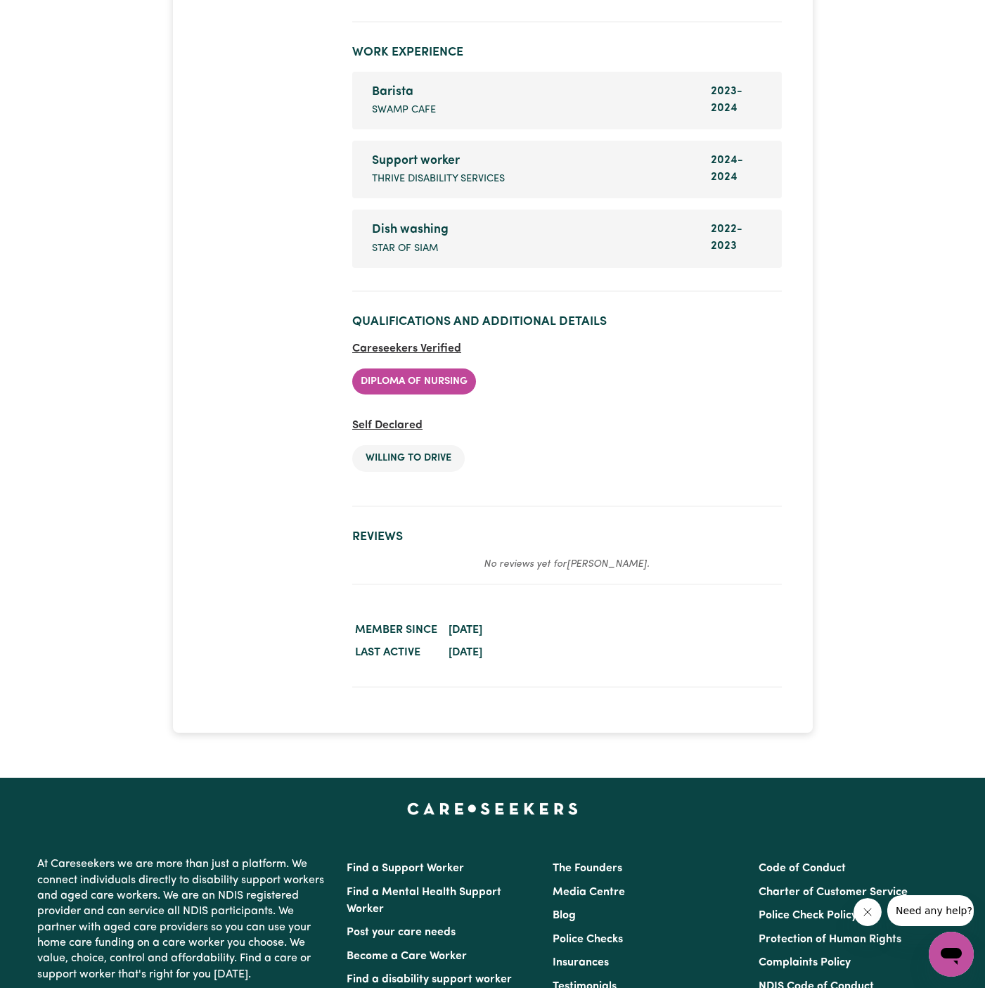
scroll to position [2723, 0]
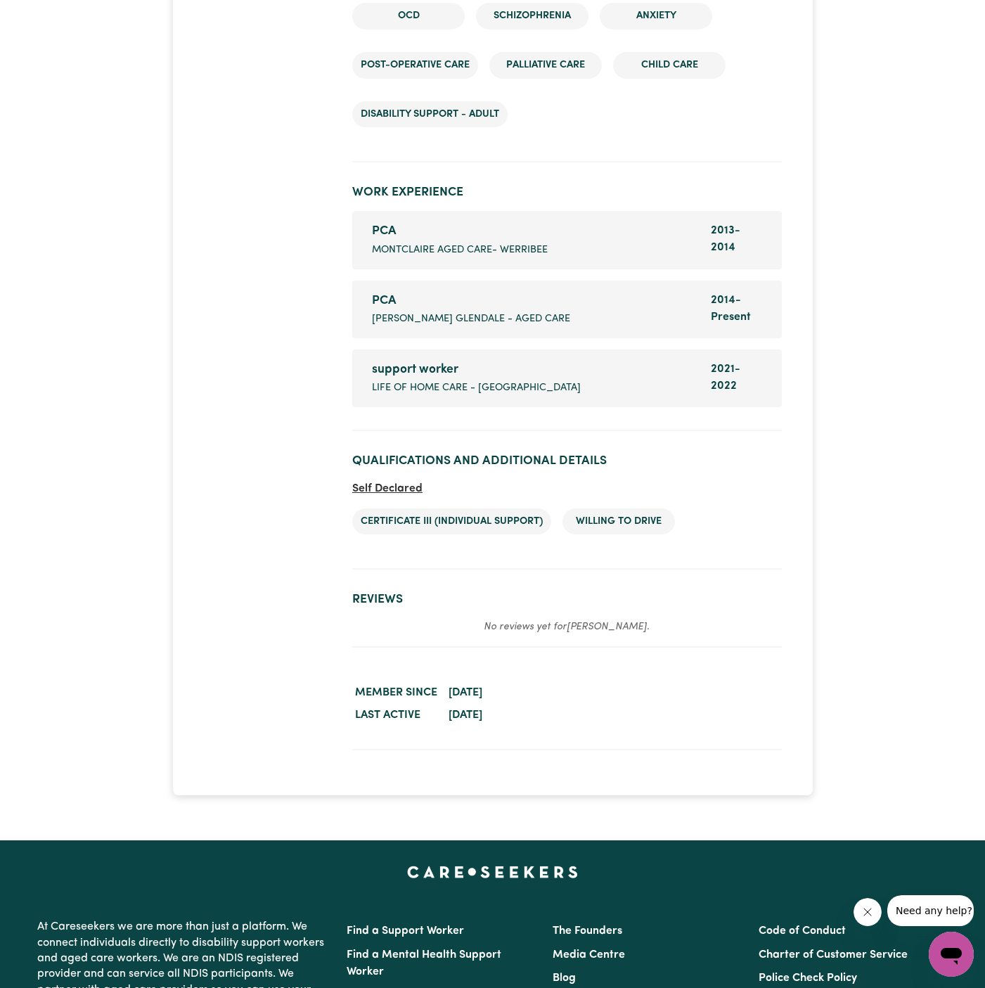
scroll to position [3236, 0]
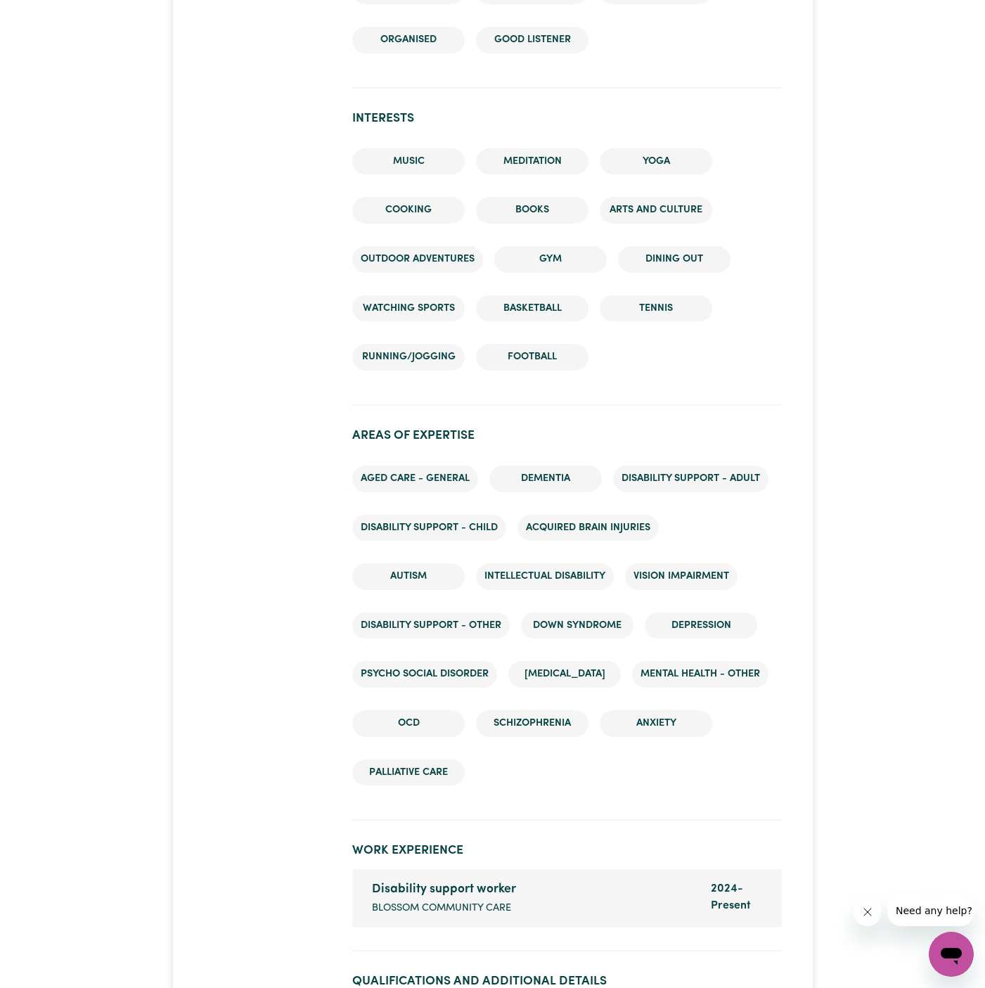
scroll to position [2421, 0]
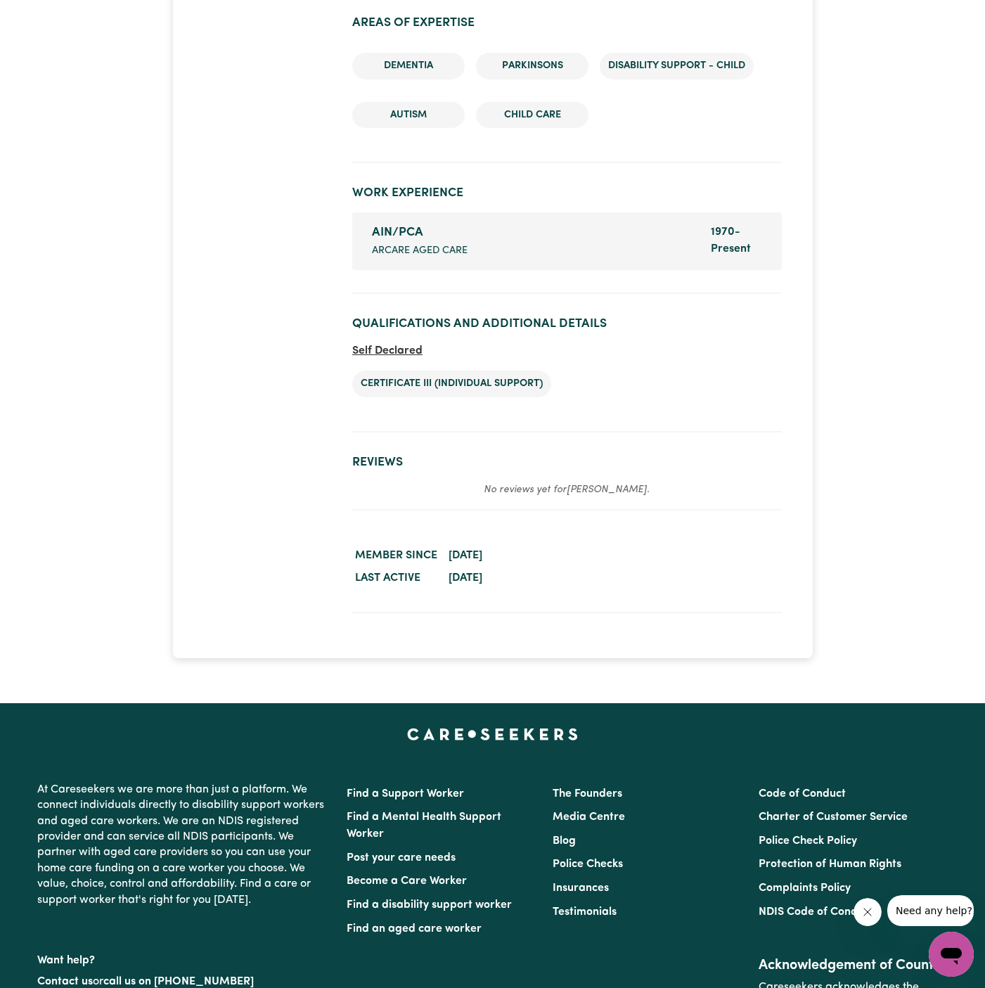
scroll to position [2185, 0]
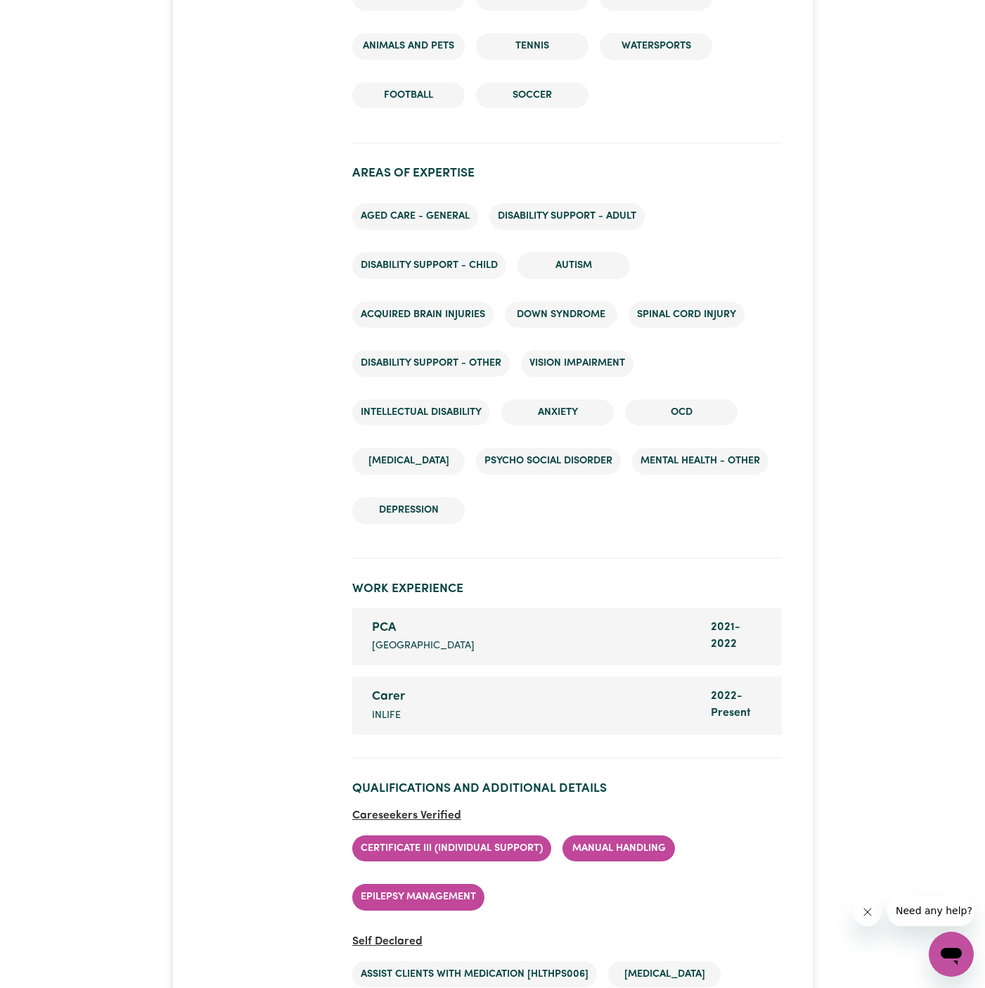
scroll to position [2491, 0]
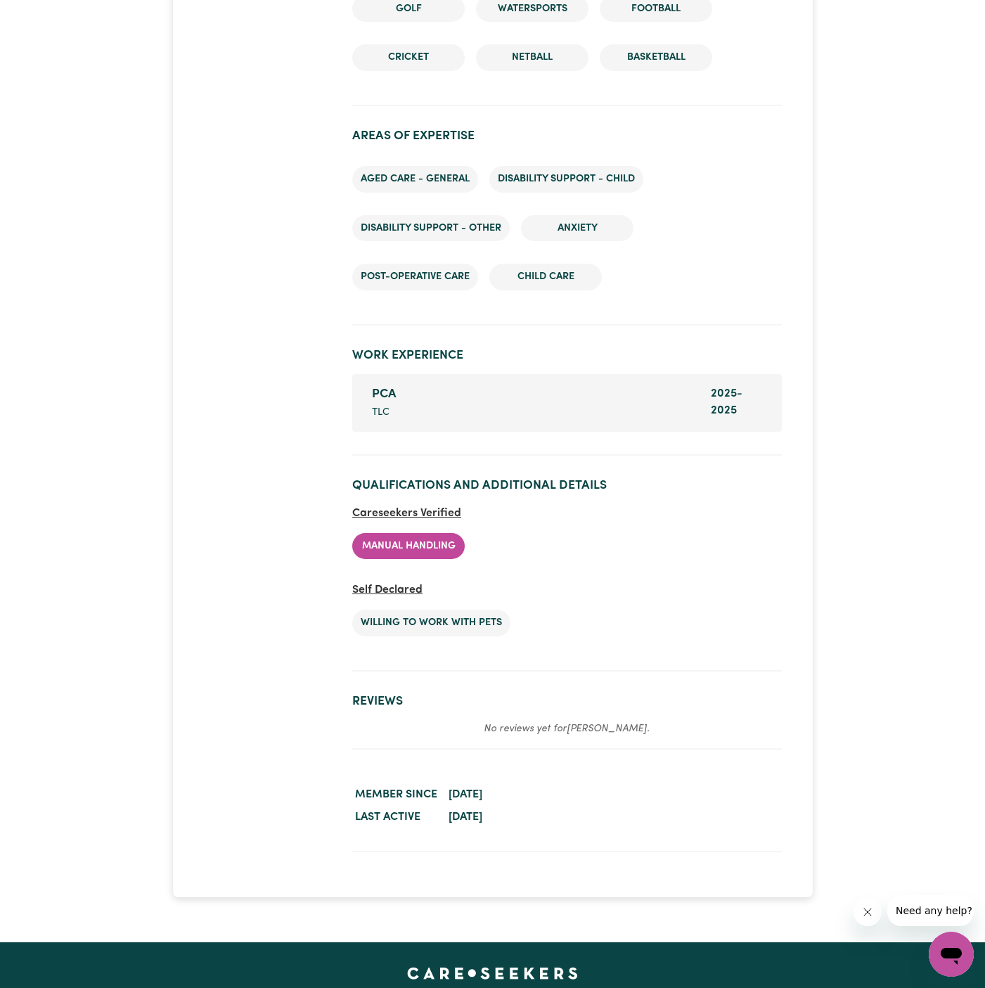
scroll to position [2304, 0]
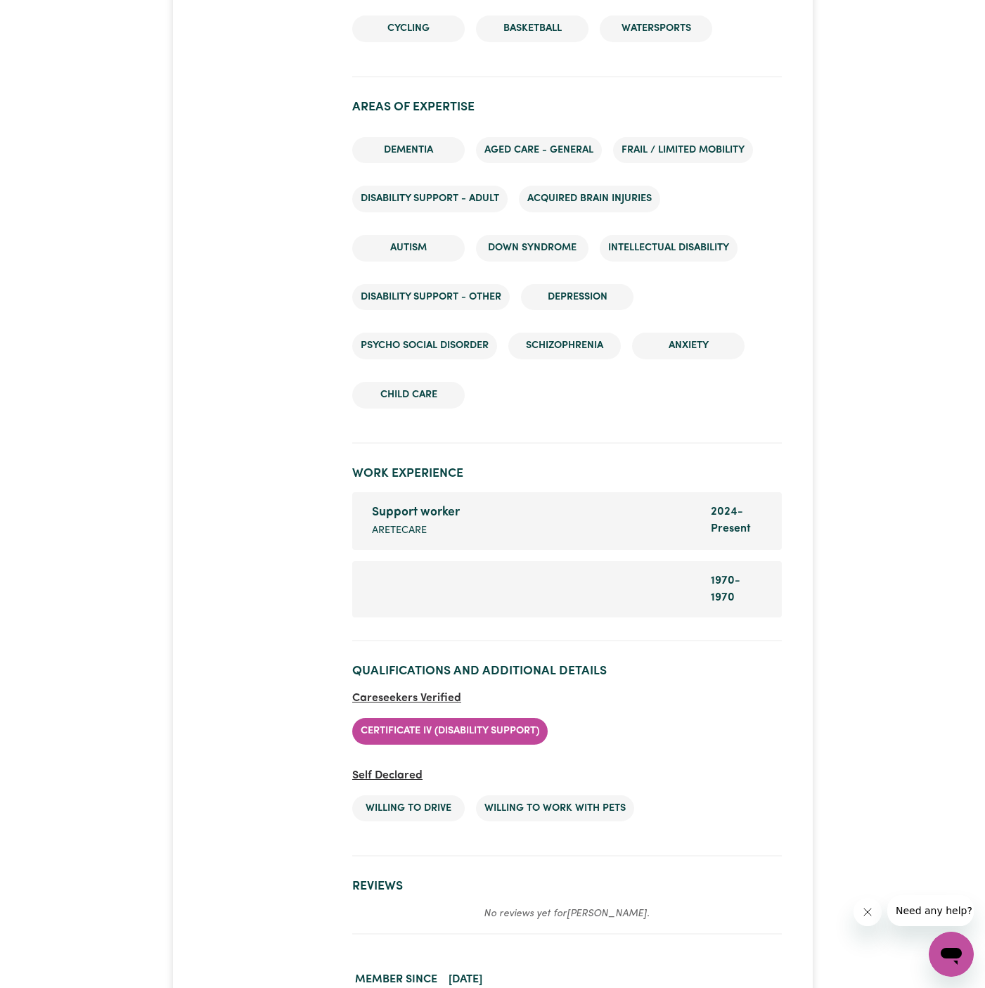
scroll to position [2525, 0]
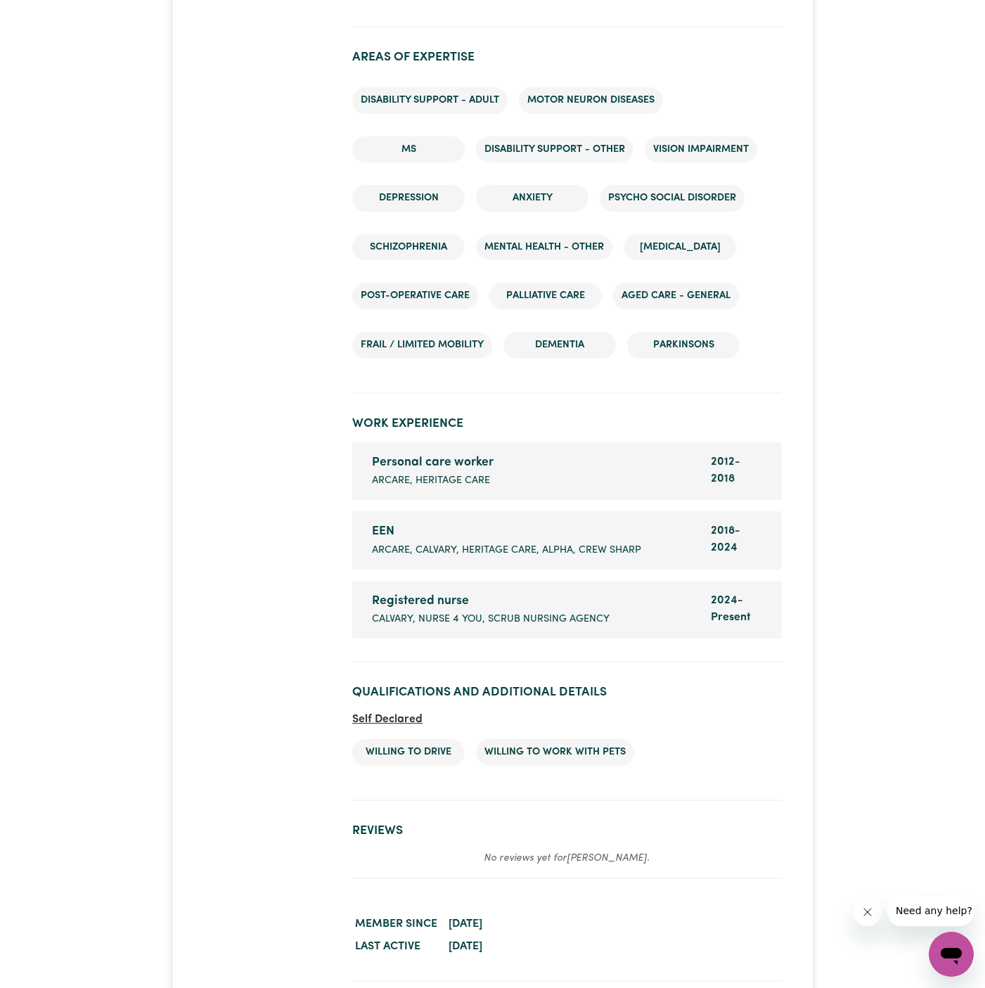
scroll to position [2299, 0]
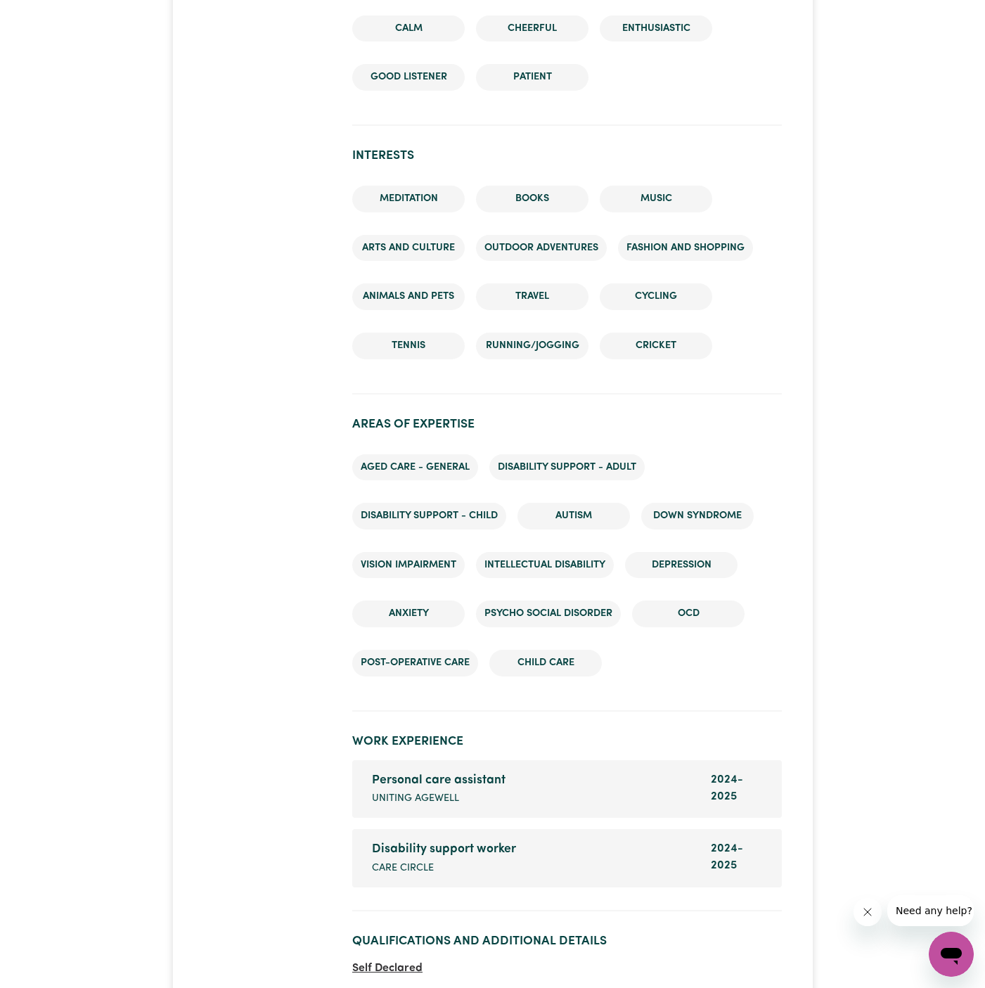
scroll to position [2191, 0]
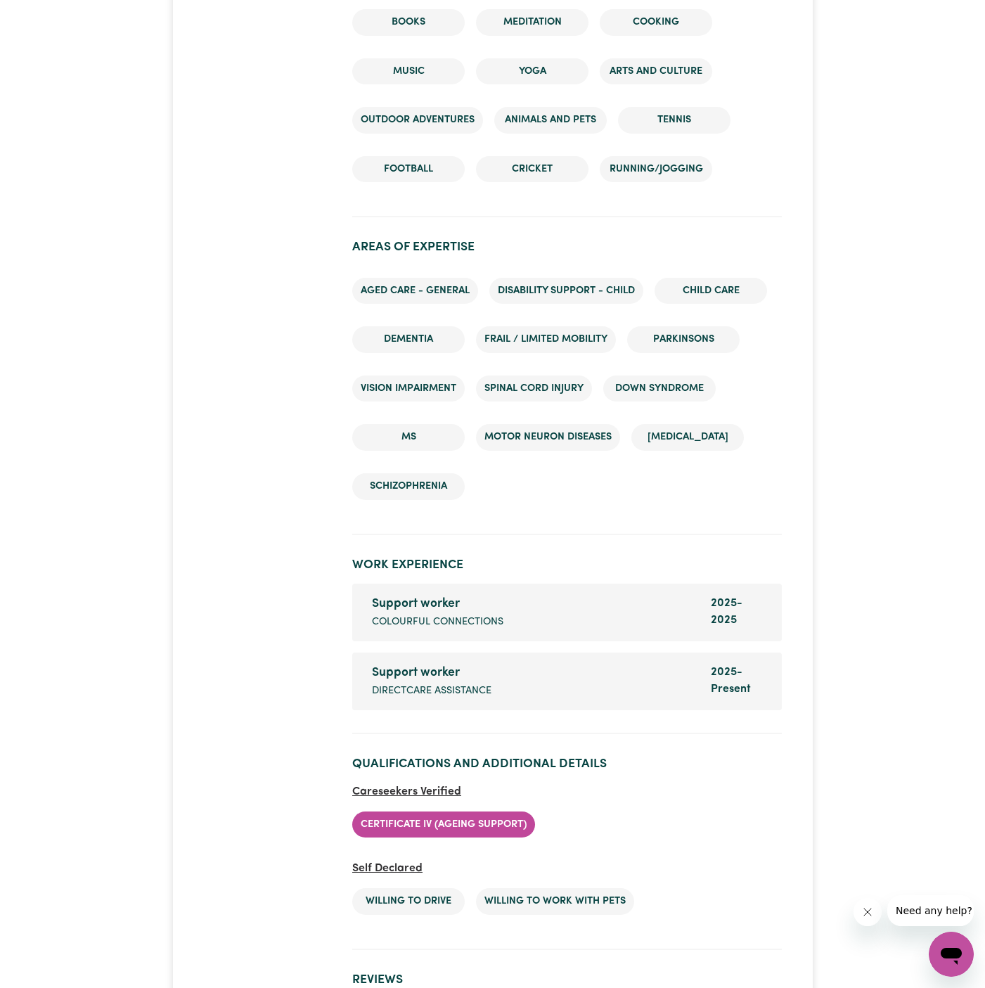
scroll to position [1923, 0]
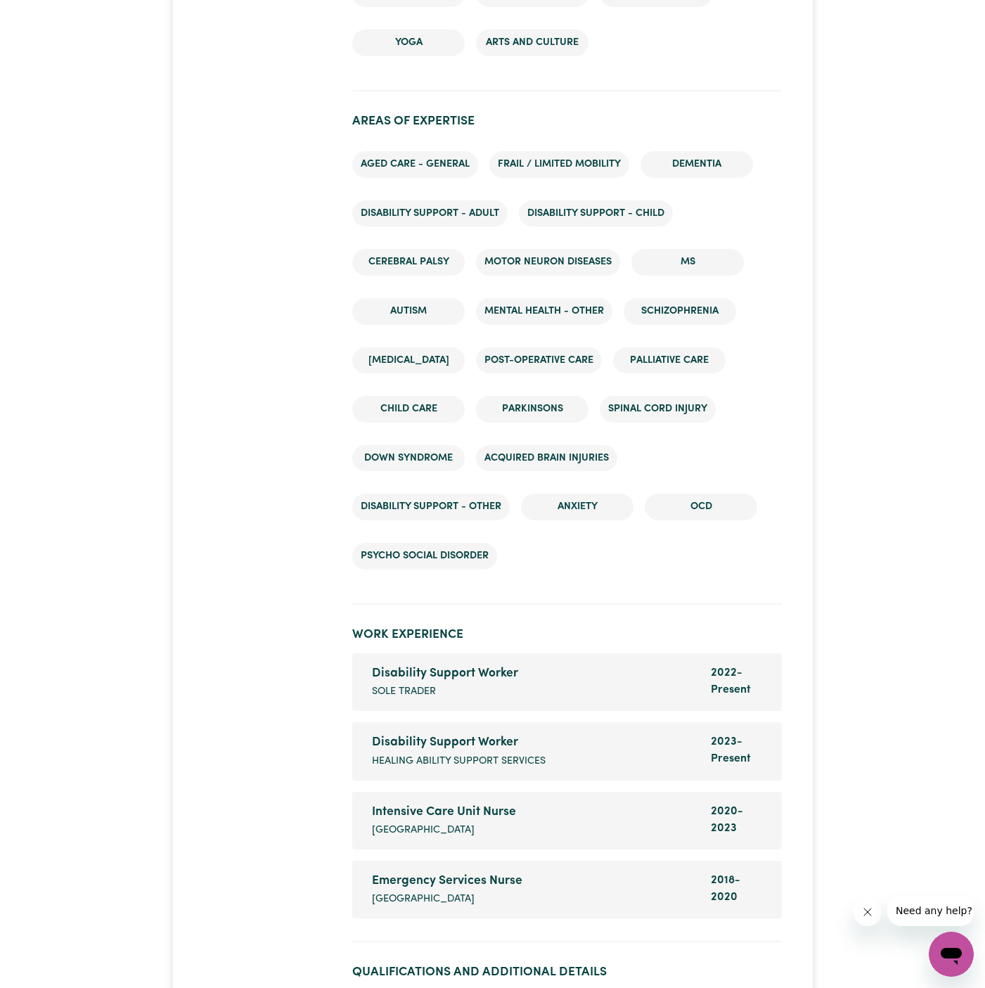
scroll to position [2691, 0]
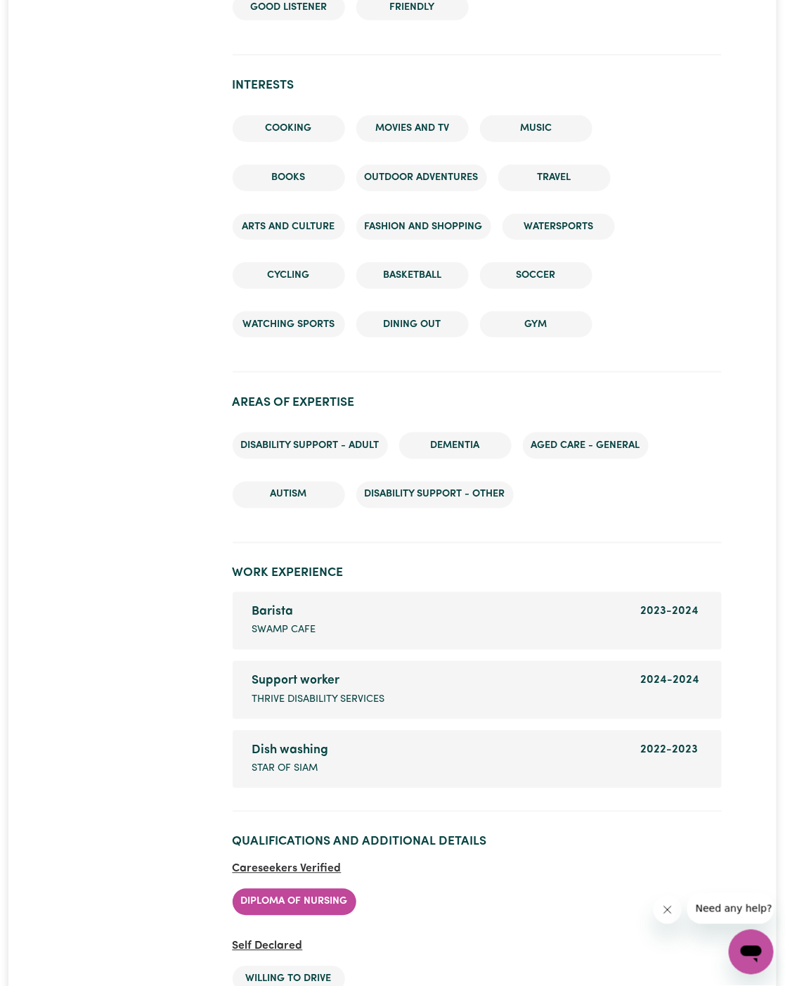
scroll to position [2091, 0]
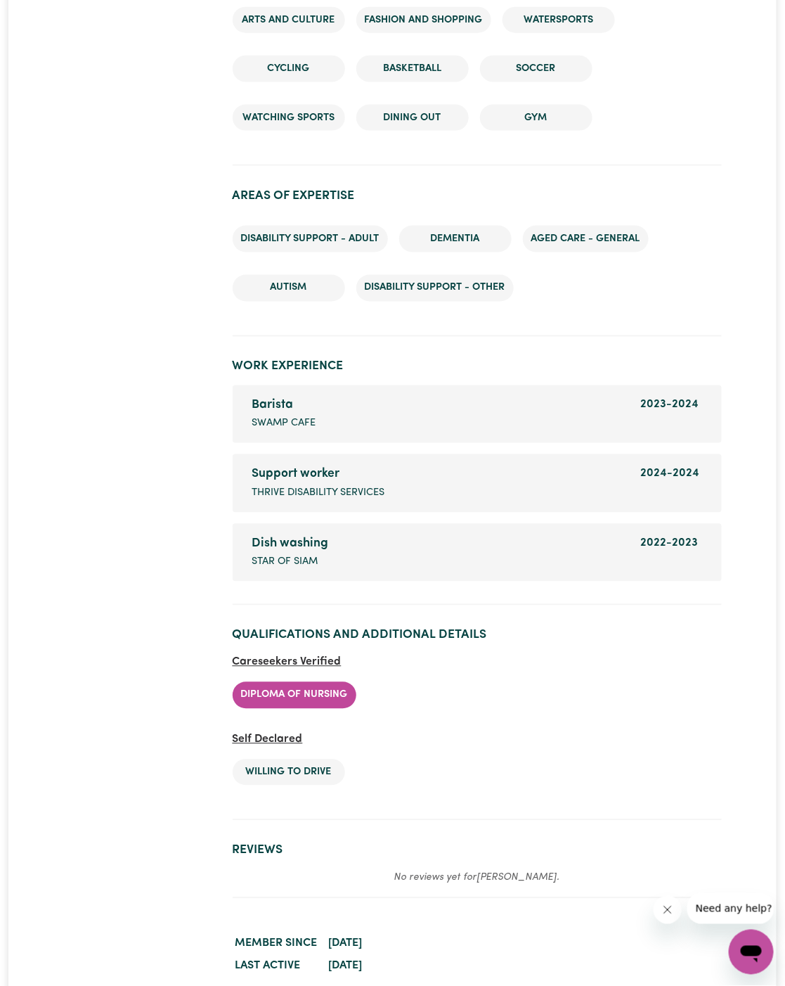
click at [288, 682] on li "Diploma of Nursing" at bounding box center [295, 695] width 124 height 27
copy li "Diploma of Nursing"
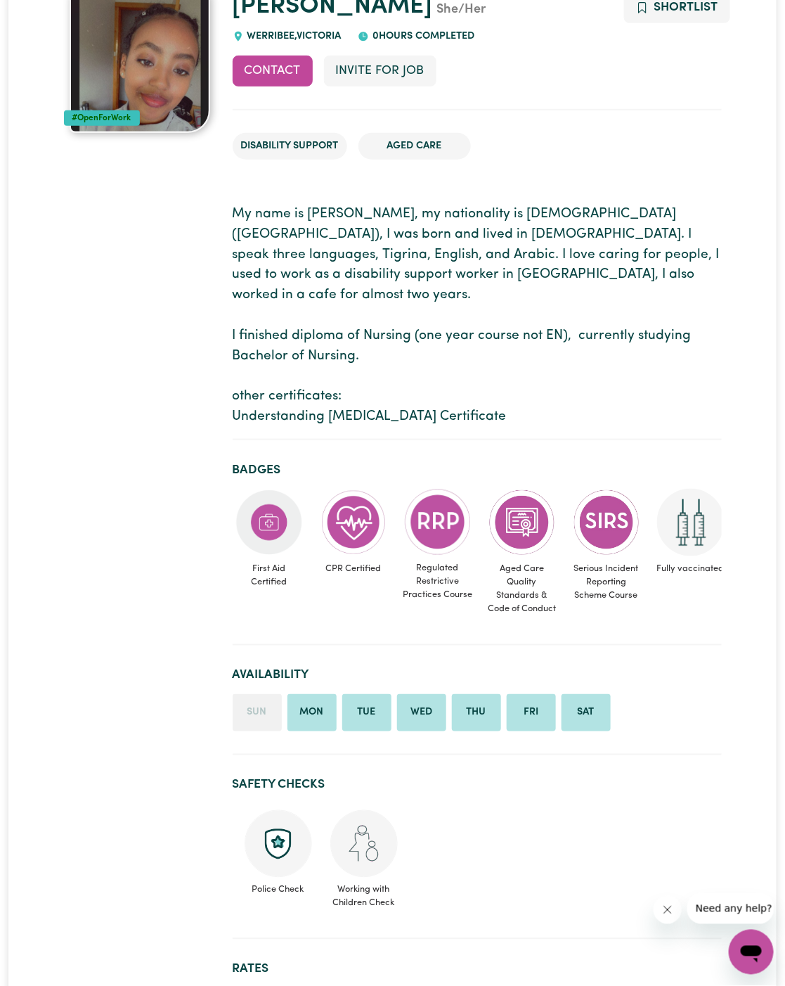
scroll to position [0, 0]
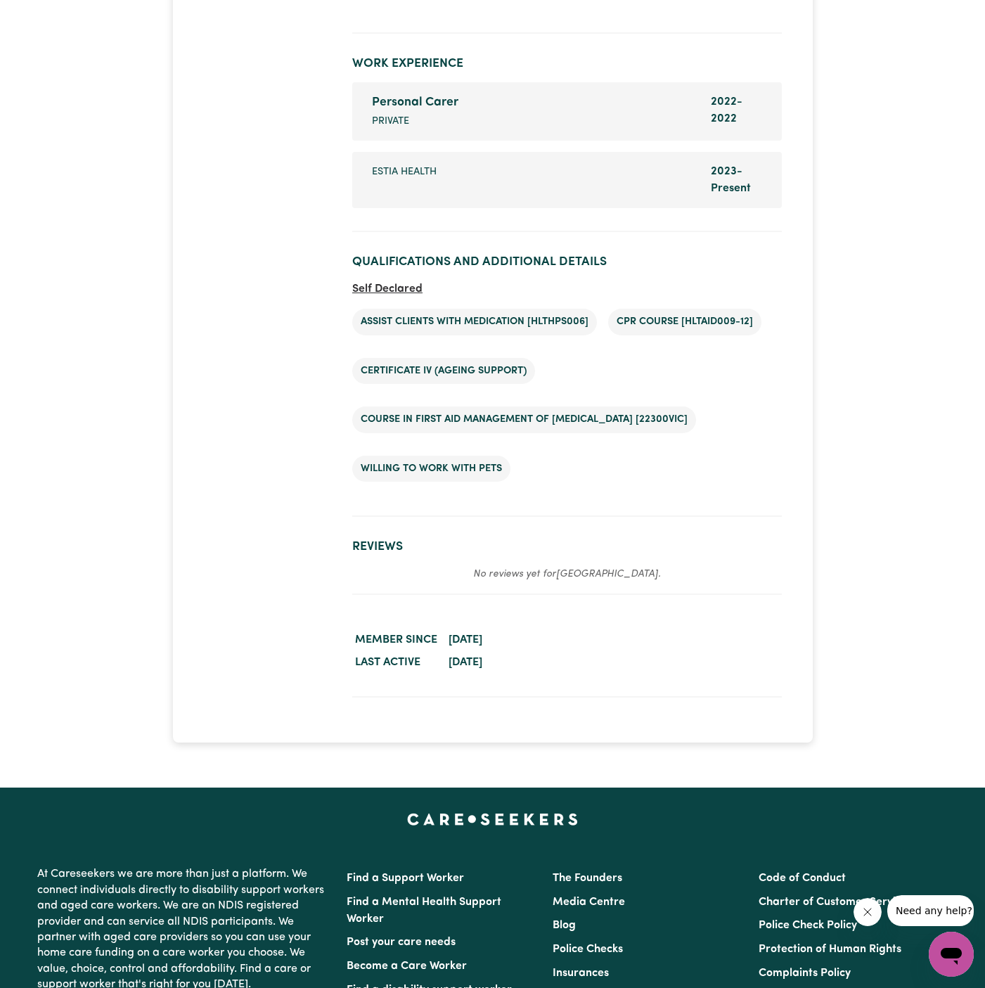
scroll to position [2624, 0]
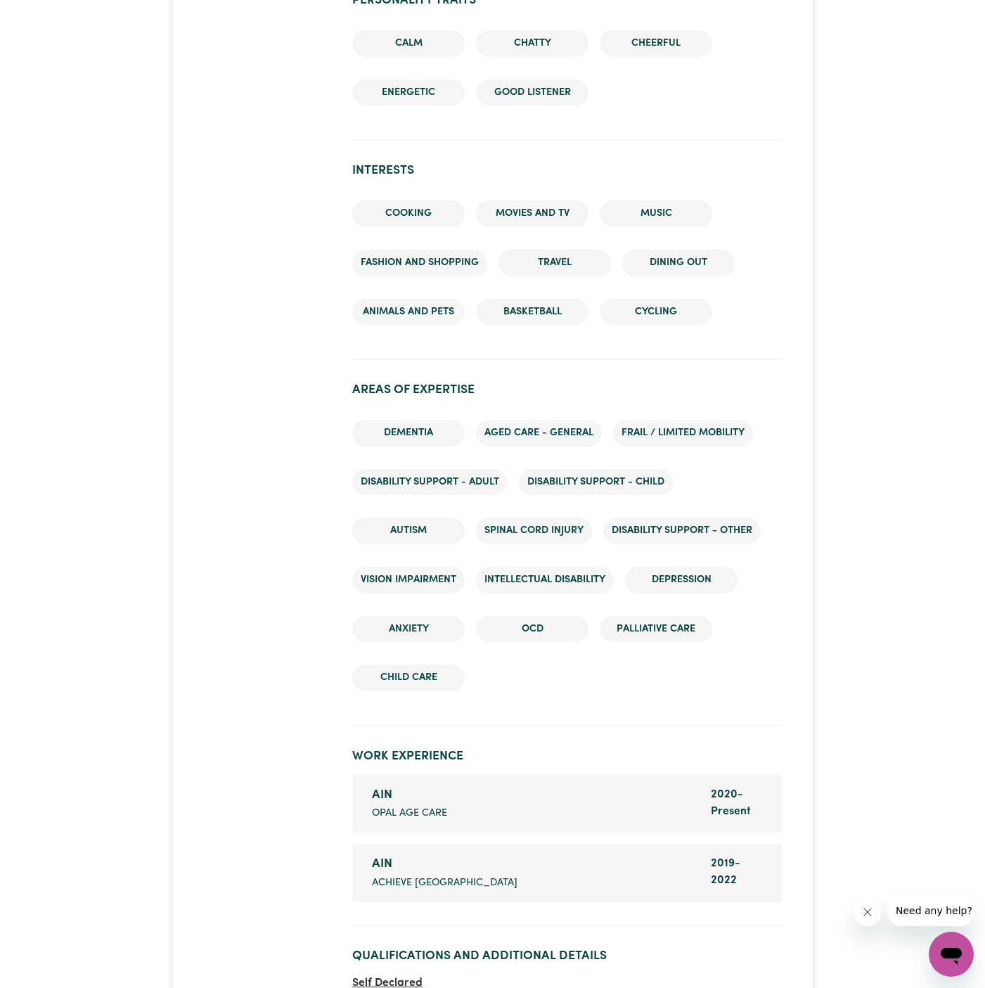
scroll to position [2150, 0]
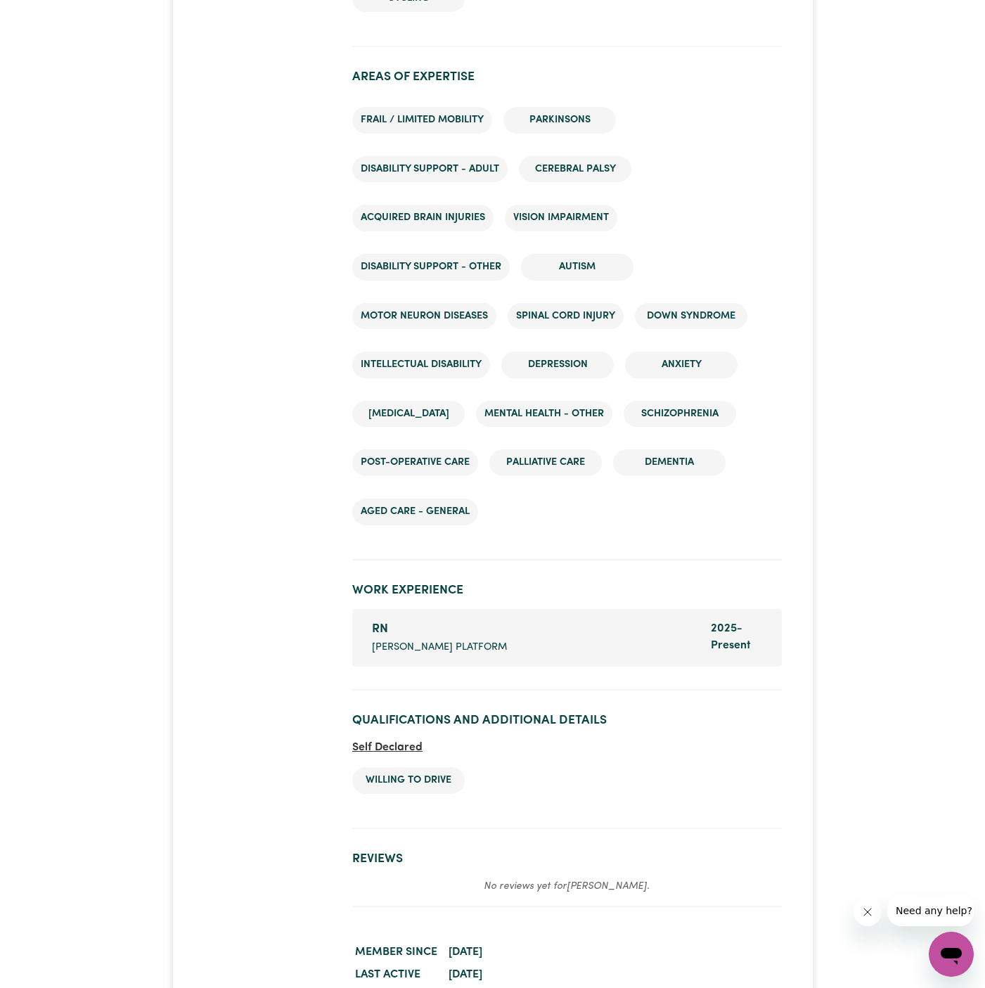
scroll to position [2462, 0]
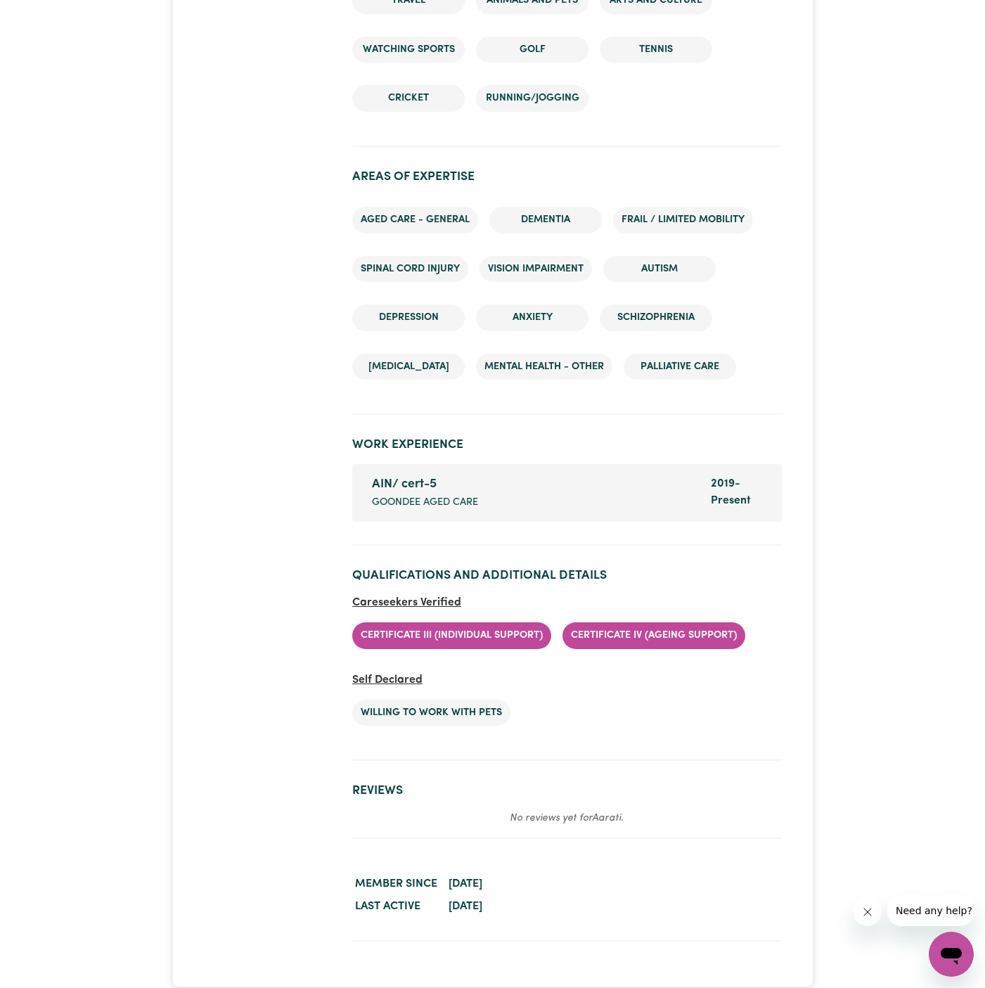
scroll to position [2065, 0]
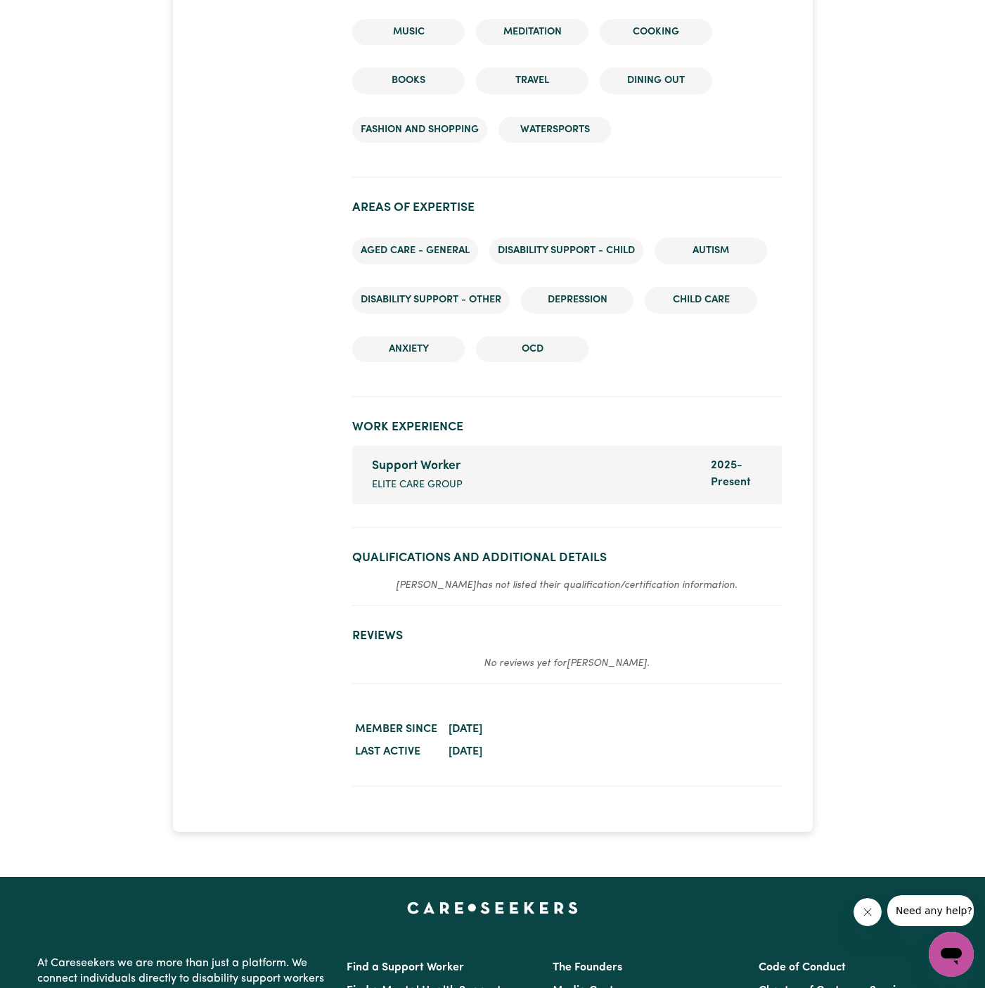
scroll to position [1783, 0]
